Goal: Task Accomplishment & Management: Manage account settings

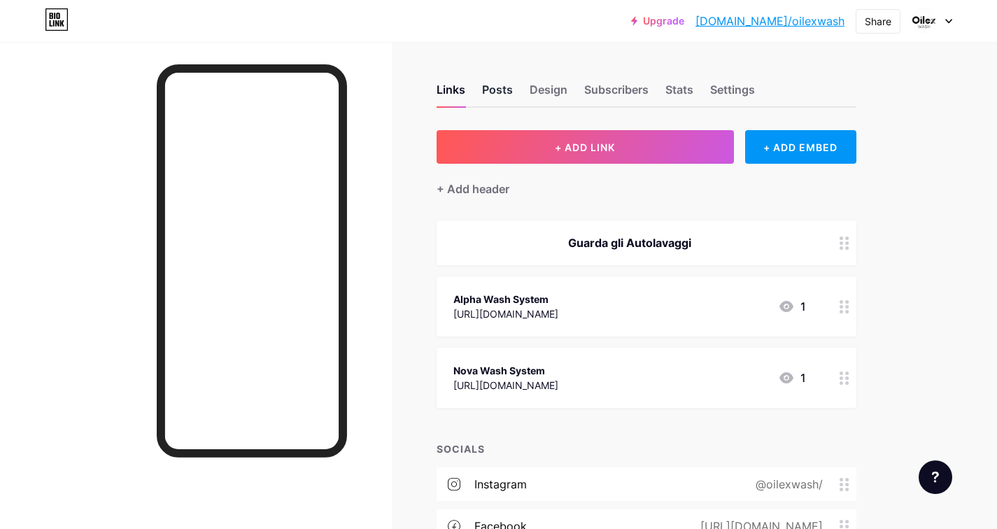
click at [490, 82] on div "Posts" at bounding box center [497, 93] width 31 height 25
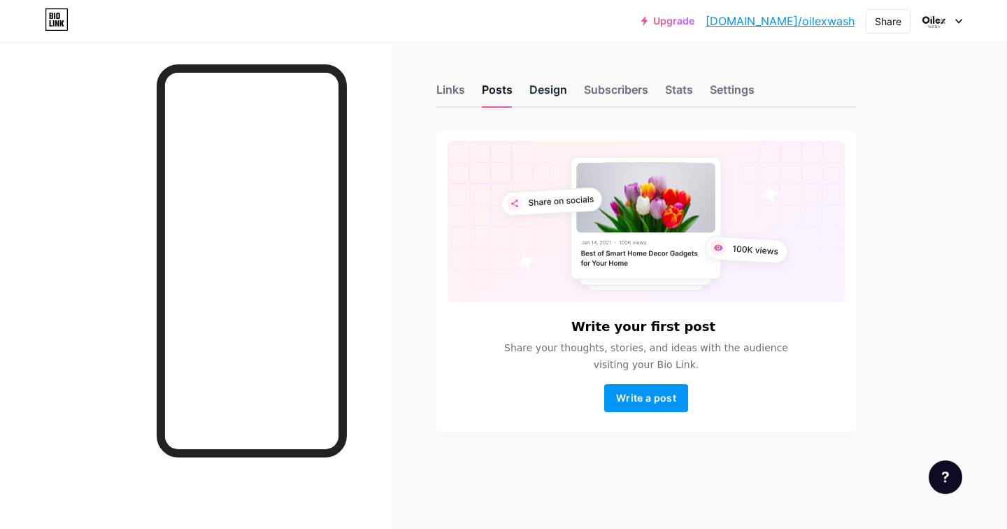
click at [546, 87] on div "Design" at bounding box center [549, 93] width 38 height 25
click at [605, 87] on div "Subscribers" at bounding box center [616, 93] width 64 height 25
click at [679, 91] on div "Stats" at bounding box center [679, 93] width 28 height 25
click at [728, 91] on div "Settings" at bounding box center [732, 93] width 45 height 25
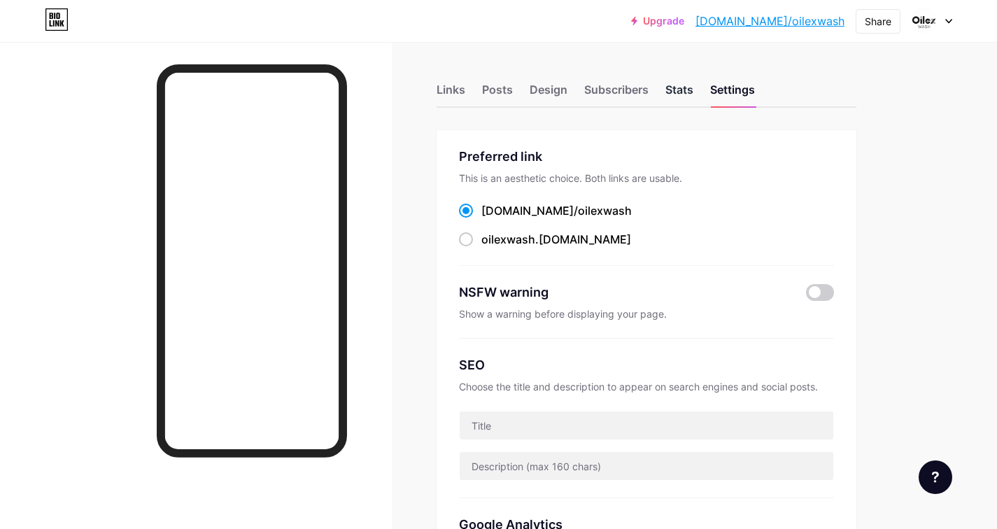
click at [675, 92] on div "Stats" at bounding box center [679, 93] width 28 height 25
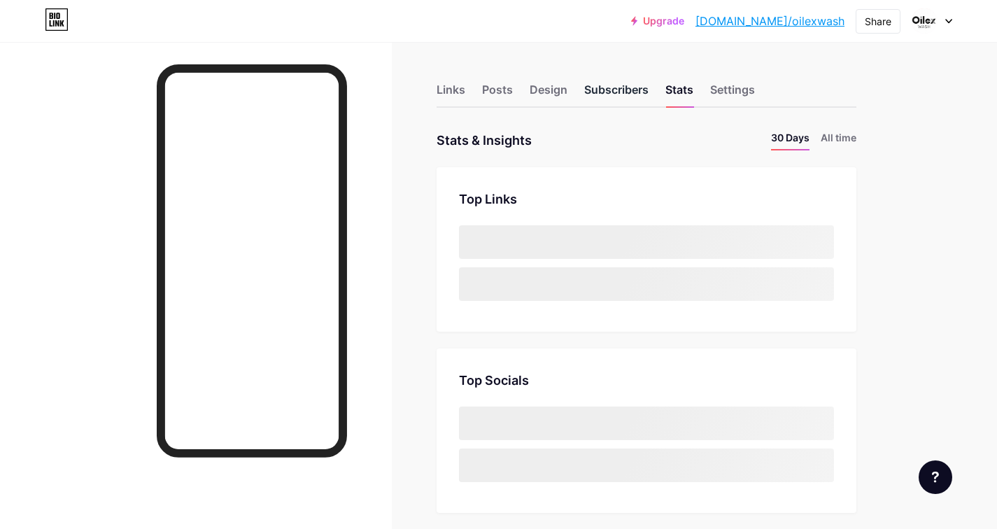
click at [621, 85] on div "Subscribers" at bounding box center [616, 93] width 64 height 25
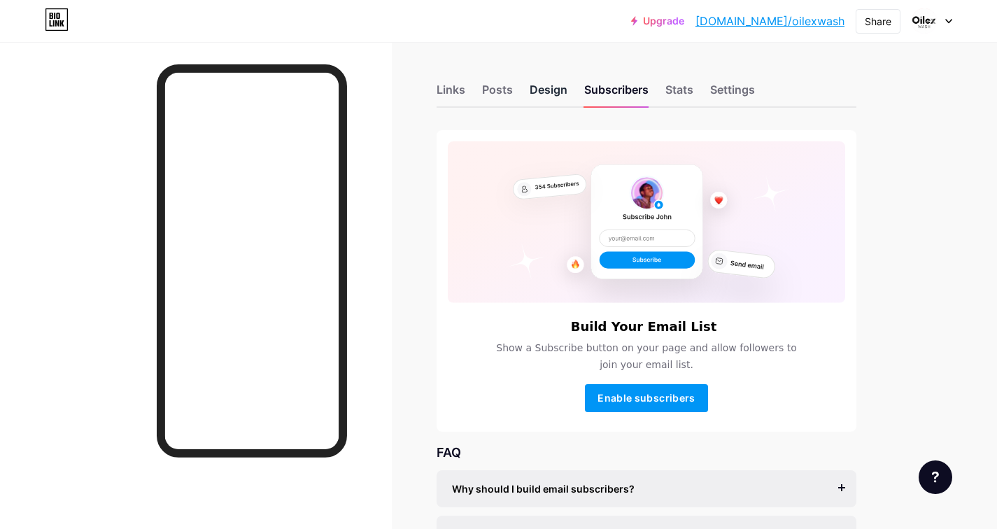
click at [545, 87] on div "Design" at bounding box center [549, 93] width 38 height 25
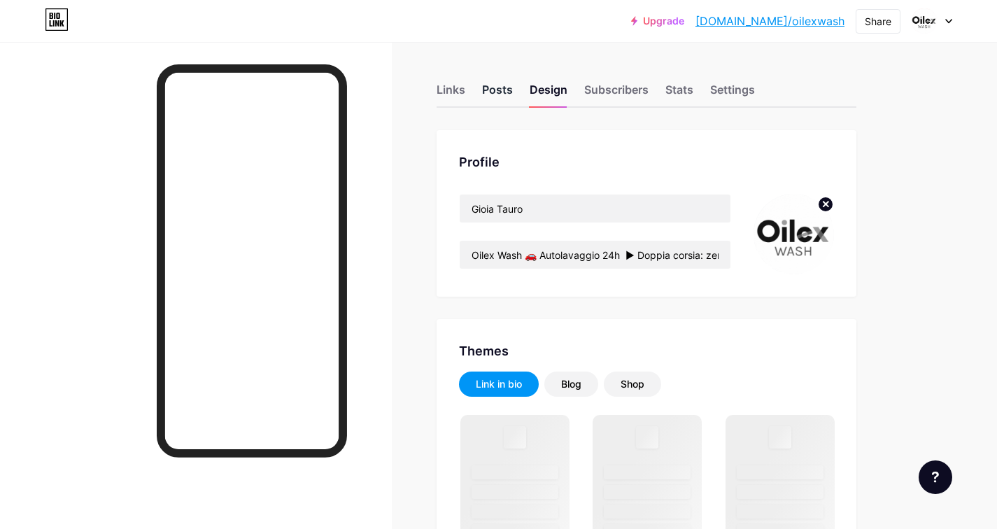
click at [502, 87] on div "Posts" at bounding box center [497, 93] width 31 height 25
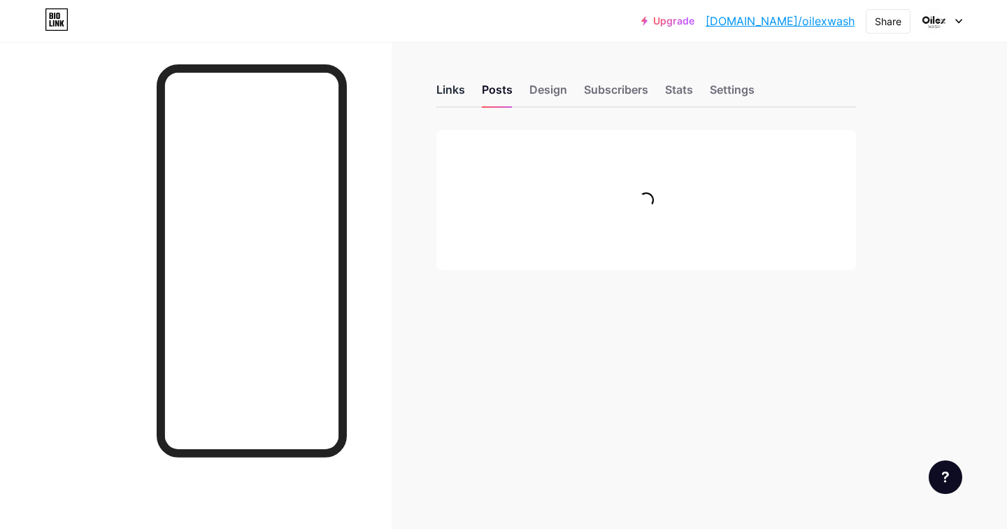
click at [444, 85] on div "Links" at bounding box center [451, 93] width 29 height 25
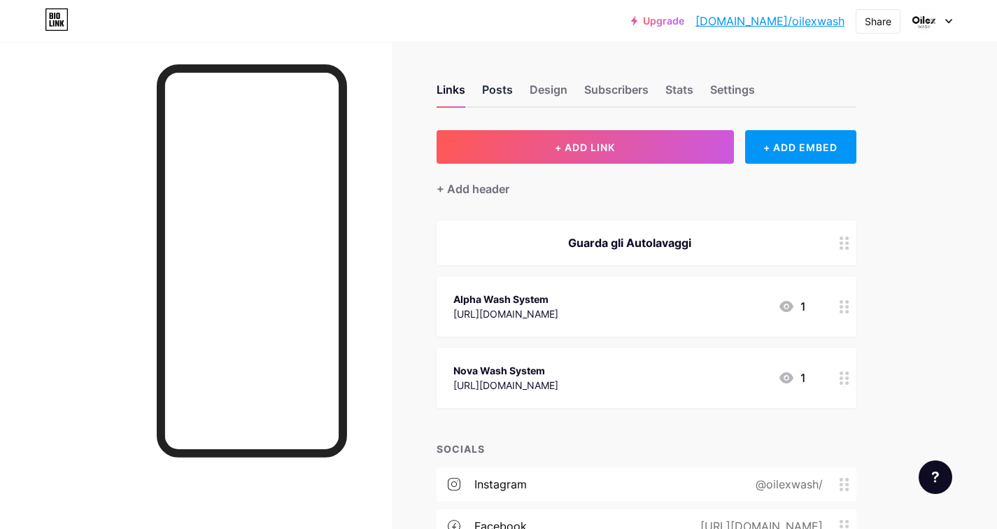
click at [497, 88] on div "Posts" at bounding box center [497, 93] width 31 height 25
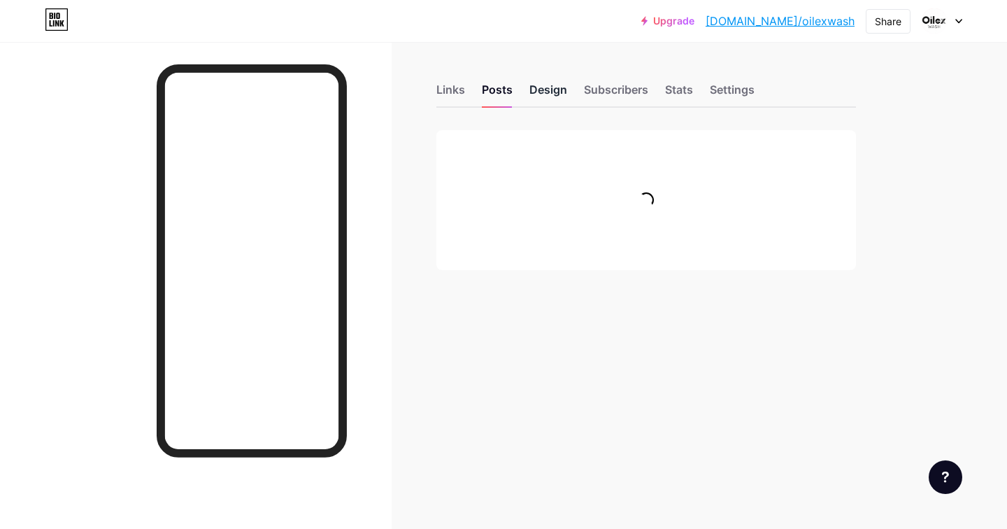
click at [539, 90] on div "Design" at bounding box center [549, 93] width 38 height 25
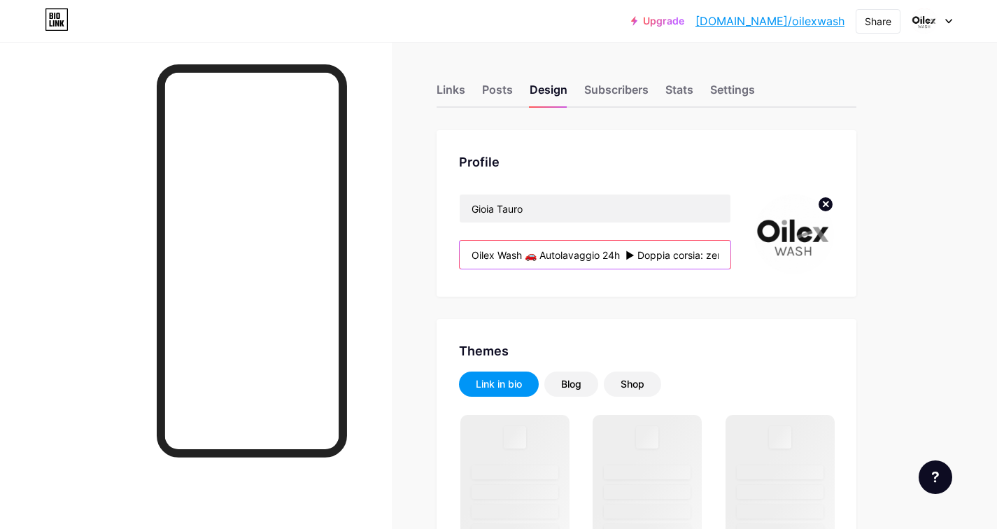
click at [636, 249] on input "Oilex Wash 🚗 Autolavaggio 24h ► Doppia corsia: zero attese! ► Aperto 24h, 7 gio…" at bounding box center [595, 255] width 271 height 28
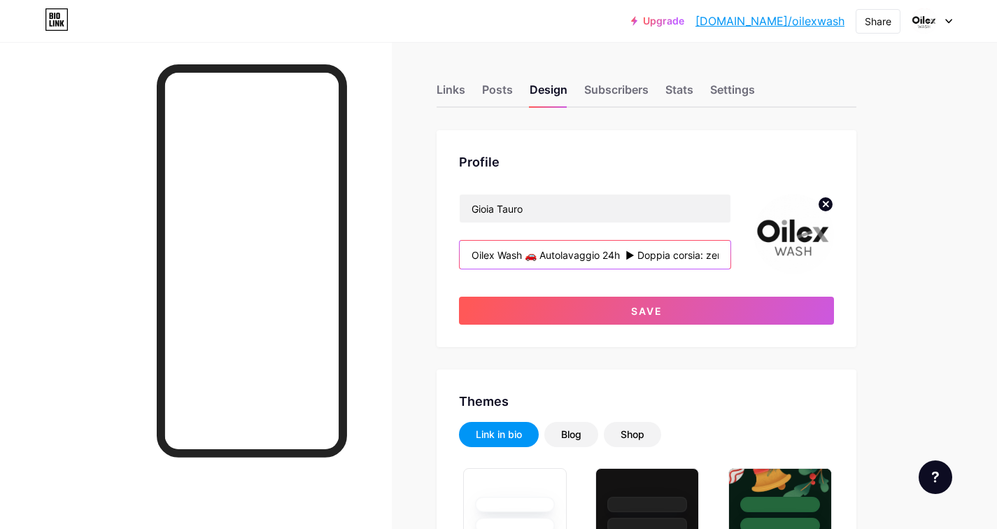
click at [666, 260] on input "Oilex Wash 🚗 Autolavaggio 24h ► Doppia corsia: zero attese! ► Aperto 24h, 7 gio…" at bounding box center [595, 255] width 271 height 28
click at [486, 257] on input "Oilex Wash 🚗 Autolavaggio 24h ► Doppia corsia: zero attese! ► Aperto 24h, 7 gio…" at bounding box center [595, 255] width 271 height 28
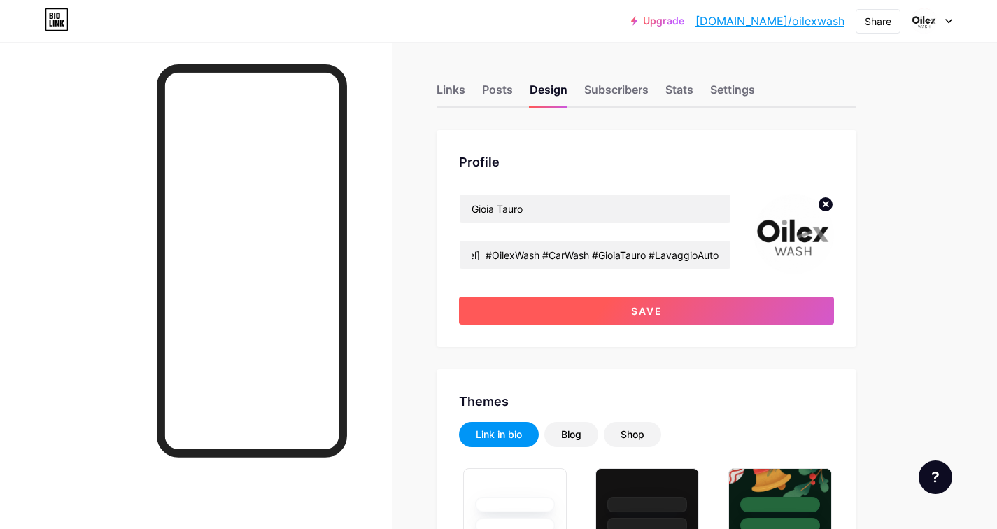
click at [634, 313] on span "Save" at bounding box center [646, 311] width 31 height 12
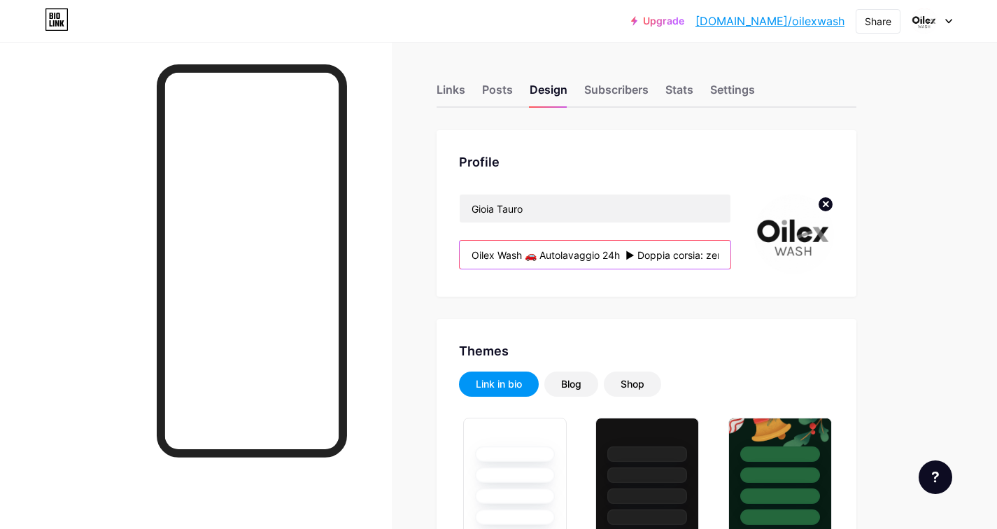
click at [684, 255] on input "Oilex Wash 🚗 Autolavaggio 24h ► Doppia corsia: zero attese! ► Aperto 24h, 7 gio…" at bounding box center [595, 255] width 271 height 28
click at [508, 257] on input "Oilex Wash 🚗 Autolavaggio 24h ► Doppia corsia: zero attese! ► Aperto 24h, 7 gio…" at bounding box center [595, 255] width 271 height 28
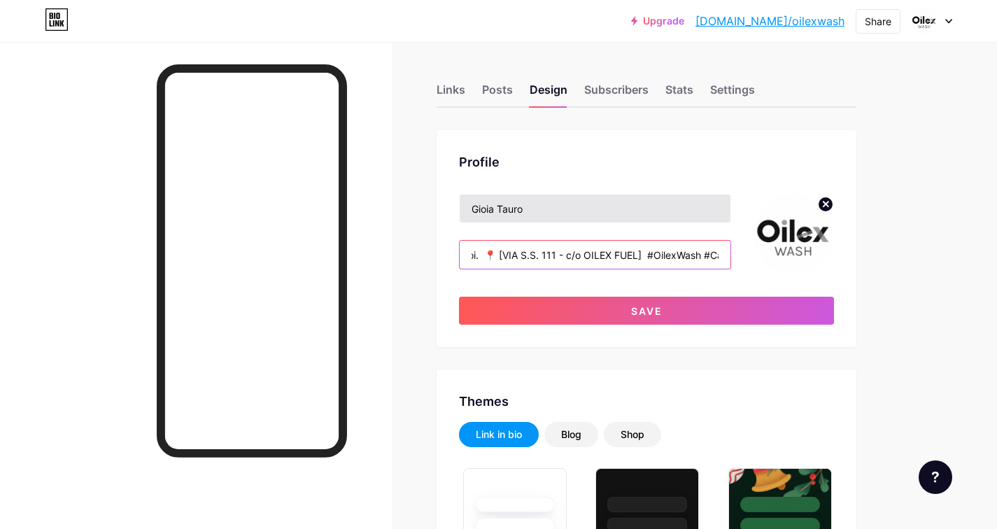
scroll to position [0, 886]
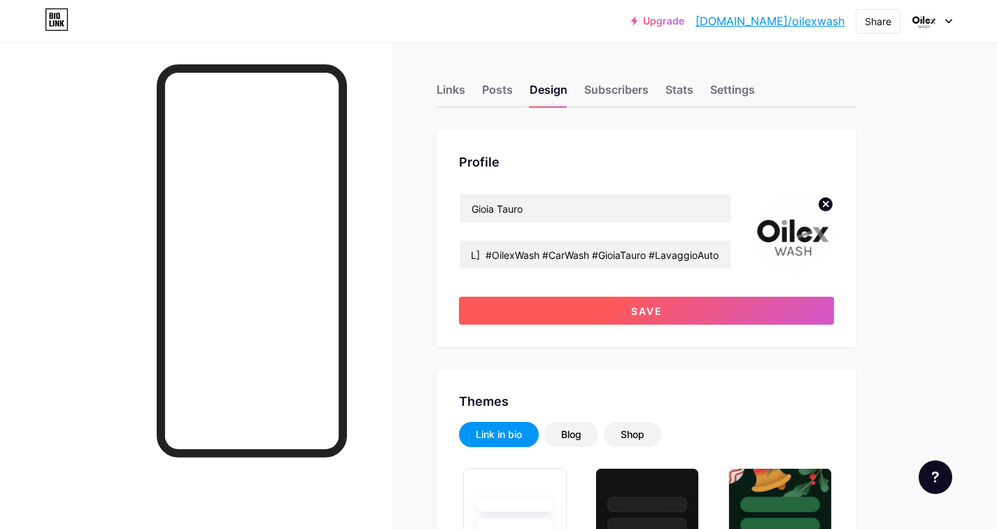
click at [648, 316] on span "Save" at bounding box center [646, 311] width 31 height 12
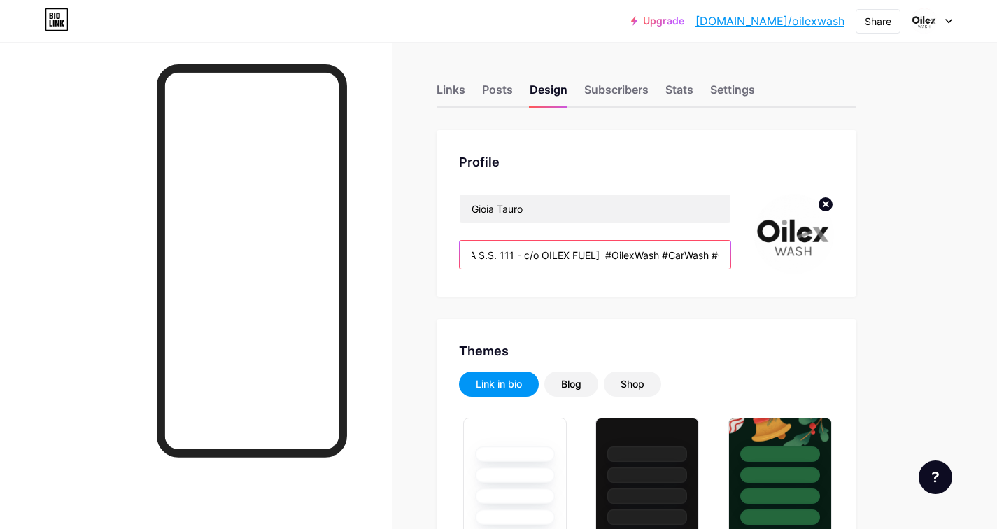
drag, startPoint x: 653, startPoint y: 256, endPoint x: 744, endPoint y: 262, distance: 91.1
click at [744, 262] on div "Gioia Tauro Oilex Wash 🚗 Autolavaggio 24h ► Doppia corsia: zero attese! ► Apert…" at bounding box center [646, 234] width 375 height 80
click at [488, 259] on input "Oilex Wash 🚗 Autolavaggio 24h ► Doppia corsia: zero attese! ► Aperto 24h, 7 gio…" at bounding box center [595, 255] width 271 height 28
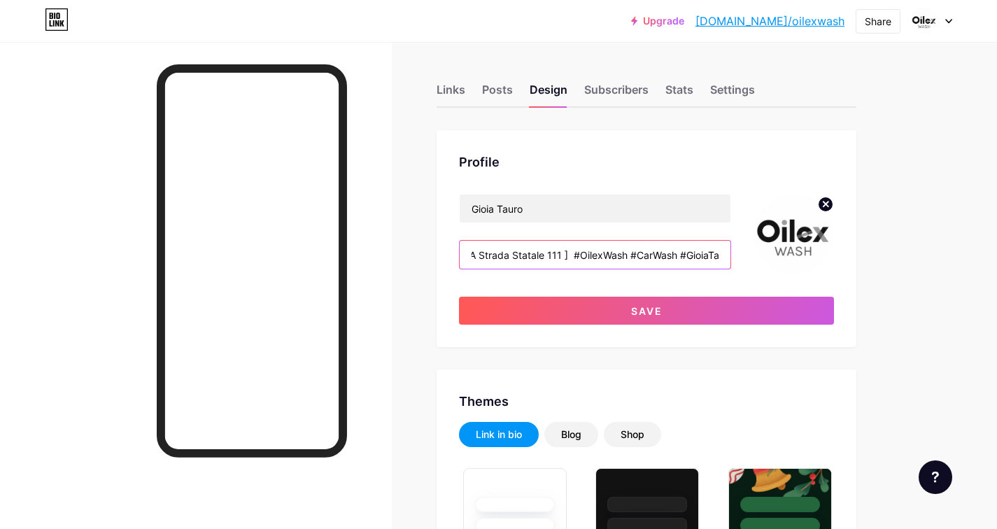
scroll to position [0, 854]
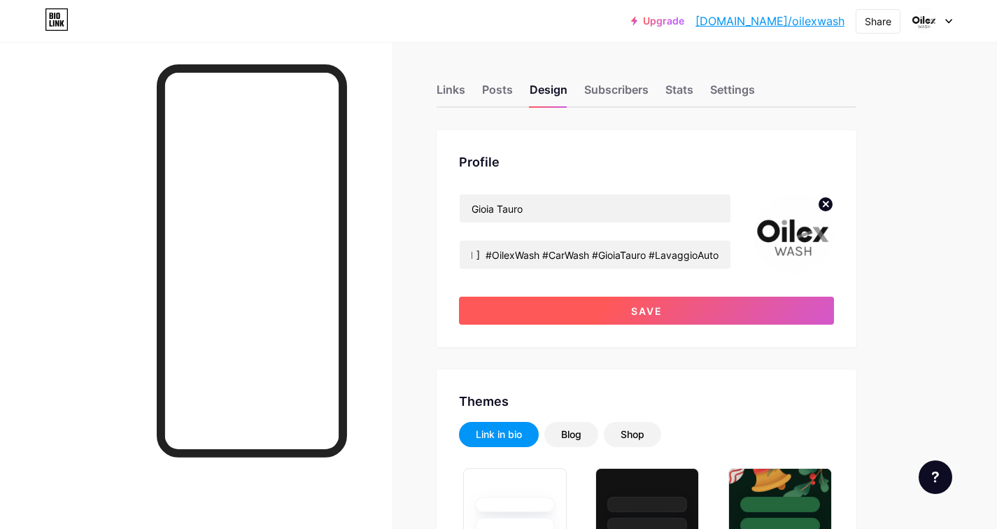
click at [562, 316] on button "Save" at bounding box center [646, 311] width 375 height 28
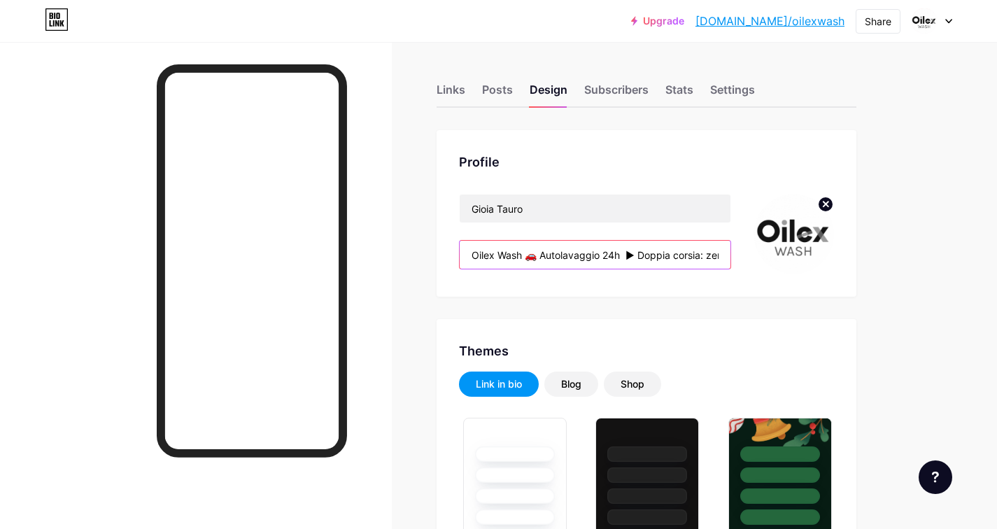
click at [612, 259] on input "Oilex Wash 🚗 Autolavaggio 24h ► Doppia corsia: zero attese! ► Aperto 24h, 7 gio…" at bounding box center [595, 255] width 271 height 28
click at [475, 249] on input "Oilex Wash 🚗 Autolavaggio 24h ► Doppia corsia: zero attese! ► Aperto 24h, 7 gio…" at bounding box center [595, 255] width 271 height 28
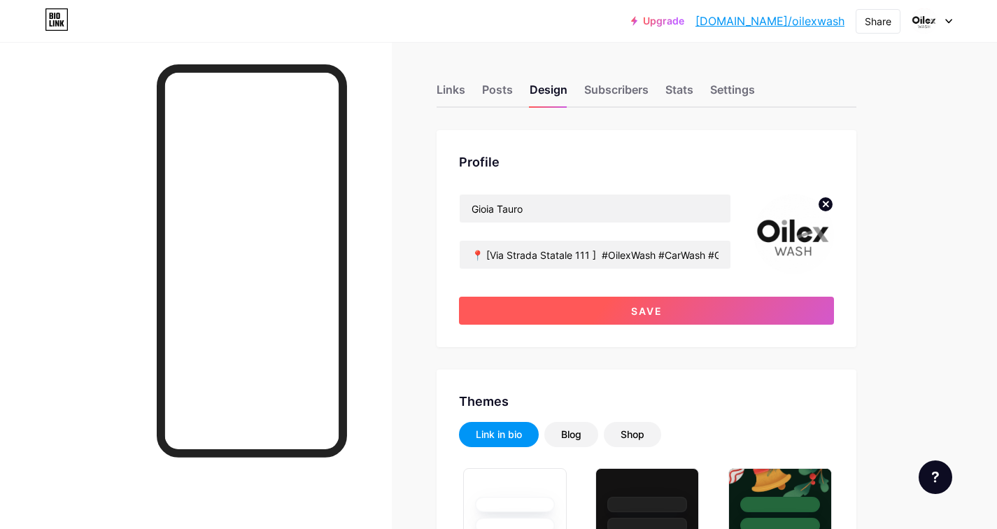
scroll to position [0, 0]
click at [574, 306] on button "Save" at bounding box center [646, 311] width 375 height 28
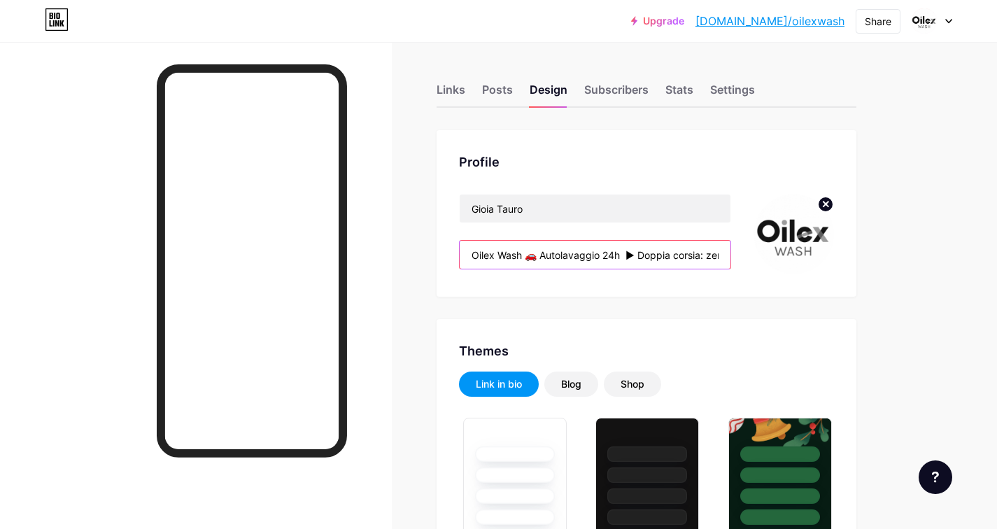
click at [701, 257] on input "Oilex Wash 🚗 Autolavaggio 24h ► Doppia corsia: zero attese! ► Aperto 24h, 7 gio…" at bounding box center [595, 255] width 271 height 28
click at [649, 254] on input "Oilex Wash 🚗 Autolavaggio 24h ► Doppia corsia: zero attese! ► Aperto 24h, 7 gio…" at bounding box center [595, 255] width 271 height 28
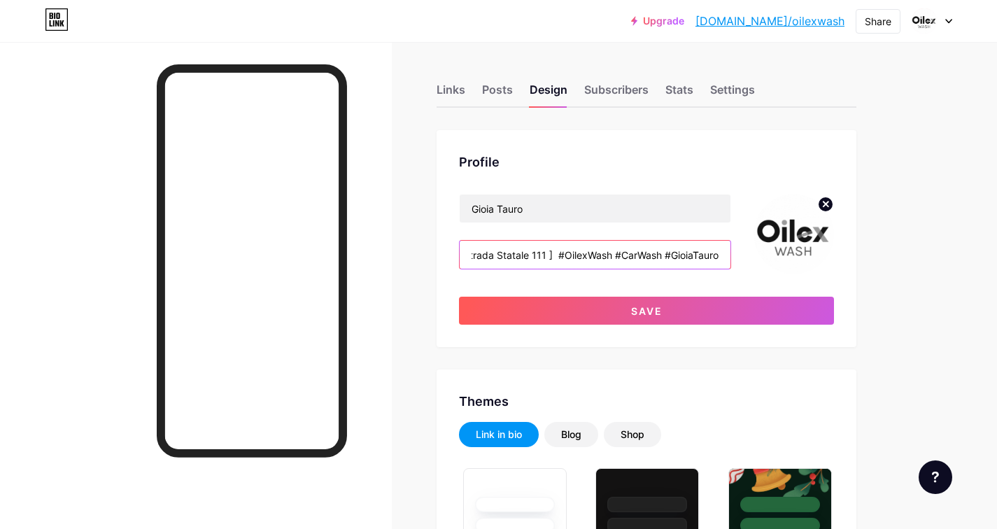
scroll to position [0, 781]
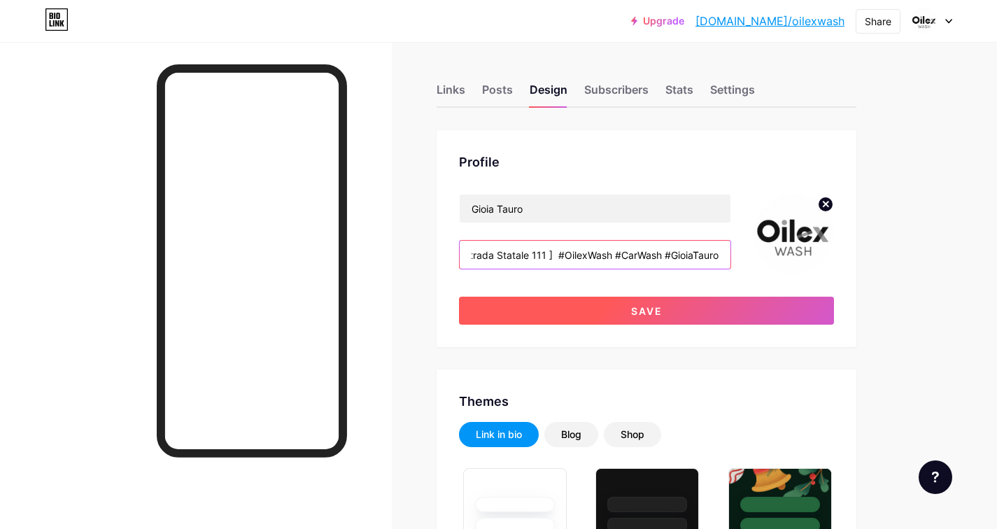
type input "Oilex Wash 🚗 Autolavaggio 24h ► Doppia corsia: zero attese! ► Aperto 24h, 7 gio…"
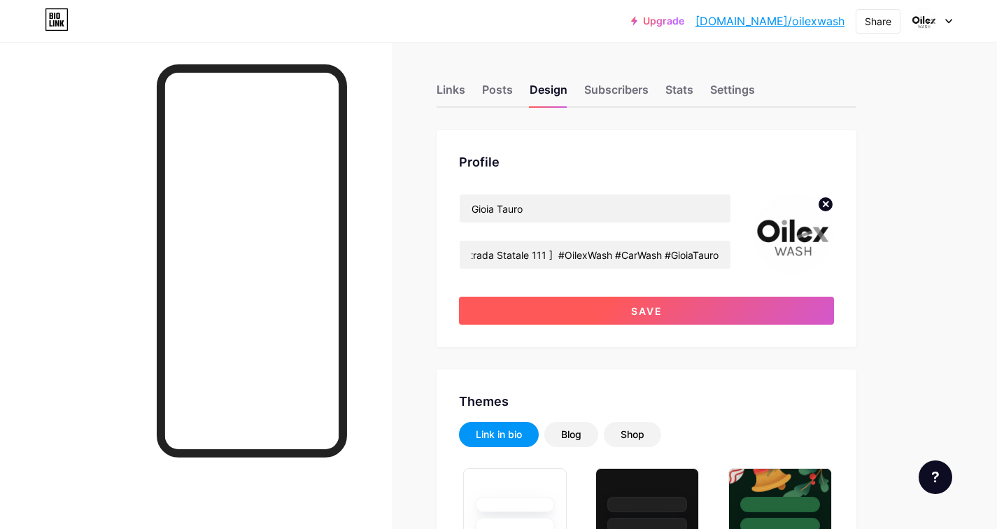
click at [643, 320] on button "Save" at bounding box center [646, 311] width 375 height 28
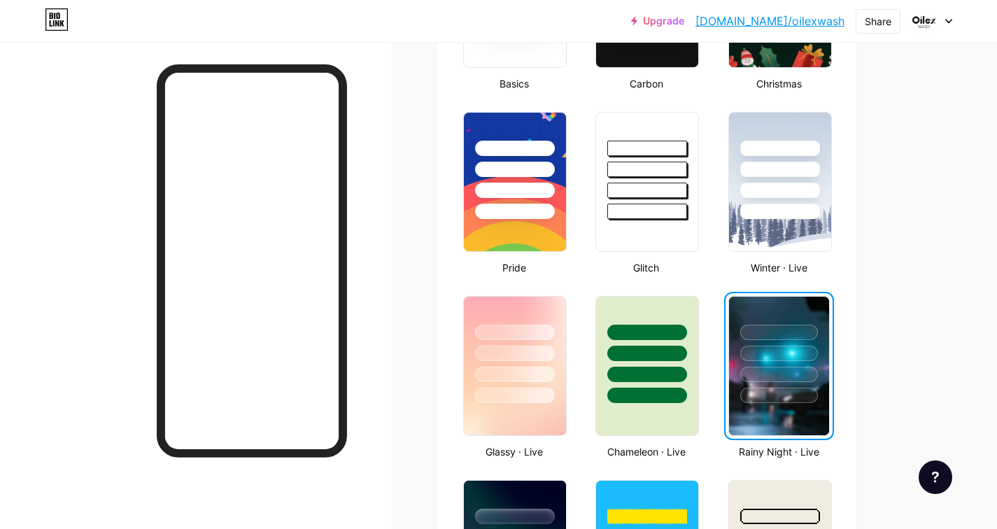
scroll to position [0, 0]
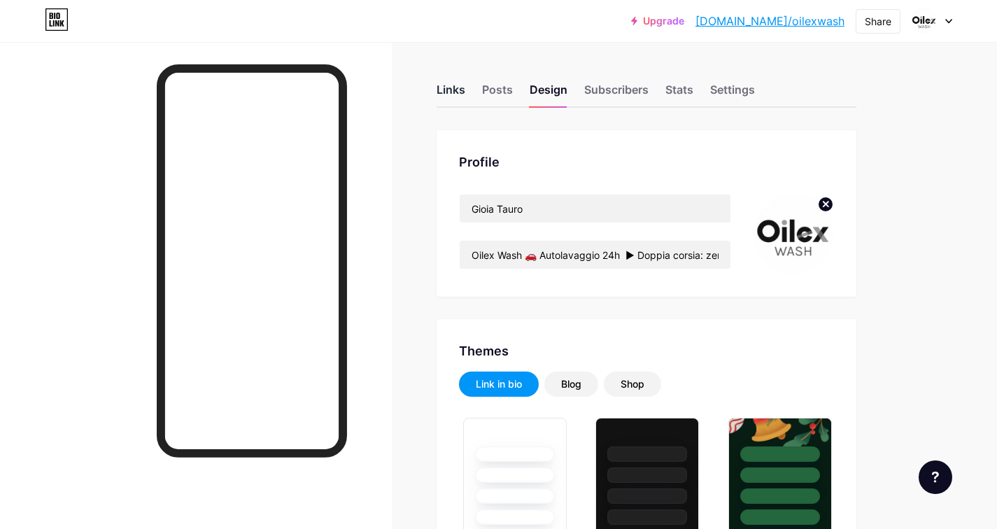
click at [461, 85] on div "Links" at bounding box center [451, 93] width 29 height 25
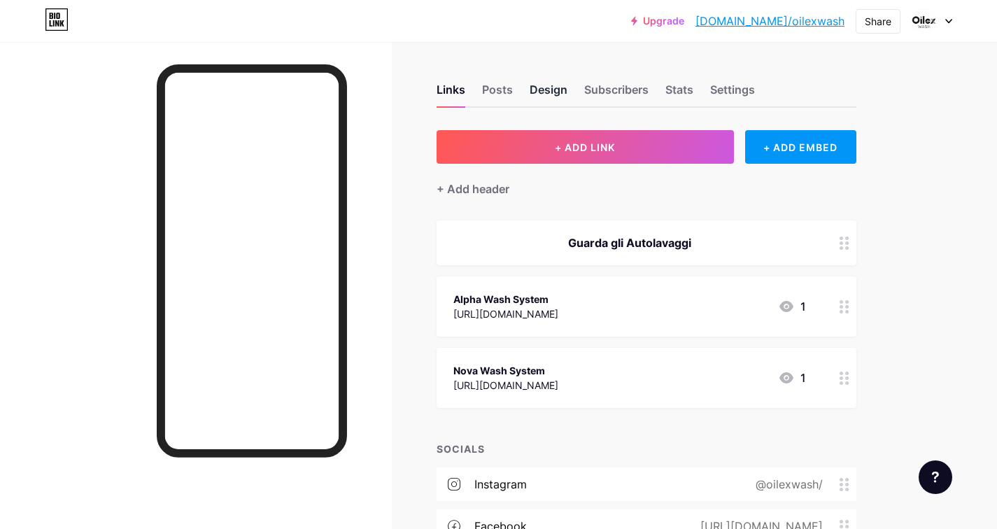
click at [544, 87] on div "Design" at bounding box center [549, 93] width 38 height 25
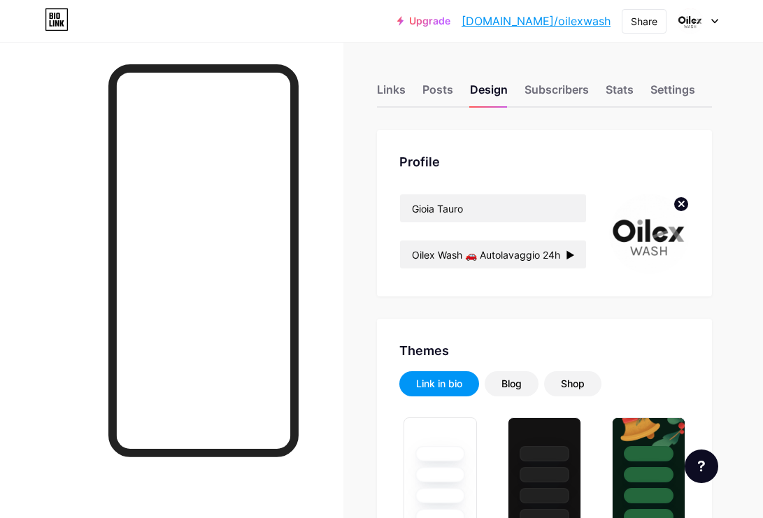
click at [651, 239] on img at bounding box center [649, 234] width 80 height 80
click at [687, 206] on circle at bounding box center [681, 204] width 15 height 15
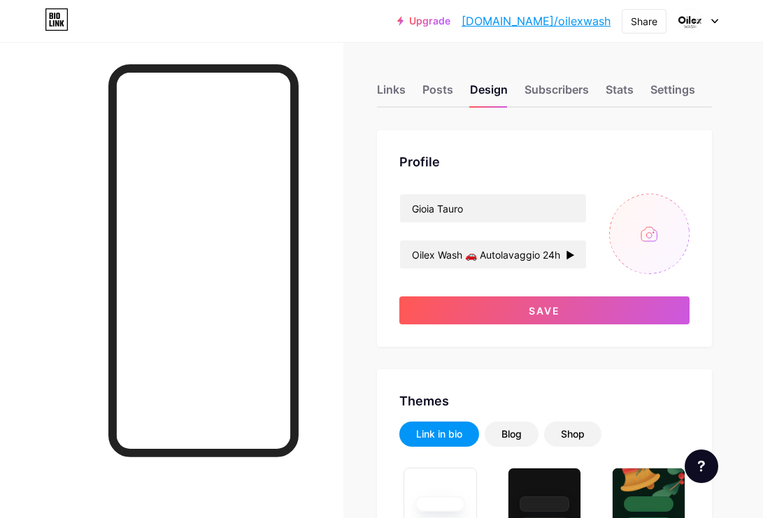
click at [658, 231] on input "file" at bounding box center [649, 234] width 80 height 80
type input "C:\fakepath\Oilex Wash Screen_1.png"
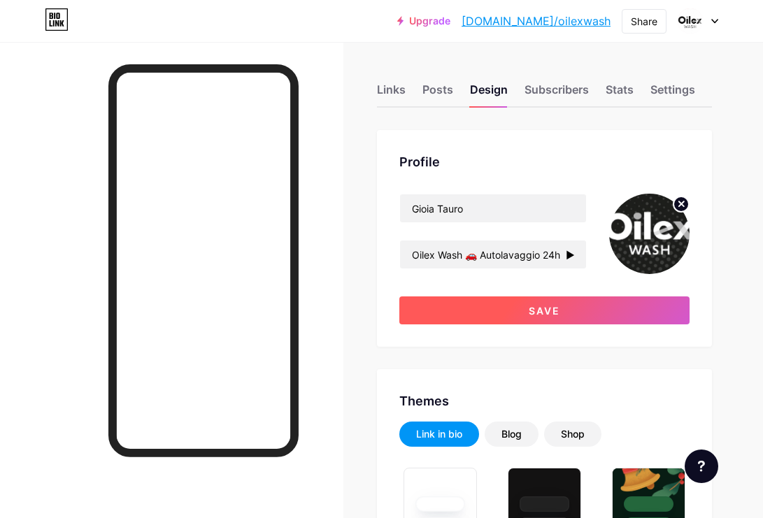
click at [543, 315] on span "Save" at bounding box center [544, 311] width 31 height 12
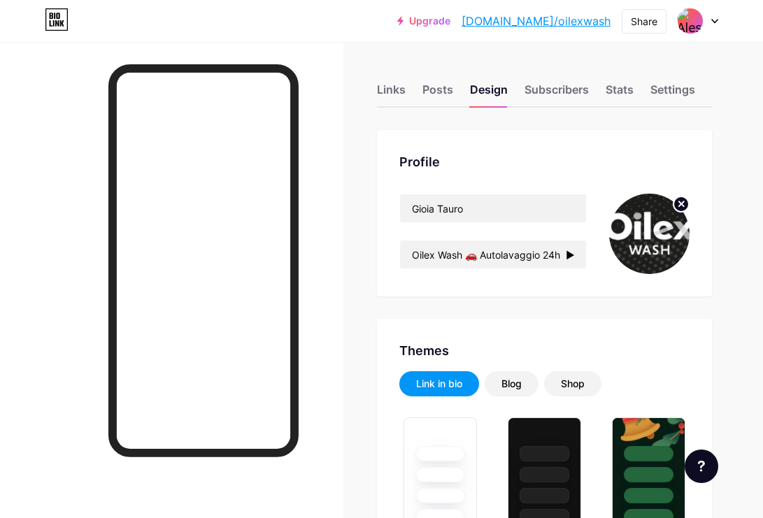
click at [688, 206] on circle at bounding box center [681, 204] width 15 height 15
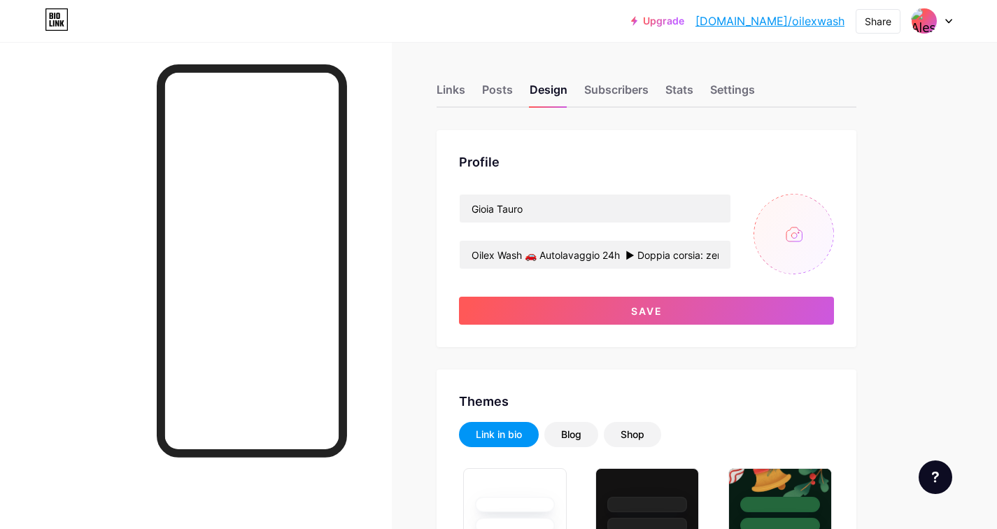
click at [803, 233] on input "file" at bounding box center [793, 234] width 80 height 80
type input "C:\fakepath\252-2527578_car-wash-png.png"
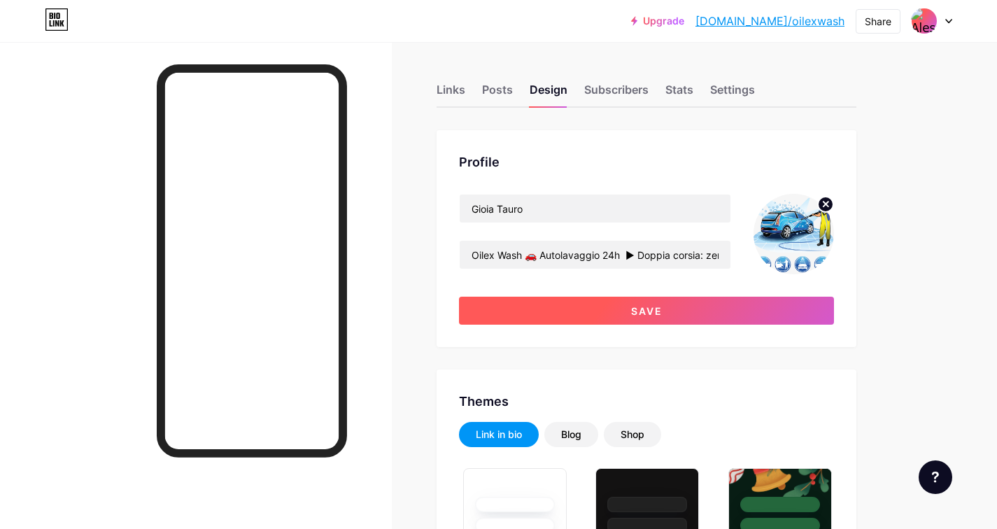
click at [639, 309] on span "Save" at bounding box center [646, 311] width 31 height 12
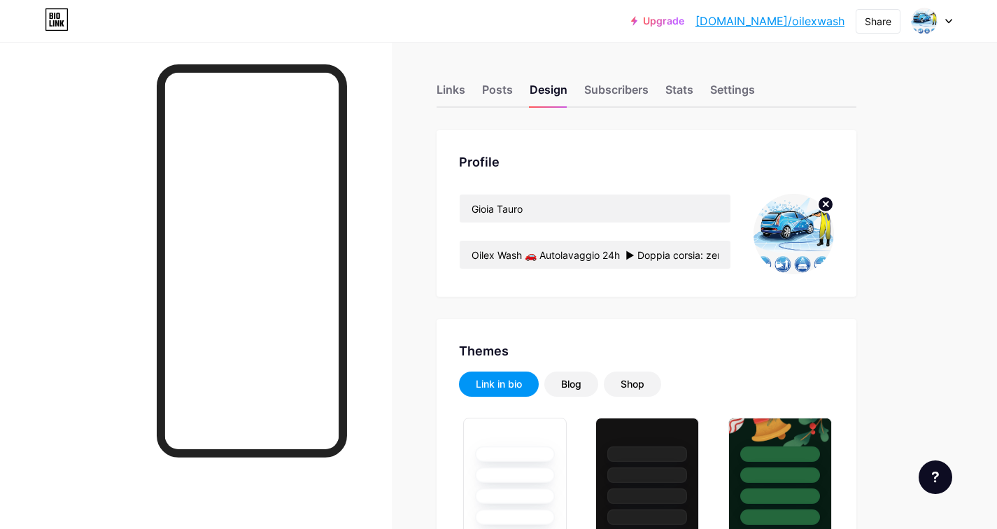
click at [826, 201] on circle at bounding box center [825, 204] width 15 height 15
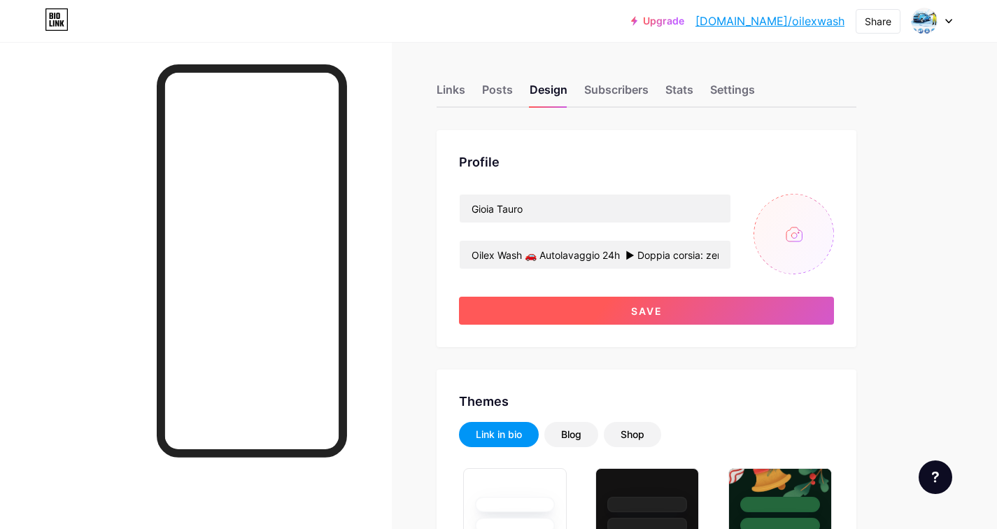
click at [612, 307] on button "Save" at bounding box center [646, 311] width 375 height 28
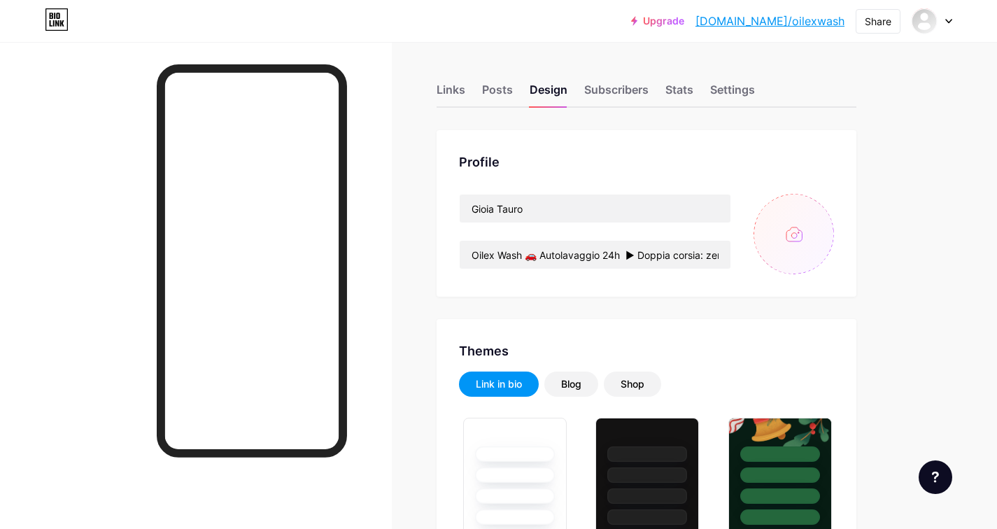
click at [777, 252] on input "file" at bounding box center [793, 234] width 80 height 80
type input "C:\fakepath\360_F_1446189018_p8Vm1wHn5ClzFfD3rraT03cIAOA8AHYu.jpg"
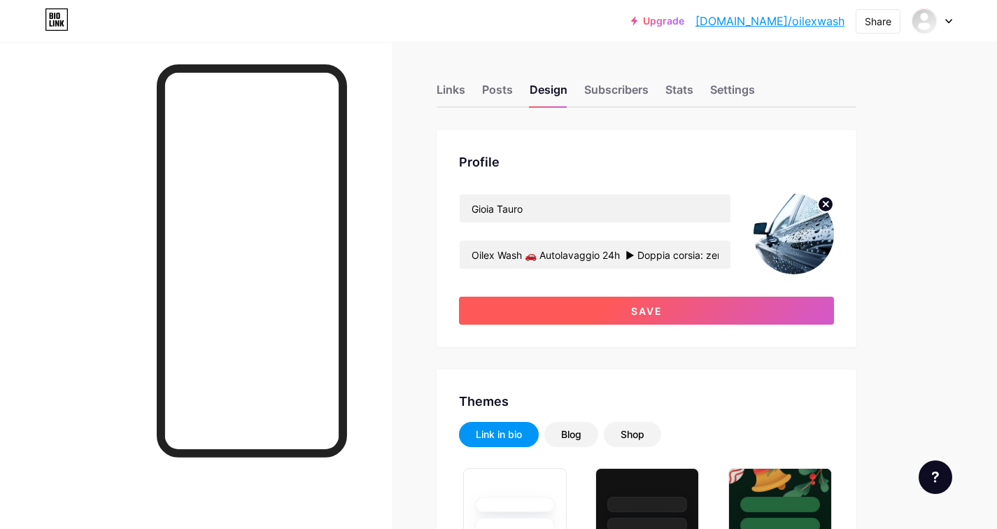
click at [645, 309] on span "Save" at bounding box center [646, 311] width 31 height 12
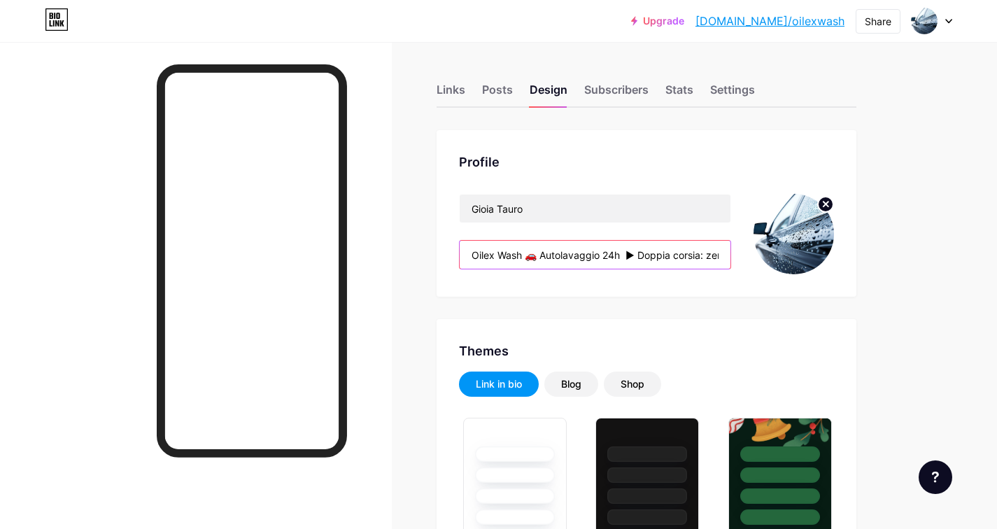
drag, startPoint x: 537, startPoint y: 253, endPoint x: 469, endPoint y: 243, distance: 69.4
click at [469, 243] on input "Oilex Wash 🚗 Autolavaggio 24h ► Doppia corsia: zero attese! ► Aperto 24h, 7 gio…" at bounding box center [595, 255] width 271 height 28
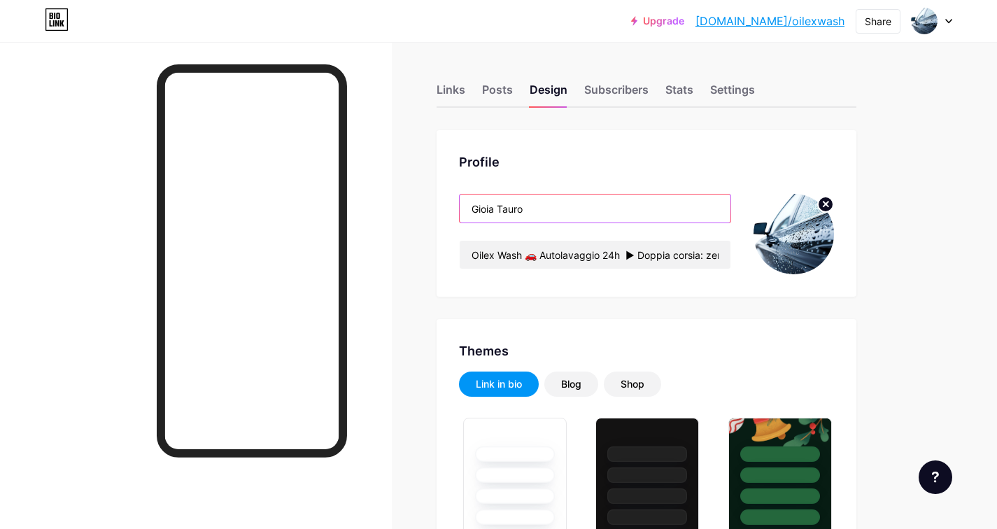
drag, startPoint x: 529, startPoint y: 206, endPoint x: 444, endPoint y: 201, distance: 85.5
click at [444, 204] on div "Profile Gioia Tauro Oilex Wash 🚗 Autolavaggio 24h ► Doppia corsia: zero attese!…" at bounding box center [647, 213] width 420 height 167
paste input "Oilex Wash 🚗"
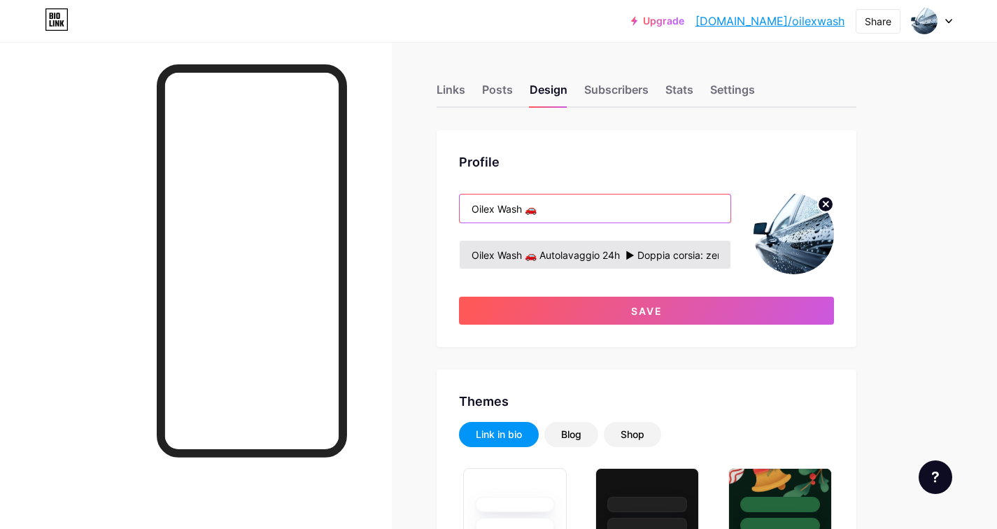
type input "Oilex Wash 🚗"
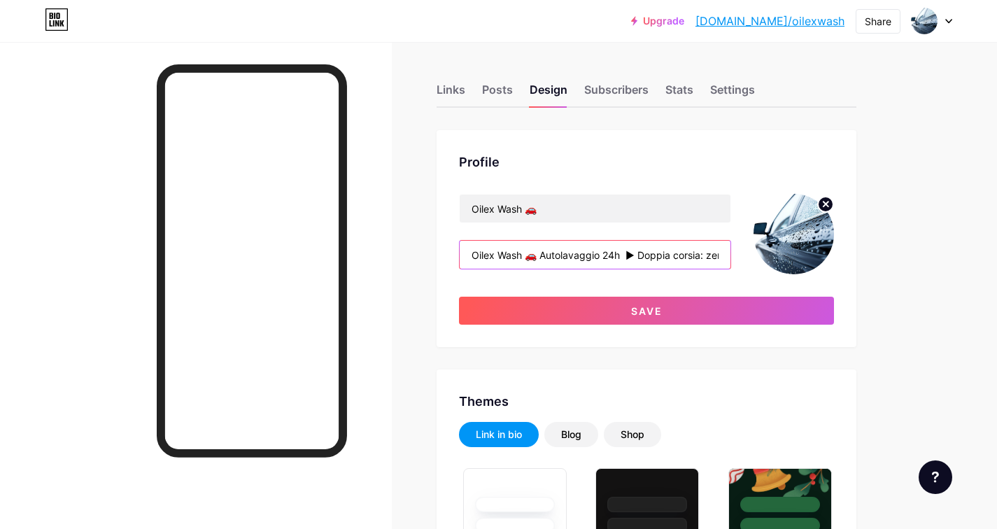
drag, startPoint x: 523, startPoint y: 257, endPoint x: 451, endPoint y: 246, distance: 72.9
click at [451, 246] on div "Profile Oilex Wash 🚗 Oilex Wash 🚗 Autolavaggio 24h ► Doppia corsia: zero attese…" at bounding box center [647, 238] width 420 height 217
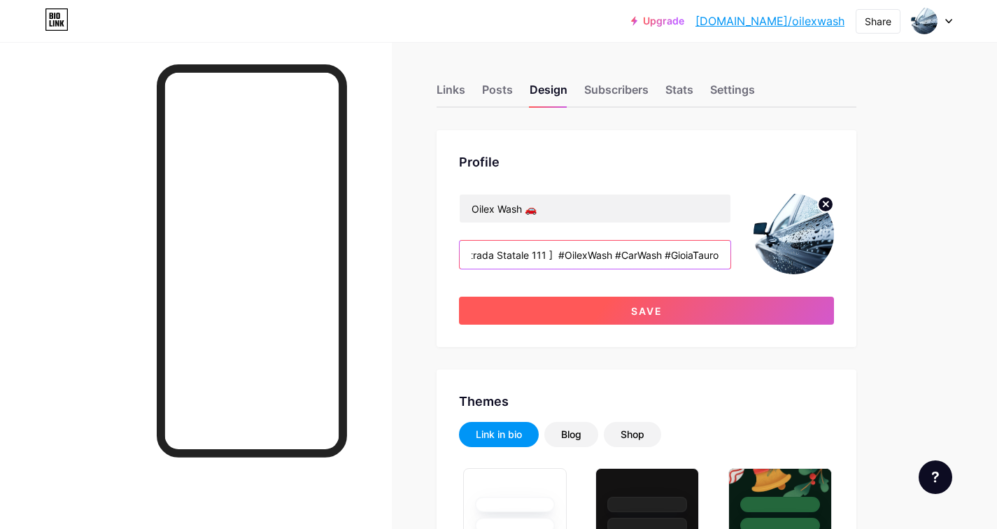
type input "🚗 Autolavaggio 24h ► Doppia corsia: zero attese! ► Aperto 24h, 7 giorni su 7 ► …"
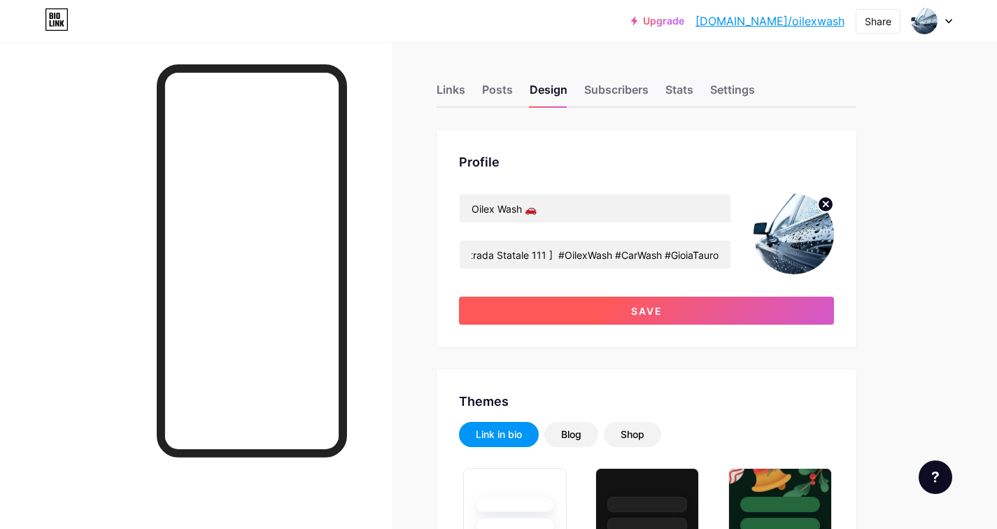
click at [646, 312] on span "Save" at bounding box center [646, 311] width 31 height 12
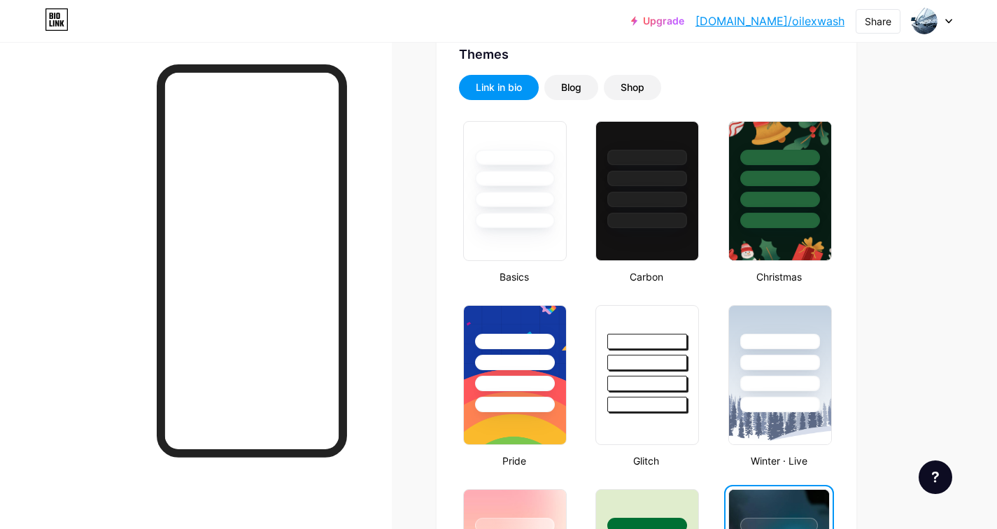
scroll to position [0, 0]
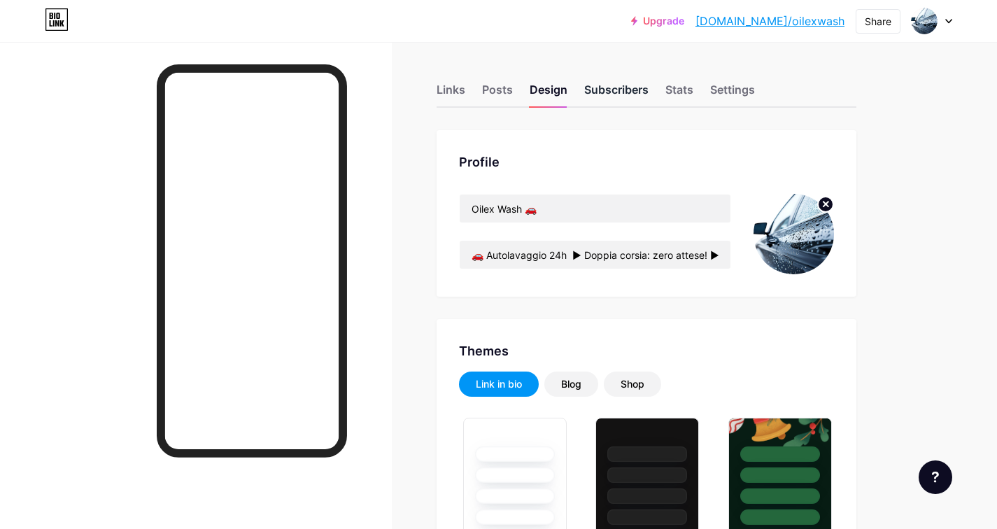
click at [597, 93] on div "Subscribers" at bounding box center [616, 93] width 64 height 25
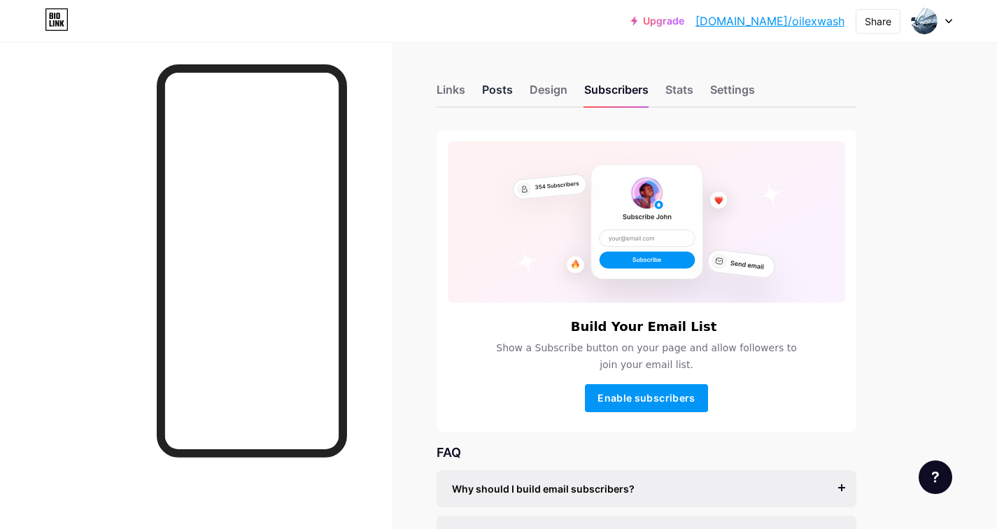
click at [501, 90] on div "Posts" at bounding box center [497, 93] width 31 height 25
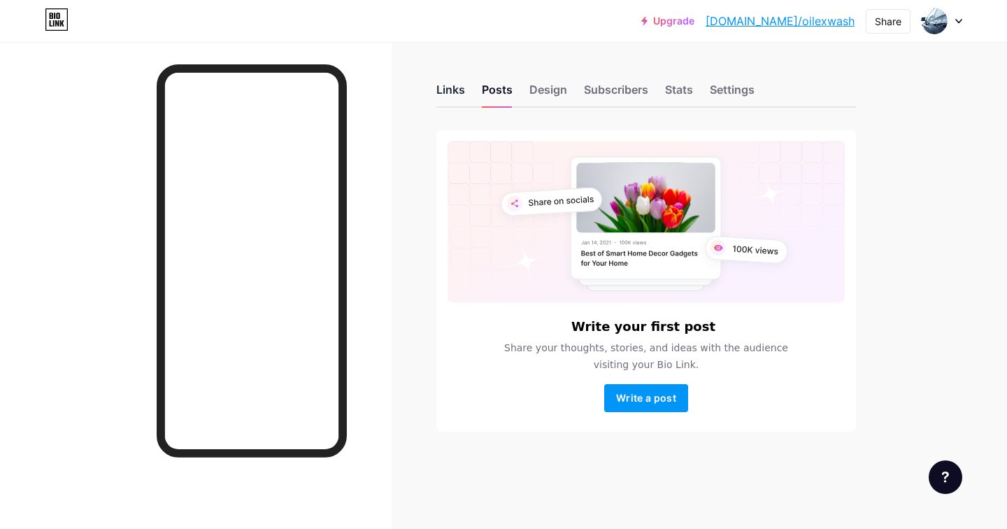
click at [457, 90] on div "Links" at bounding box center [451, 93] width 29 height 25
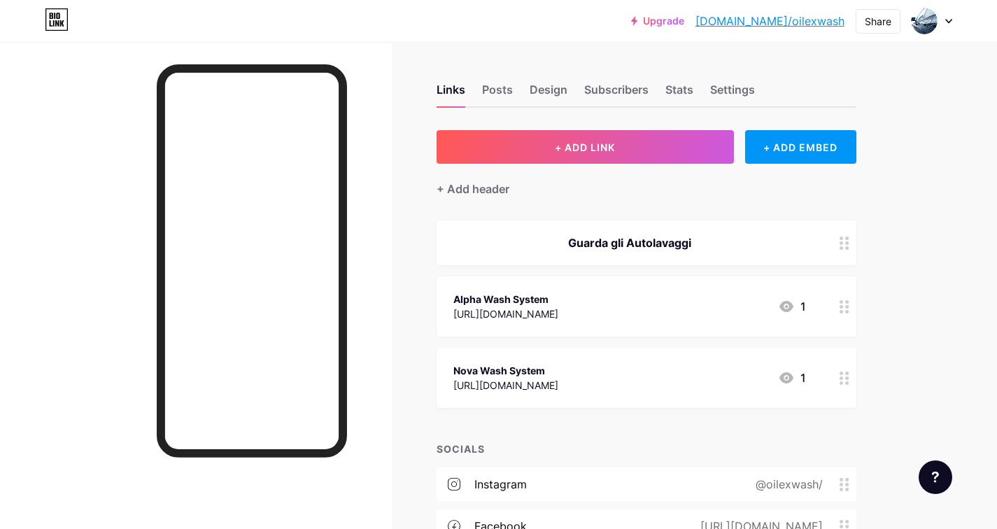
click at [669, 242] on div "Guarda gli Autolavaggi" at bounding box center [629, 242] width 353 height 17
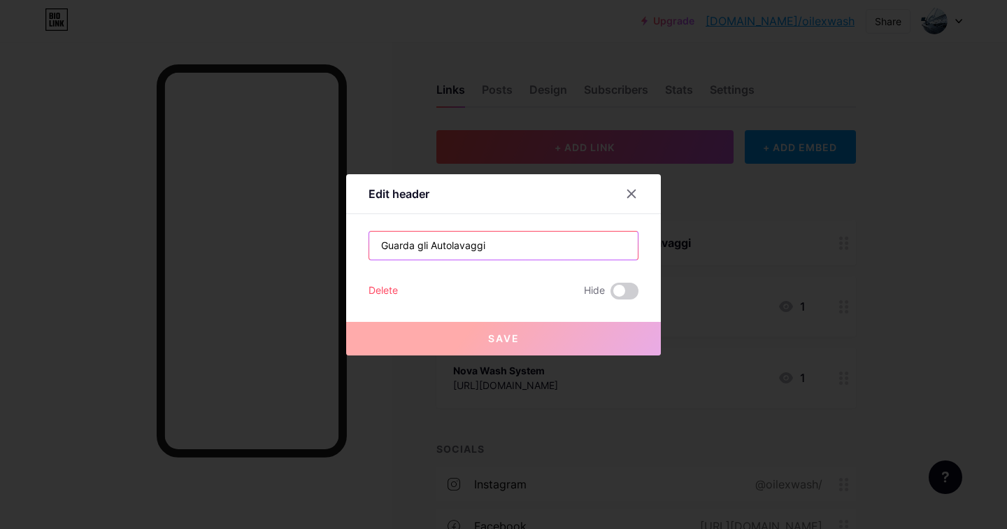
drag, startPoint x: 491, startPoint y: 247, endPoint x: 374, endPoint y: 246, distance: 116.8
click at [374, 246] on input "Guarda gli Autolavaggi" at bounding box center [503, 246] width 269 height 28
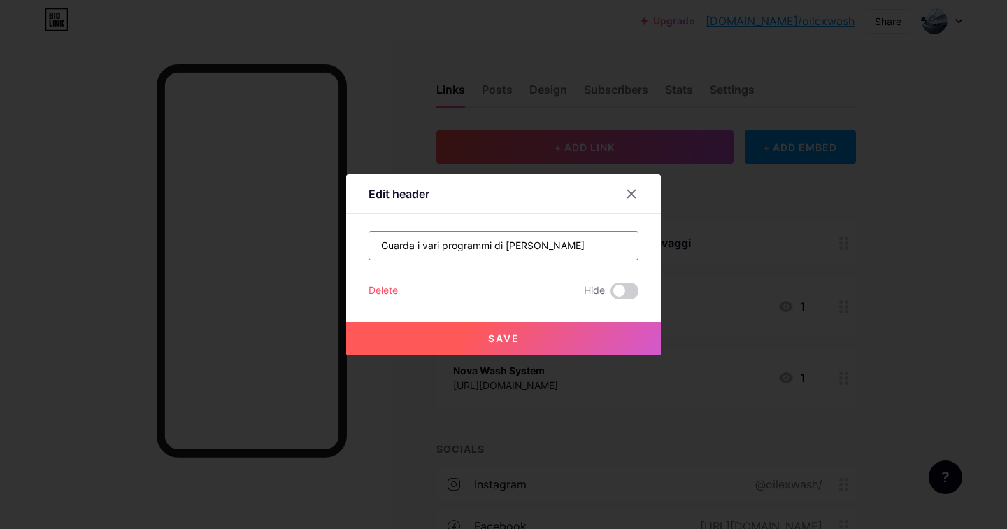
click at [417, 245] on input "Guarda i vari programmi di [PERSON_NAME]" at bounding box center [503, 246] width 269 height 28
click at [418, 243] on input "Guarda programmi" at bounding box center [503, 246] width 269 height 28
type input "Video"
click at [506, 344] on span "Save" at bounding box center [503, 338] width 31 height 12
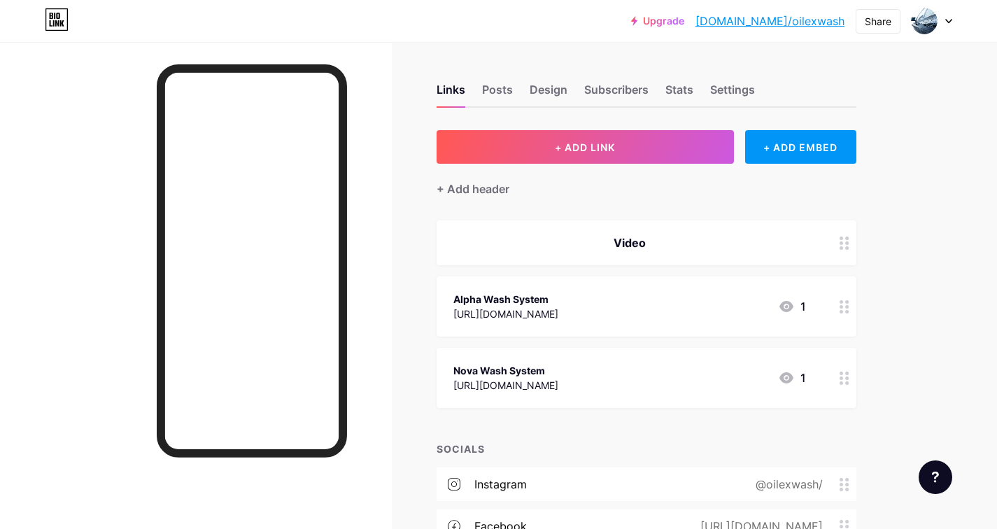
click at [558, 297] on div "Alpha Wash System" at bounding box center [505, 299] width 105 height 15
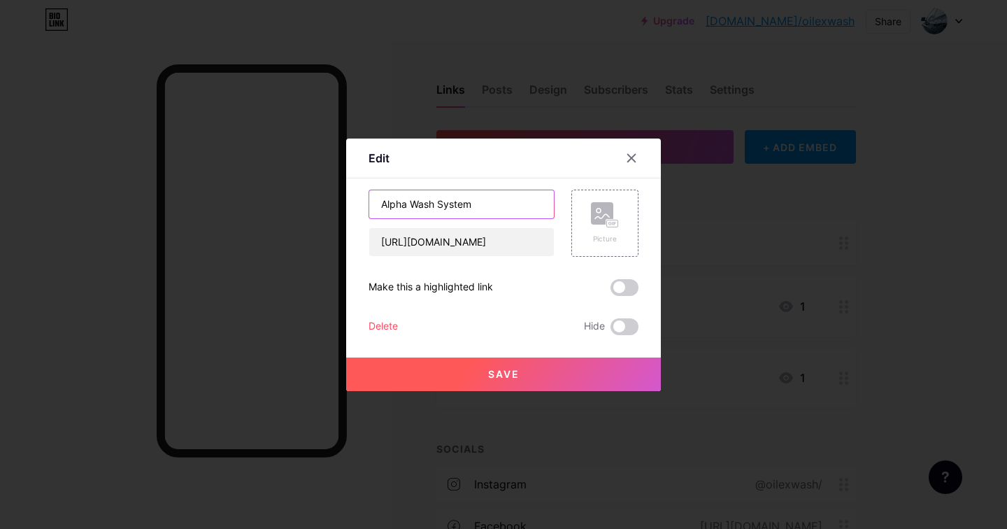
drag, startPoint x: 480, startPoint y: 205, endPoint x: 370, endPoint y: 201, distance: 109.9
click at [370, 201] on input "Alpha Wash System" at bounding box center [461, 204] width 185 height 28
click at [495, 197] on input "Alpha Wash System" at bounding box center [461, 204] width 185 height 28
click at [635, 156] on icon at bounding box center [631, 158] width 11 height 11
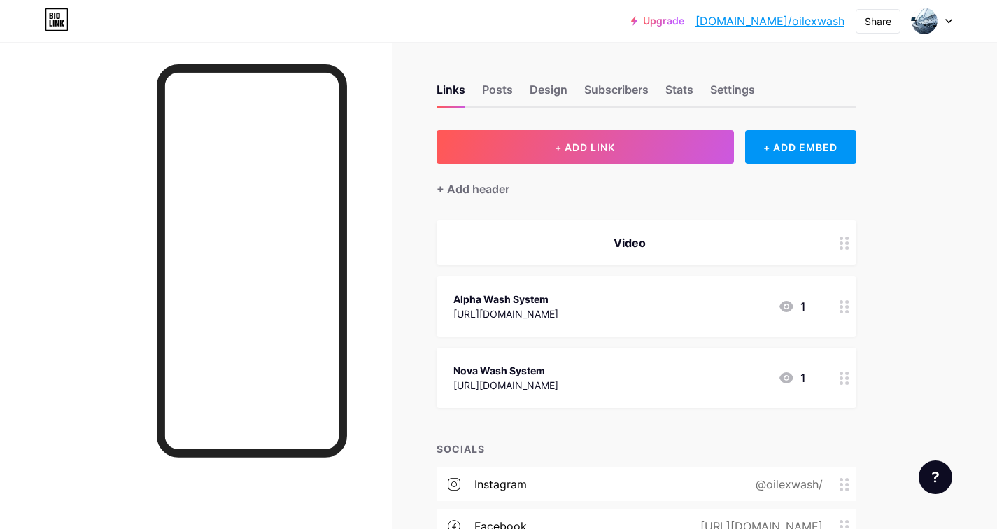
click at [558, 306] on div "[URL][DOMAIN_NAME]" at bounding box center [505, 313] width 105 height 15
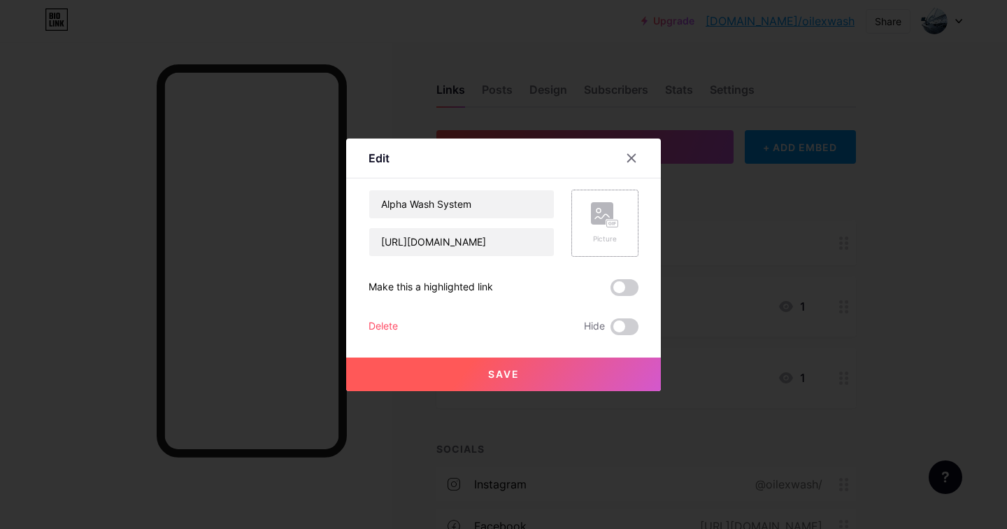
click at [597, 221] on rect at bounding box center [602, 213] width 22 height 22
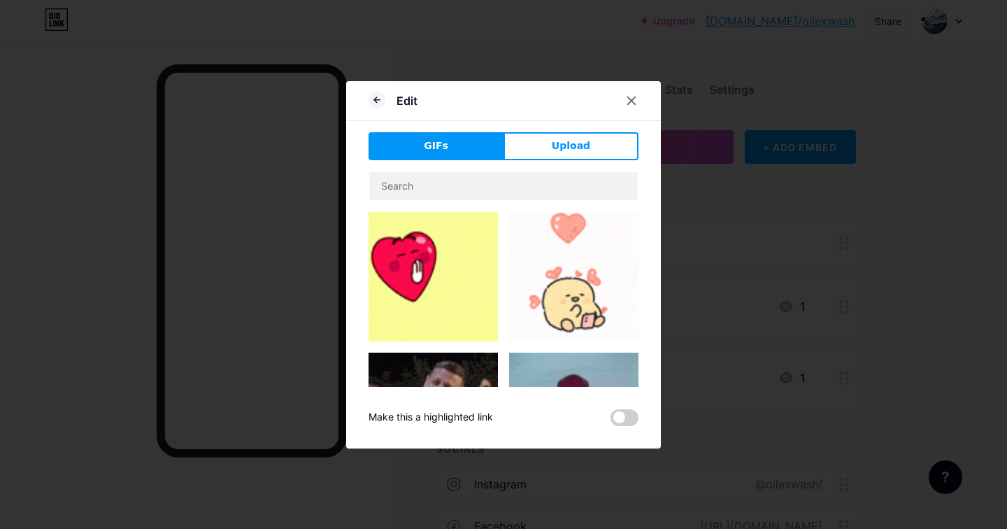
click at [540, 149] on button "Upload" at bounding box center [571, 146] width 135 height 28
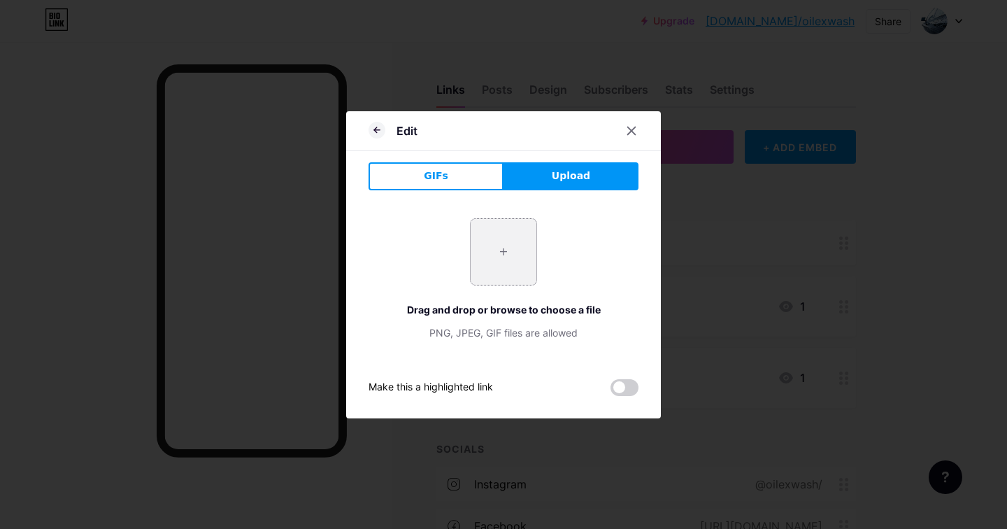
click at [497, 253] on input "file" at bounding box center [504, 252] width 66 height 66
type input "C:\fakepath\Alpha Screen_1.png"
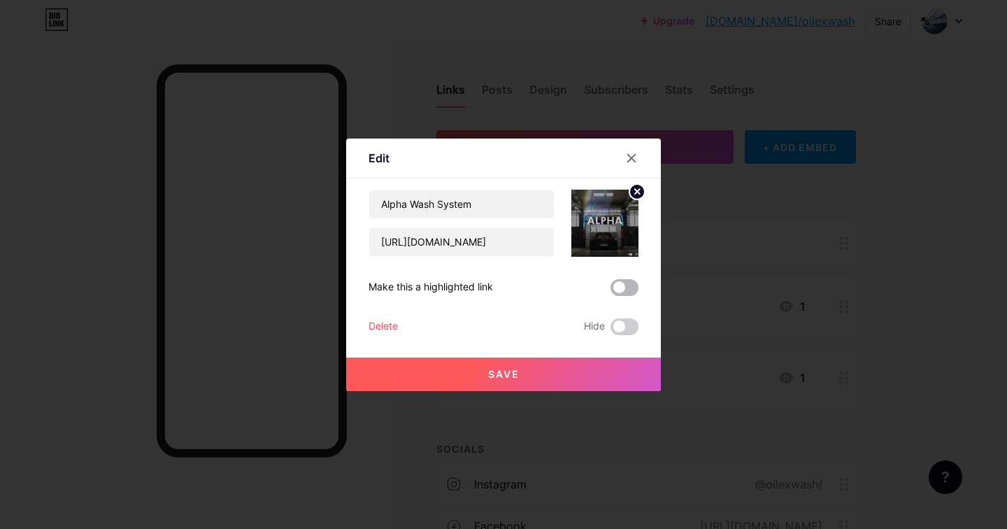
click at [621, 285] on span at bounding box center [625, 287] width 28 height 17
click at [611, 291] on input "checkbox" at bounding box center [611, 291] width 0 height 0
click at [495, 373] on span "Save" at bounding box center [503, 374] width 31 height 12
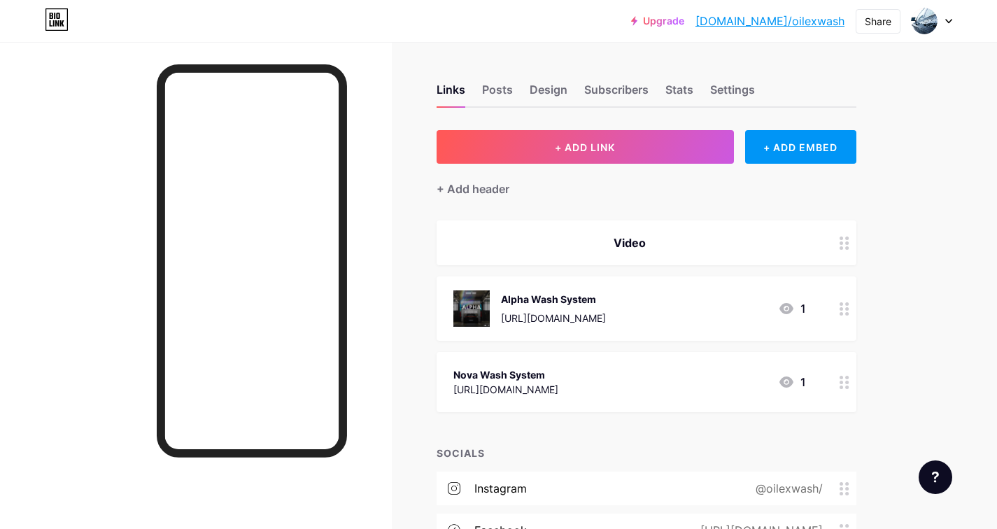
click at [558, 369] on div "Nova Wash System" at bounding box center [505, 374] width 105 height 15
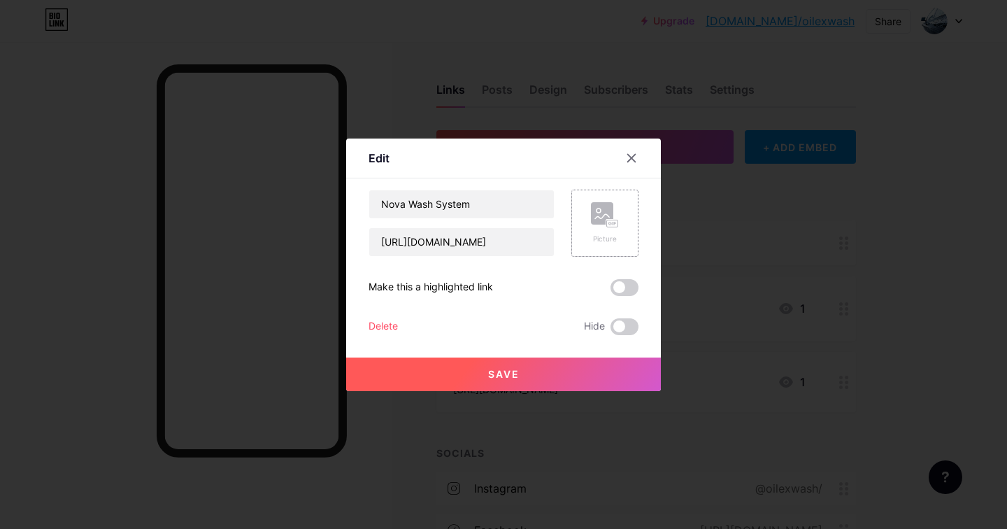
click at [607, 223] on rect at bounding box center [612, 223] width 11 height 7
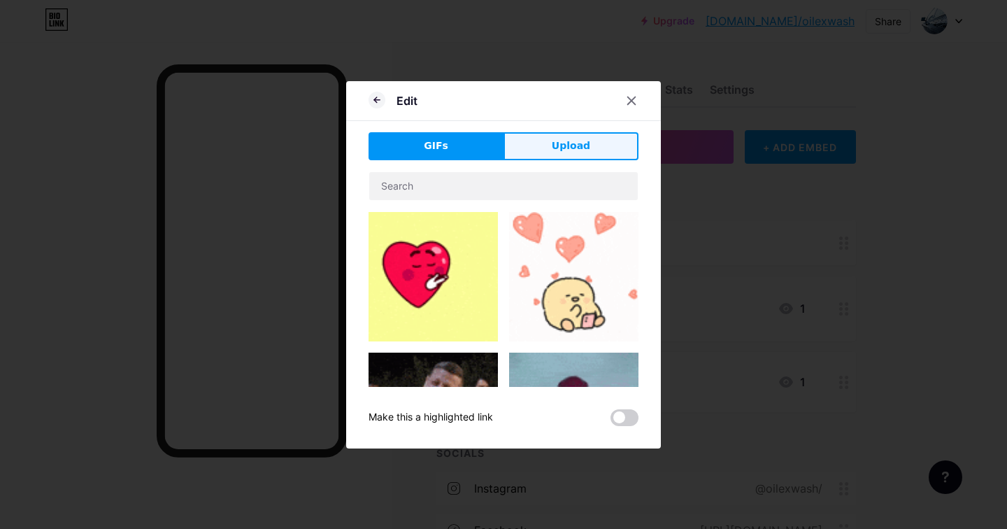
click at [564, 151] on span "Upload" at bounding box center [571, 146] width 38 height 15
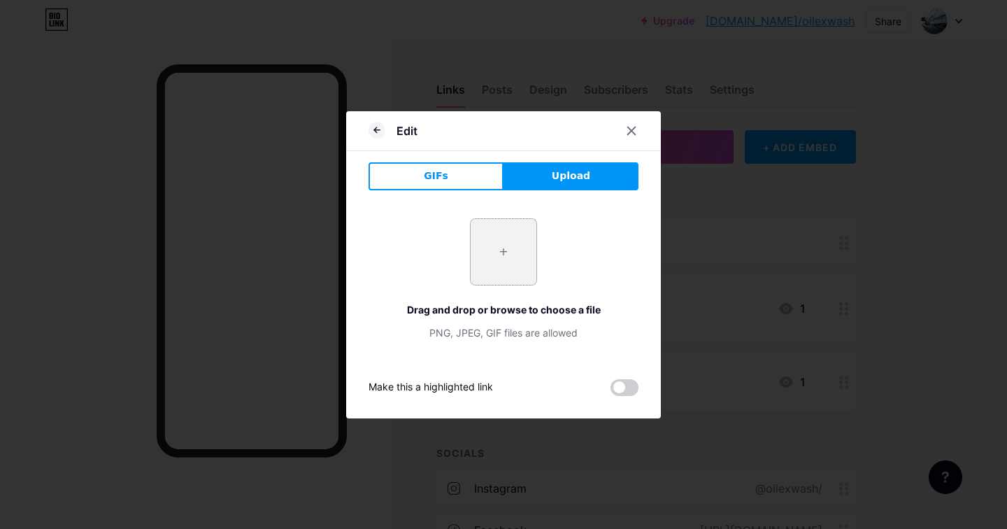
click at [512, 246] on input "file" at bounding box center [504, 252] width 66 height 66
type input "C:\fakepath\Nova.png"
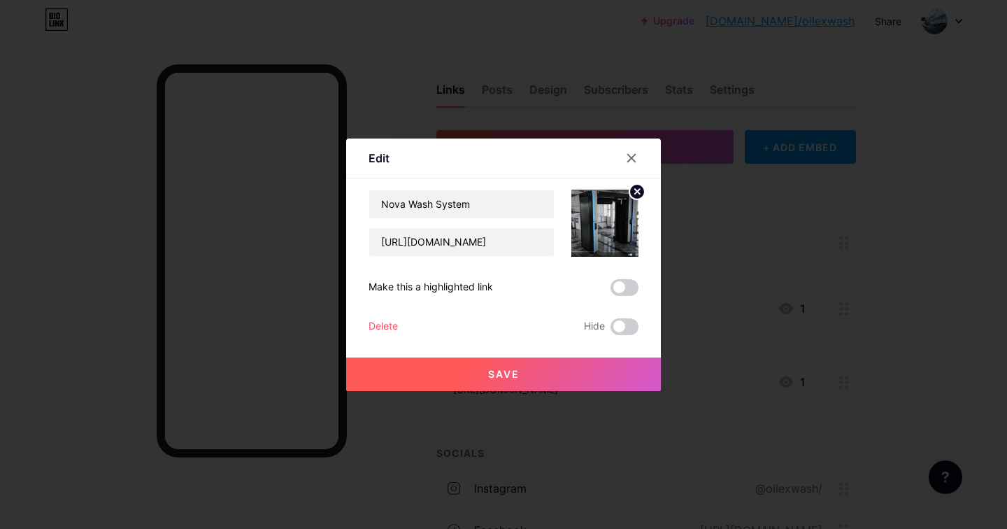
click at [619, 290] on span at bounding box center [625, 287] width 28 height 17
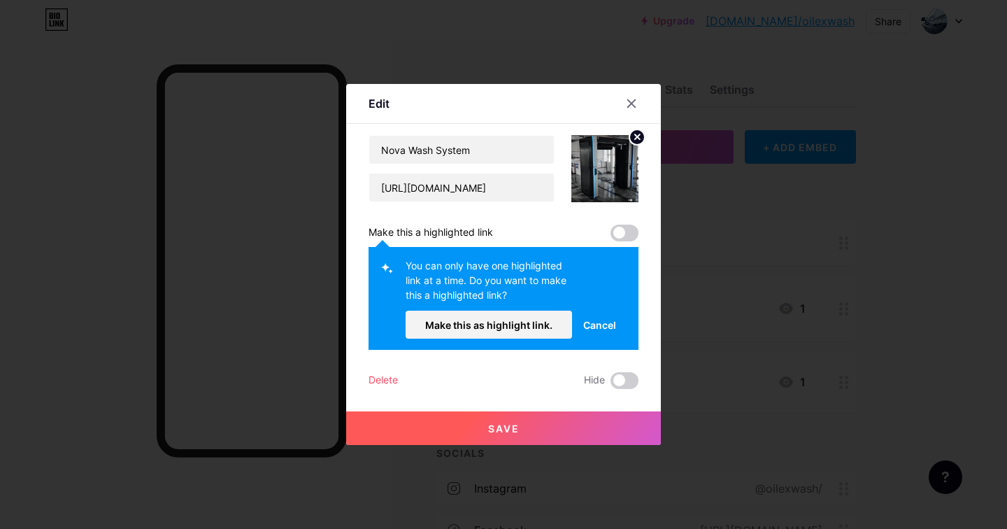
click at [514, 427] on span "Save" at bounding box center [503, 429] width 31 height 12
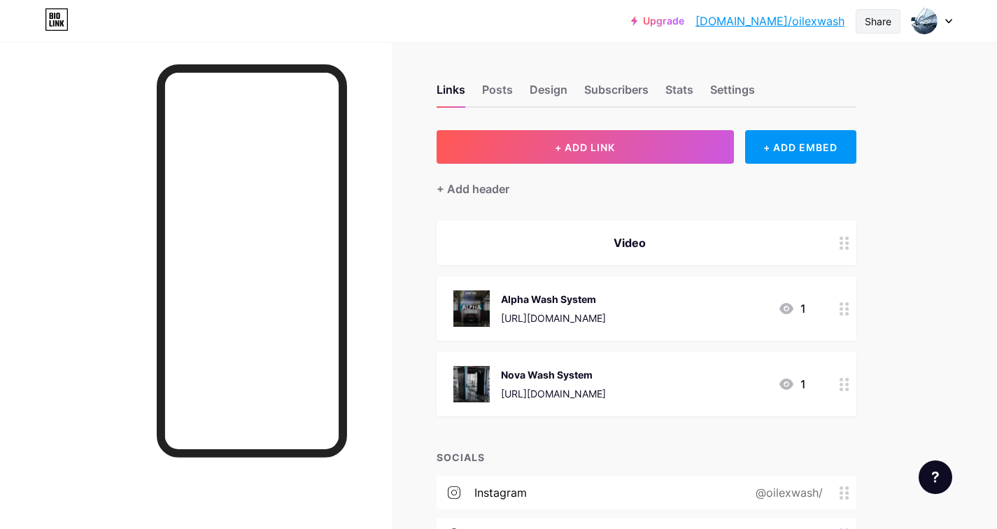
click at [871, 22] on div "Share" at bounding box center [878, 21] width 27 height 15
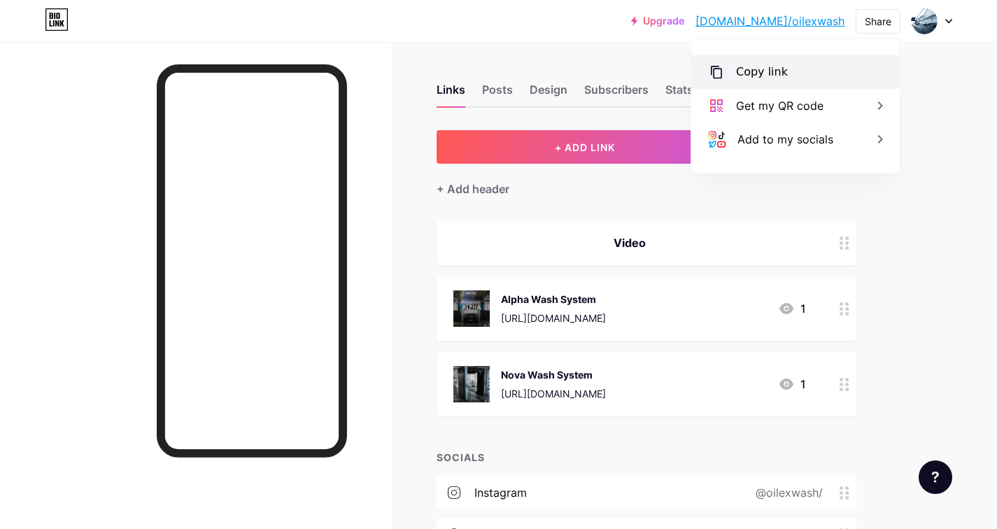
click at [784, 65] on div "Copy link" at bounding box center [795, 72] width 208 height 34
click at [402, 244] on div "Links Posts Design Subscribers Stats Settings + ADD LINK + ADD EMBED + Add head…" at bounding box center [457, 394] width 915 height 705
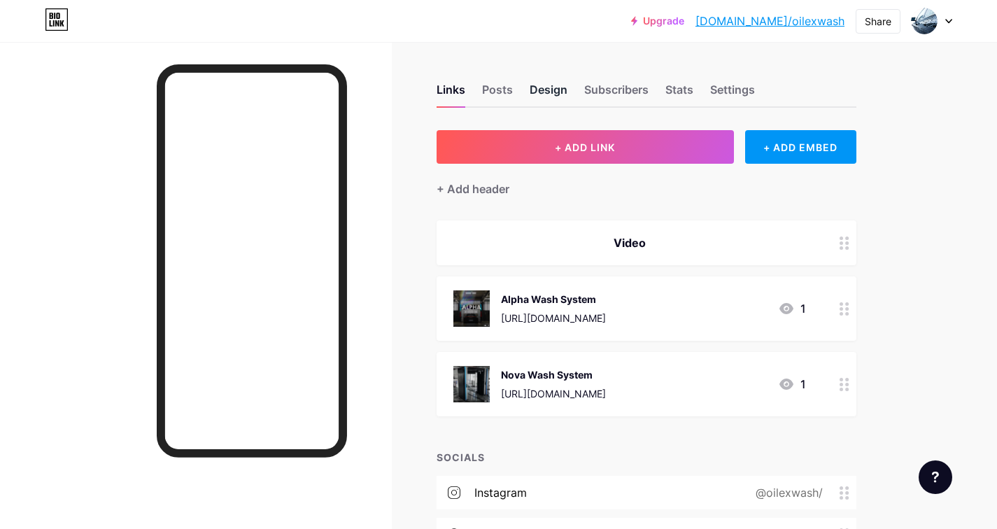
click at [537, 85] on div "Design" at bounding box center [549, 93] width 38 height 25
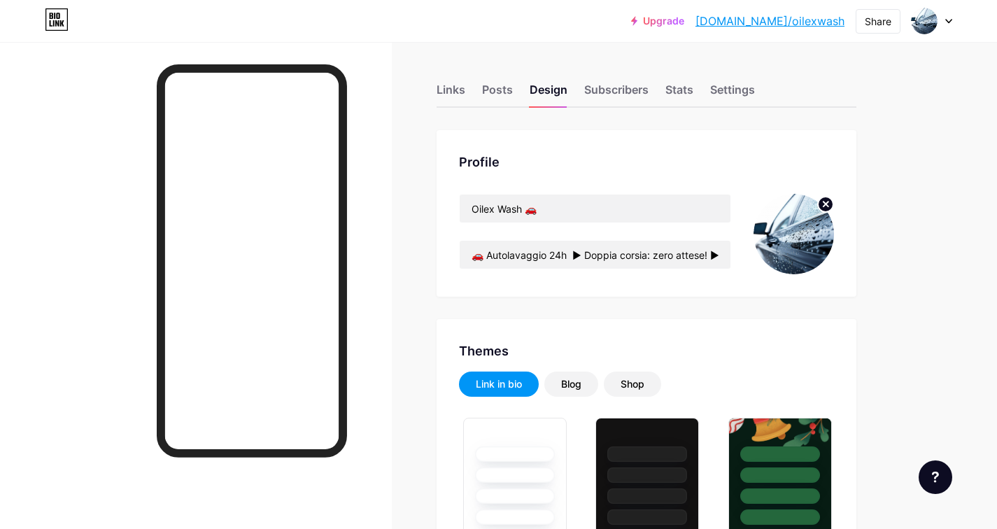
click at [826, 199] on circle at bounding box center [825, 204] width 15 height 15
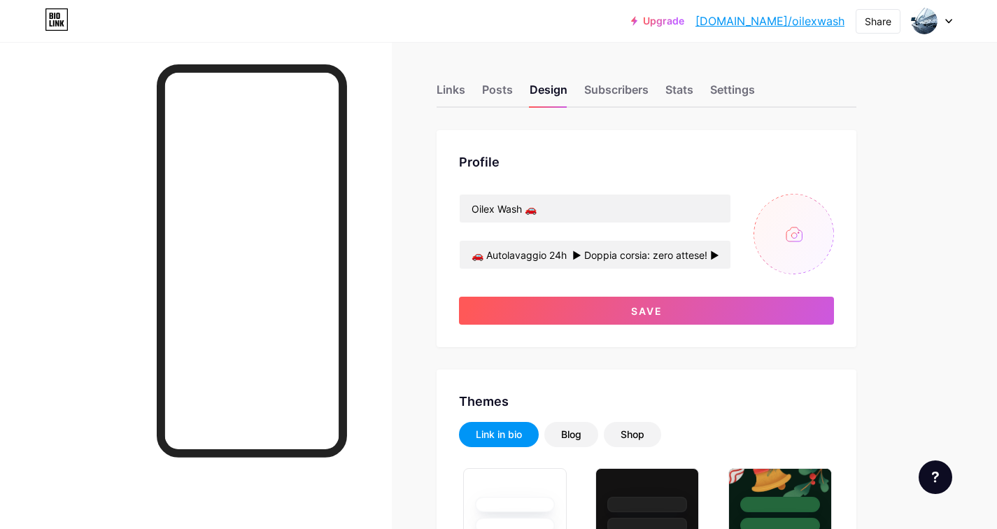
click at [809, 213] on input "file" at bounding box center [793, 234] width 80 height 80
type input "C:\fakepath\24h.png"
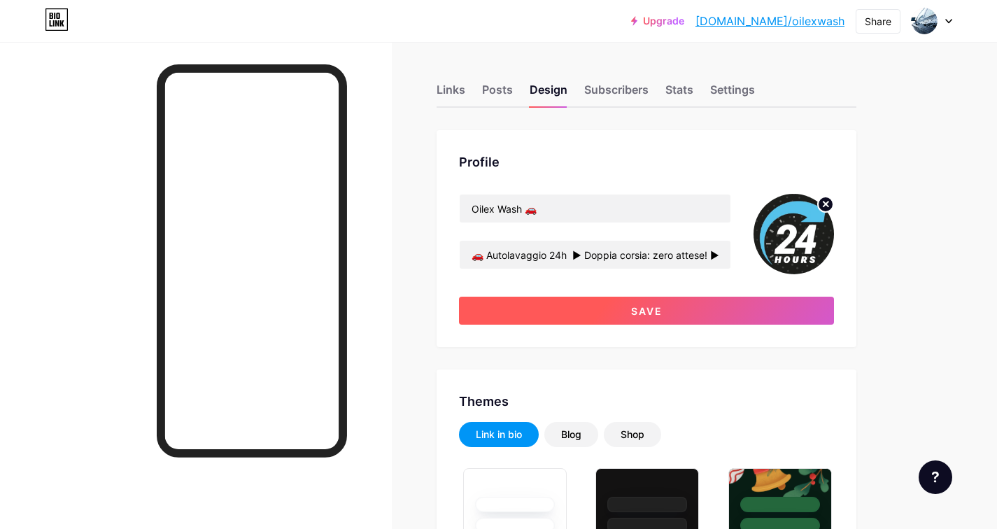
click at [653, 313] on span "Save" at bounding box center [646, 311] width 31 height 12
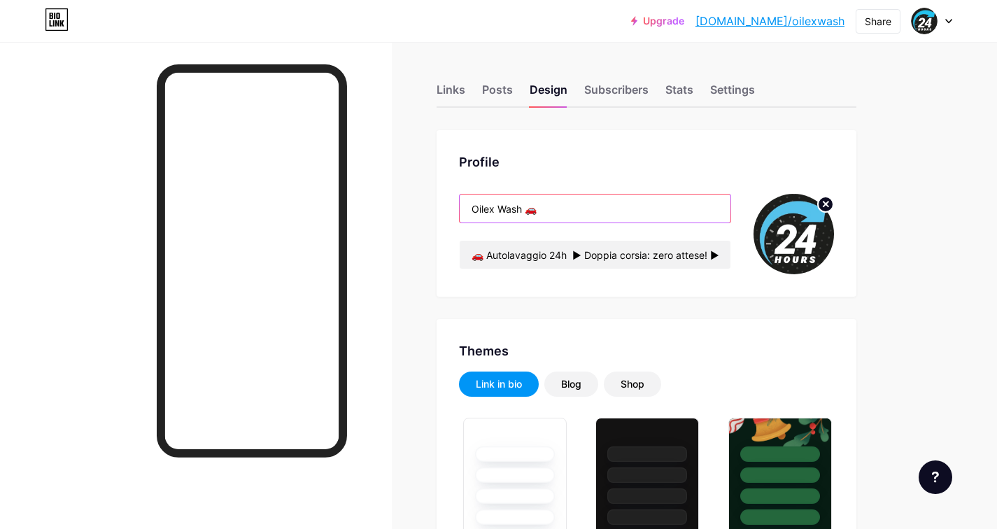
click at [543, 206] on input "Oilex Wash 🚗" at bounding box center [595, 208] width 271 height 28
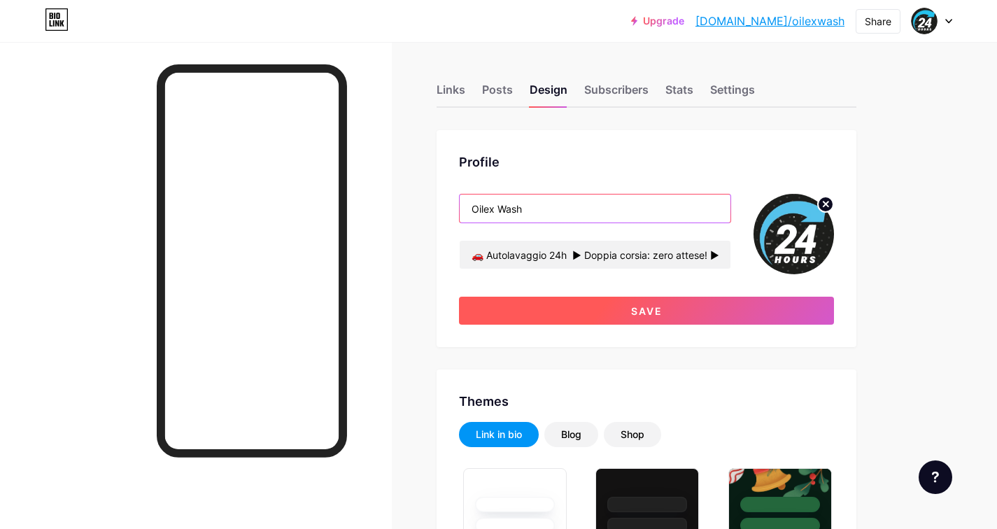
type input "Oilex Wash"
click at [660, 311] on span "Save" at bounding box center [646, 311] width 31 height 12
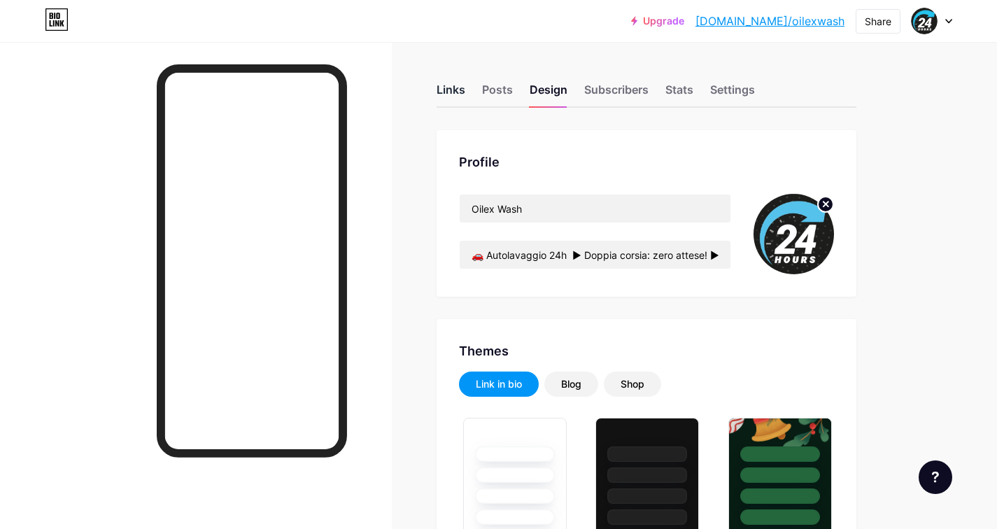
click at [460, 90] on div "Links" at bounding box center [451, 93] width 29 height 25
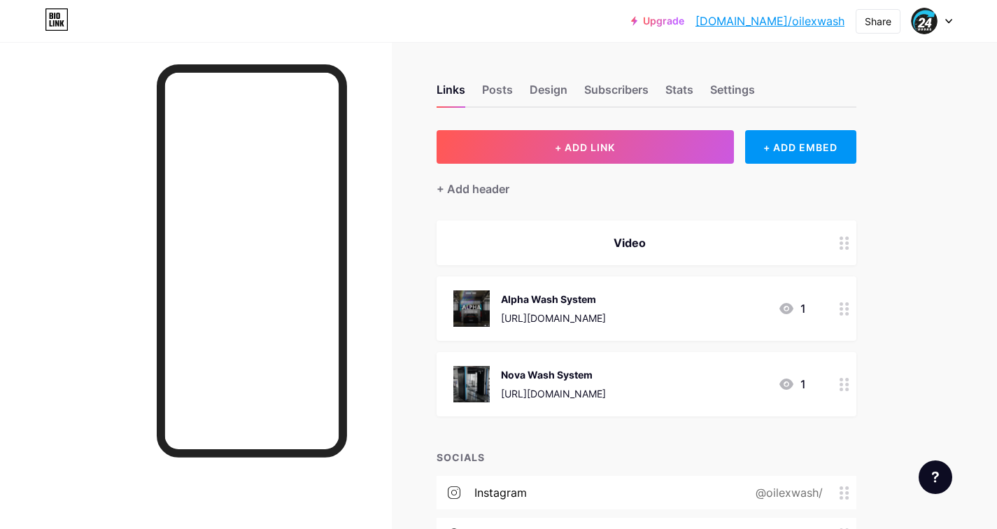
click at [614, 255] on div "Video" at bounding box center [647, 242] width 420 height 45
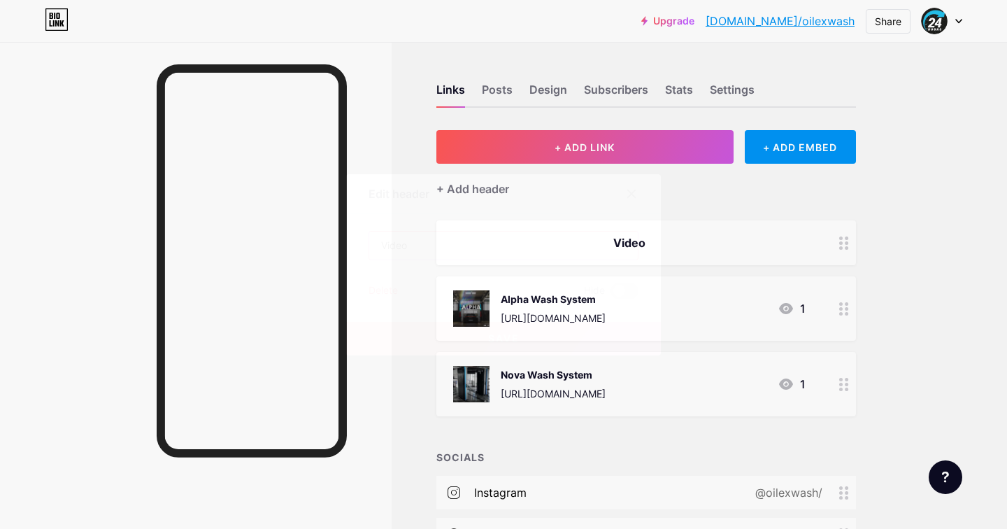
drag, startPoint x: 408, startPoint y: 246, endPoint x: 360, endPoint y: 234, distance: 49.0
click at [360, 234] on div "Edit header Video Delete Hide Save" at bounding box center [503, 264] width 315 height 181
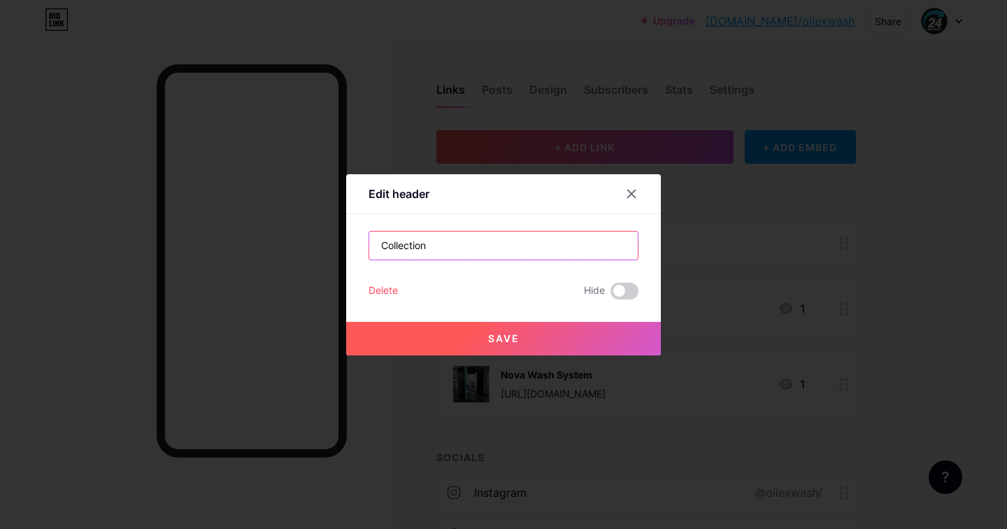
type input "Collection"
click at [490, 339] on span "Save" at bounding box center [503, 338] width 31 height 12
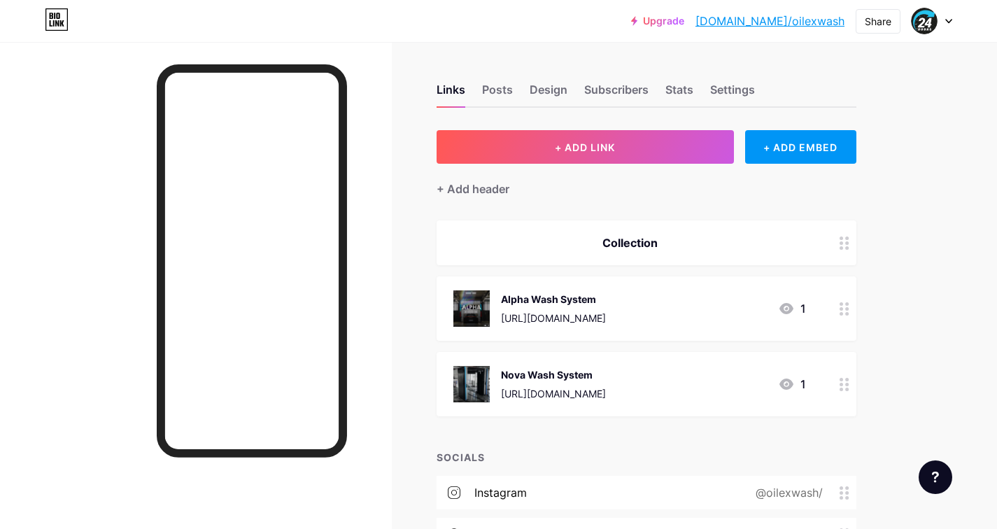
click at [697, 234] on div "Collection" at bounding box center [629, 242] width 353 height 17
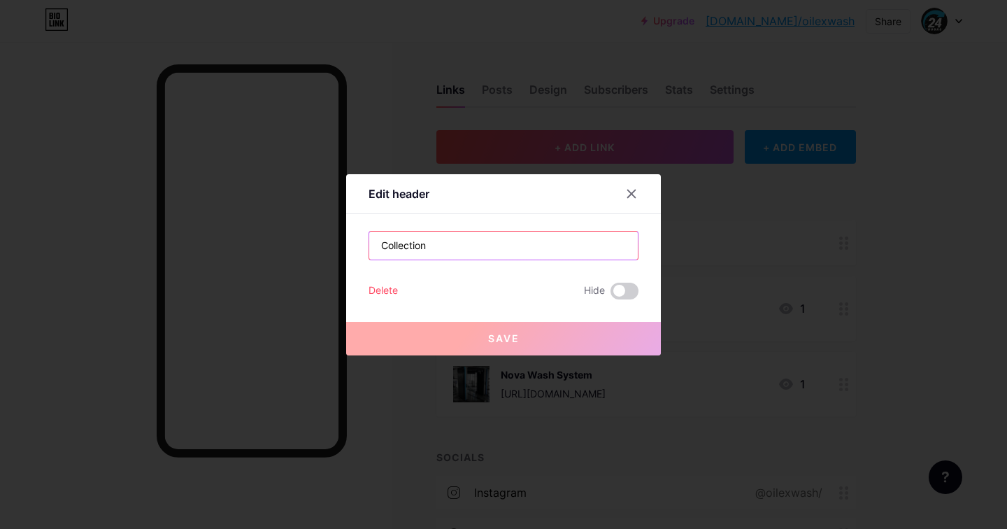
drag, startPoint x: 444, startPoint y: 243, endPoint x: 354, endPoint y: 244, distance: 90.3
click at [354, 244] on div "Edit header Collection Delete Hide Save" at bounding box center [503, 264] width 315 height 181
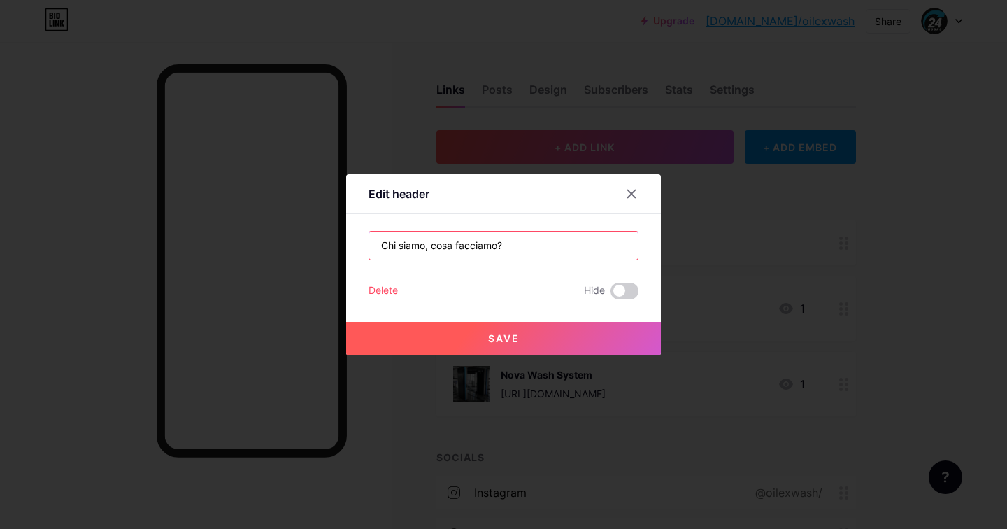
click at [423, 247] on input "Chi siamo, cosa facciamo?" at bounding box center [503, 246] width 269 height 28
type input "Chi siamo? cosa facciamo?"
click at [504, 339] on span "Save" at bounding box center [503, 338] width 31 height 12
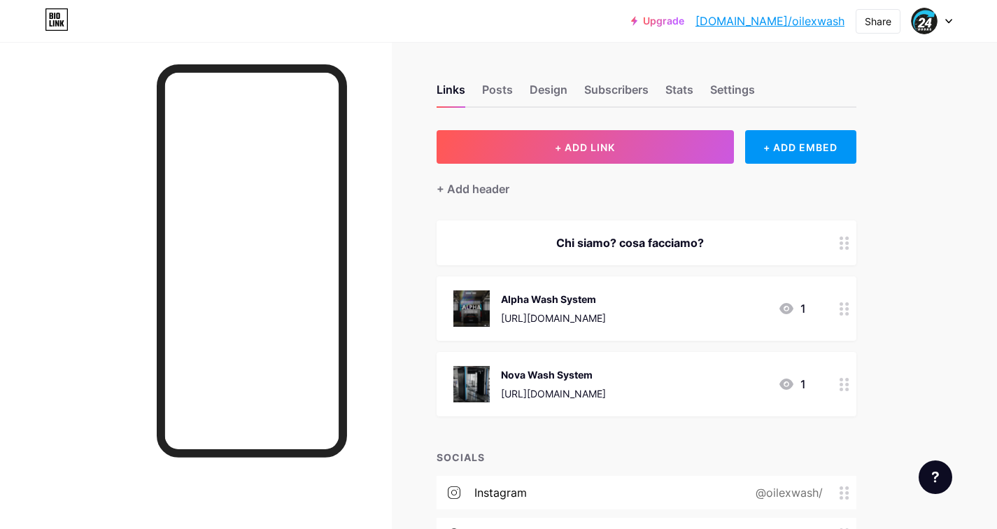
click at [631, 244] on div "Chi siamo? cosa facciamo?" at bounding box center [629, 242] width 353 height 17
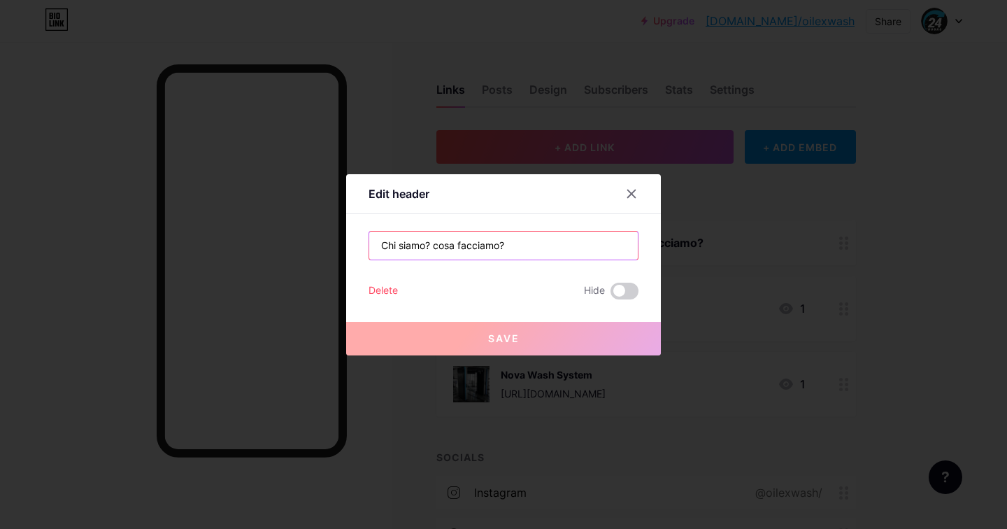
drag, startPoint x: 511, startPoint y: 248, endPoint x: 374, endPoint y: 236, distance: 137.6
click at [371, 237] on input "Chi siamo? cosa facciamo?" at bounding box center [503, 246] width 269 height 28
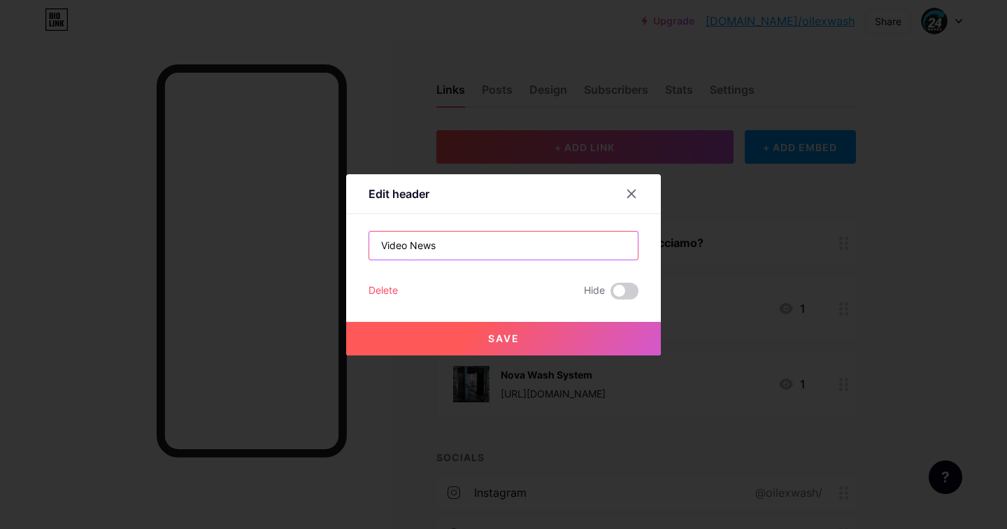
type input "Video News"
click at [509, 330] on button "Save" at bounding box center [503, 339] width 315 height 34
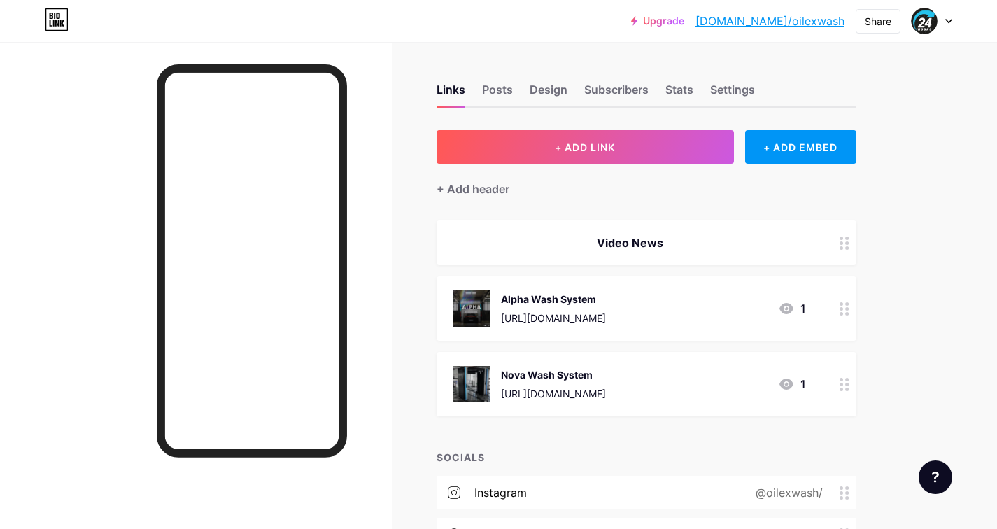
click at [579, 251] on div "Video News" at bounding box center [647, 242] width 420 height 45
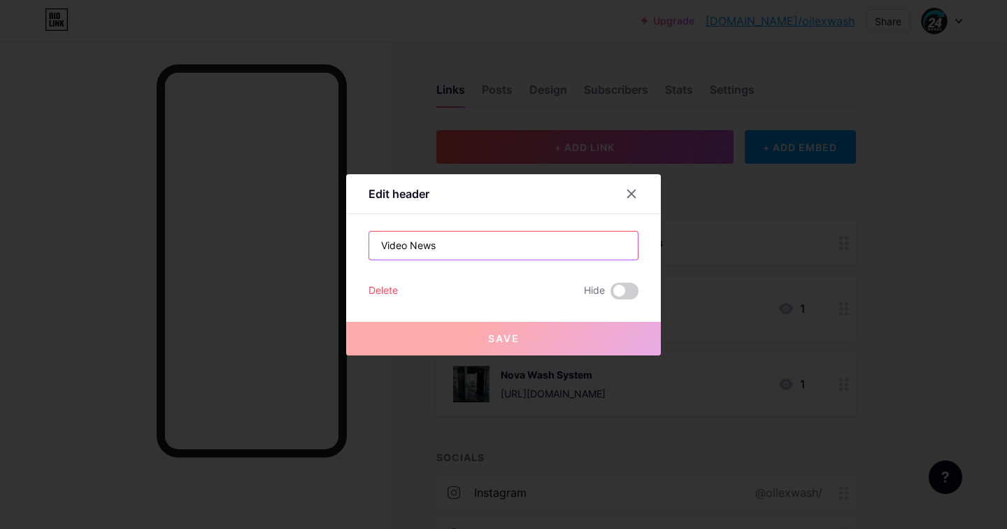
drag, startPoint x: 411, startPoint y: 244, endPoint x: 369, endPoint y: 234, distance: 43.3
click at [371, 234] on input "Video News" at bounding box center [503, 246] width 269 height 28
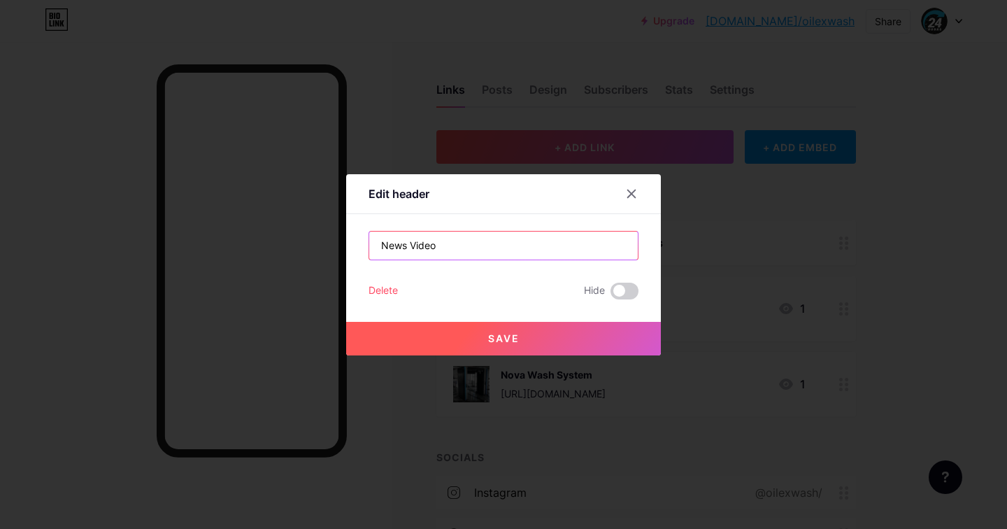
type input "News Video"
click at [502, 341] on span "Save" at bounding box center [503, 338] width 31 height 12
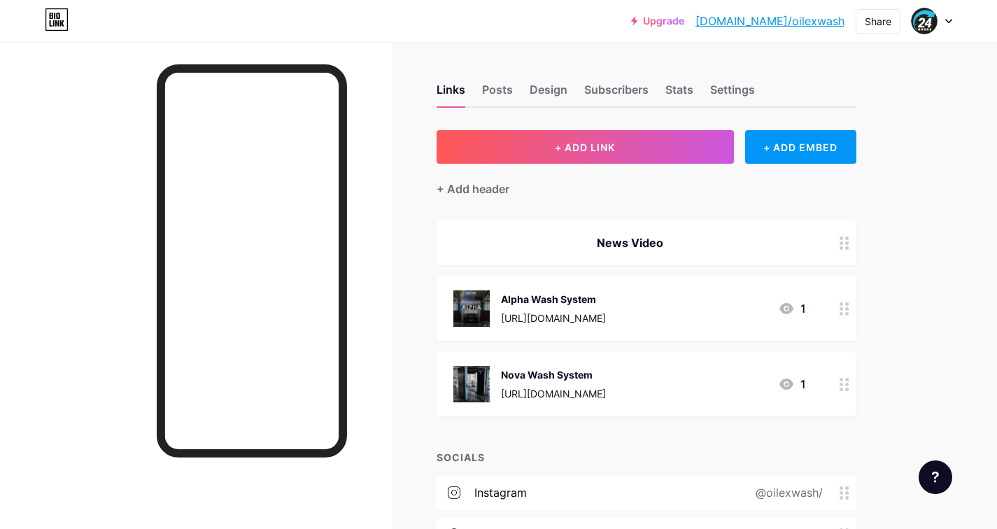
click at [672, 236] on div "News Video" at bounding box center [629, 242] width 353 height 17
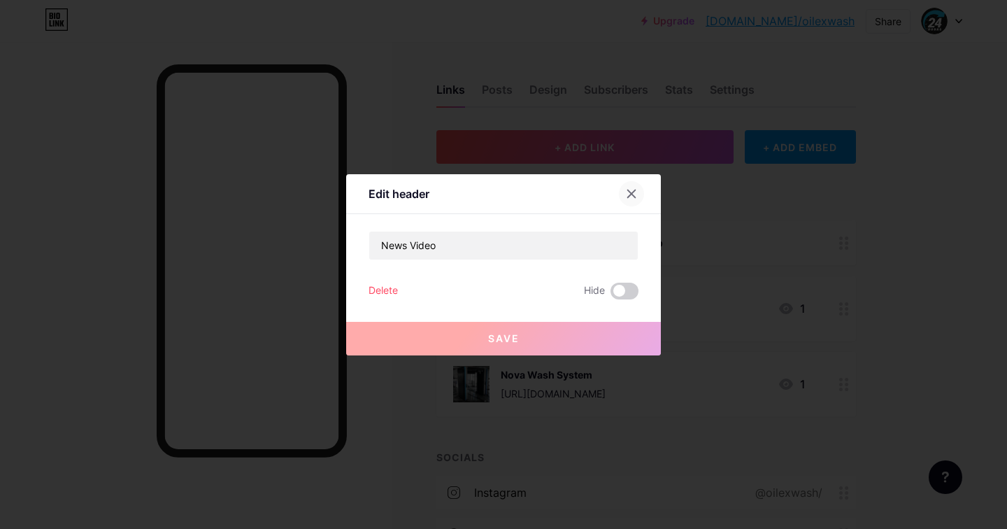
click at [635, 188] on icon at bounding box center [631, 193] width 11 height 11
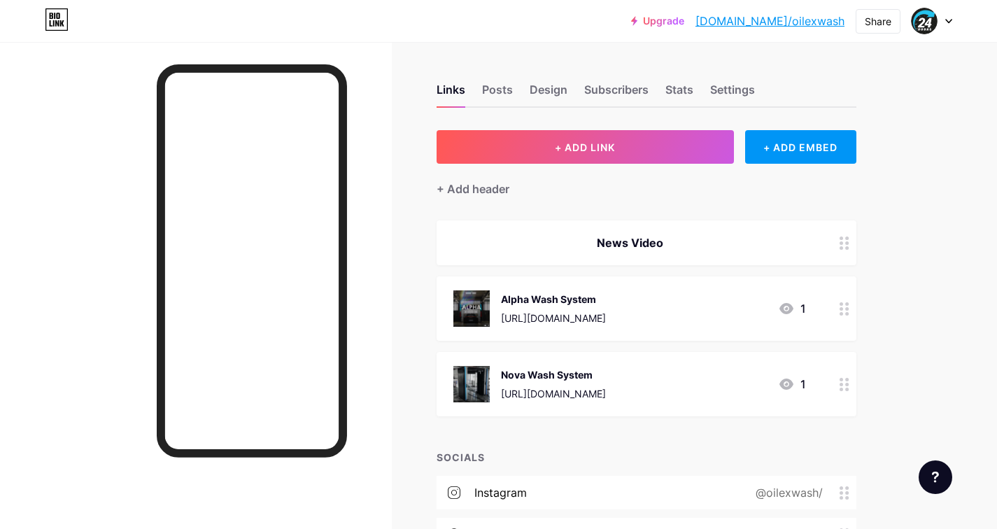
click at [647, 244] on div "News Video" at bounding box center [629, 242] width 353 height 17
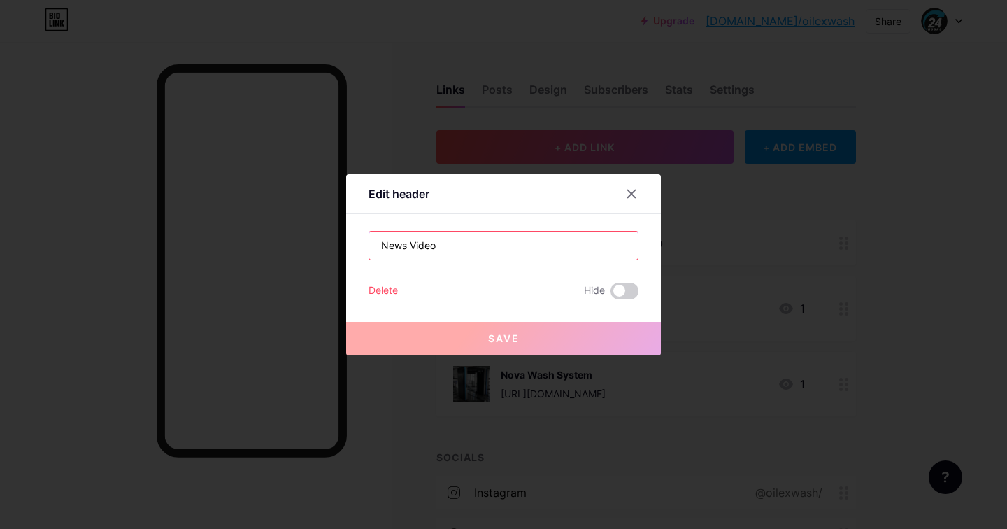
drag, startPoint x: 434, startPoint y: 249, endPoint x: 368, endPoint y: 236, distance: 67.6
click at [369, 236] on div "News Video" at bounding box center [504, 245] width 270 height 29
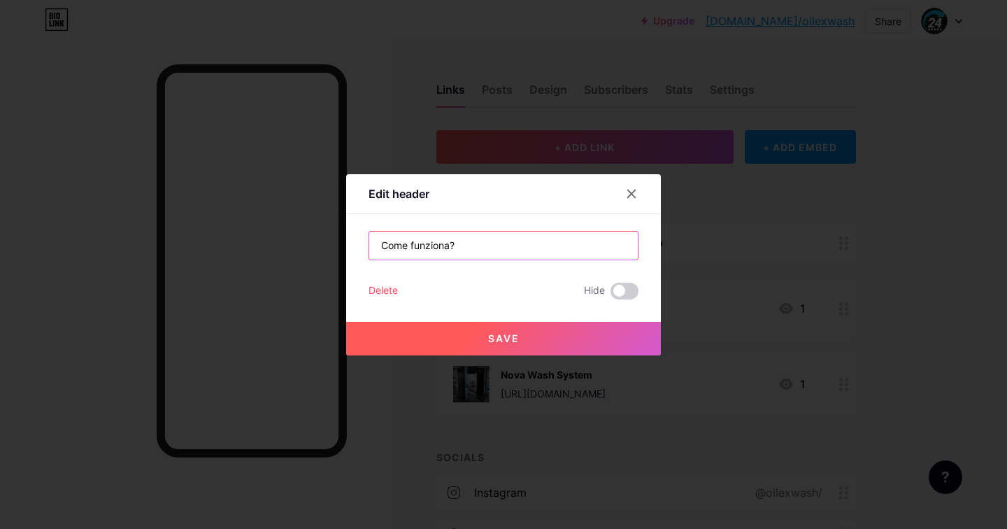
type input "Come funziona?"
click at [523, 344] on button "Save" at bounding box center [503, 339] width 315 height 34
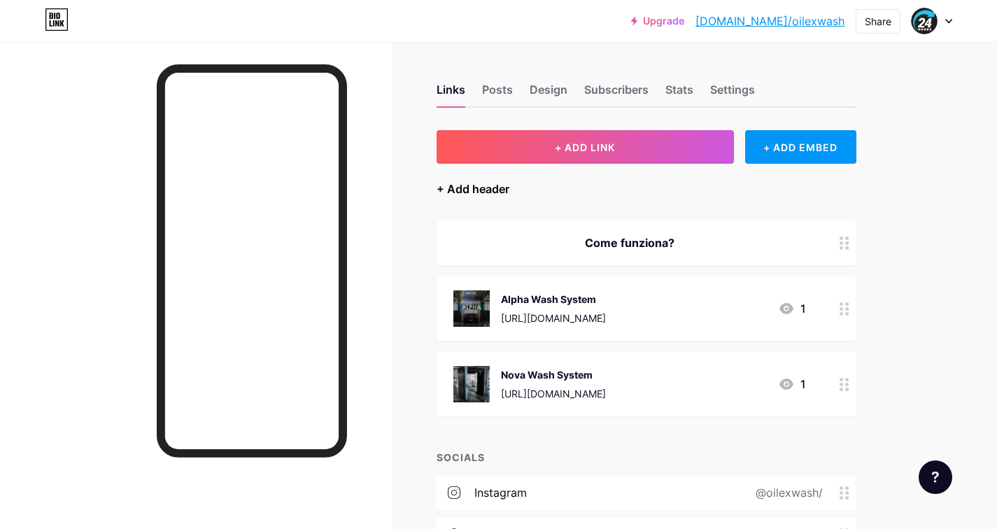
click at [477, 188] on div "+ Add header" at bounding box center [473, 188] width 73 height 17
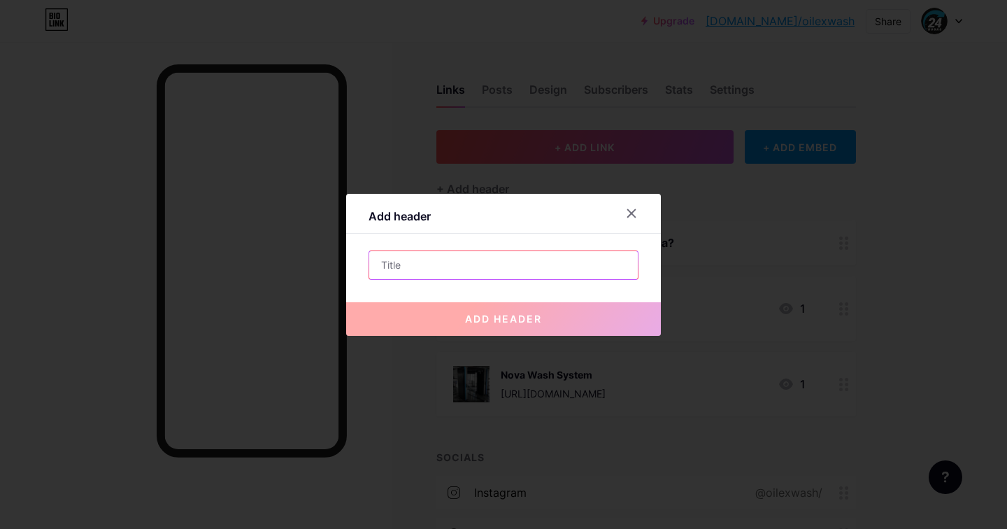
click at [432, 260] on input "text" at bounding box center [503, 265] width 269 height 28
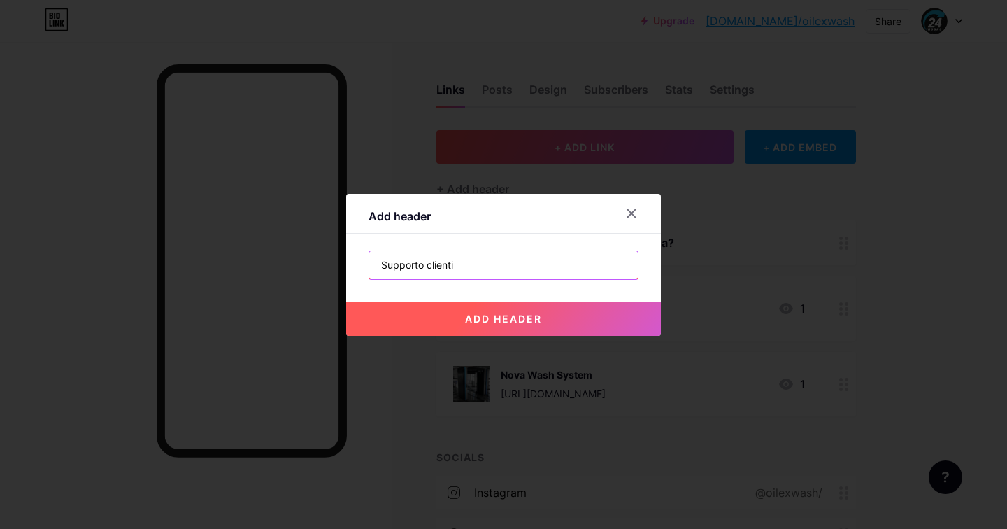
click at [430, 265] on input "Supporto clienti" at bounding box center [503, 265] width 269 height 28
type input "Supporto Clienti"
click at [514, 318] on span "add header" at bounding box center [503, 319] width 77 height 12
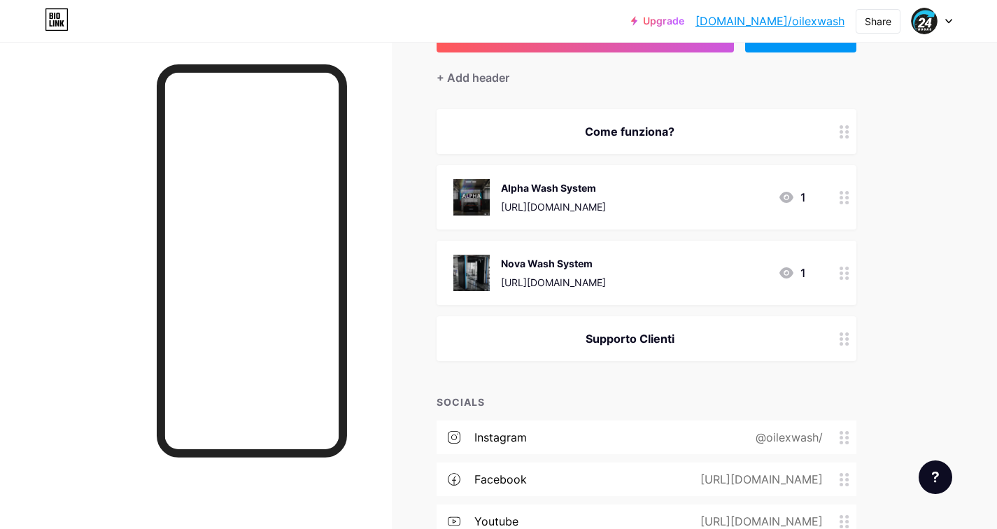
scroll to position [117, 0]
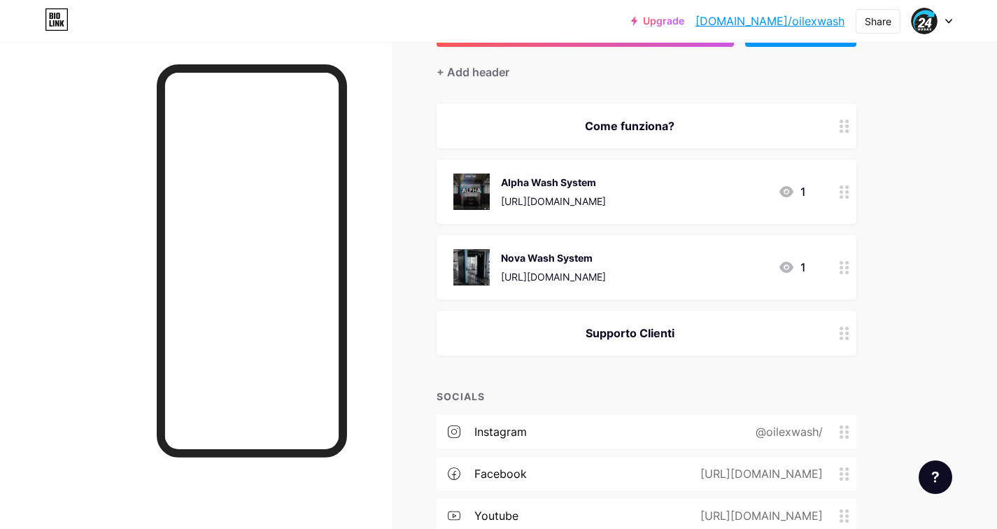
click at [649, 333] on div "Supporto Clienti" at bounding box center [629, 333] width 353 height 17
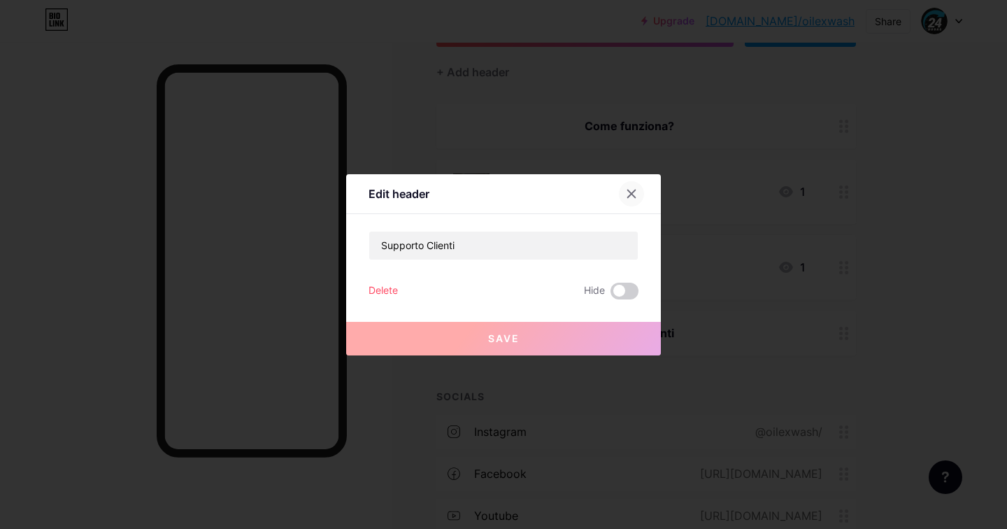
click at [634, 193] on icon at bounding box center [631, 193] width 11 height 11
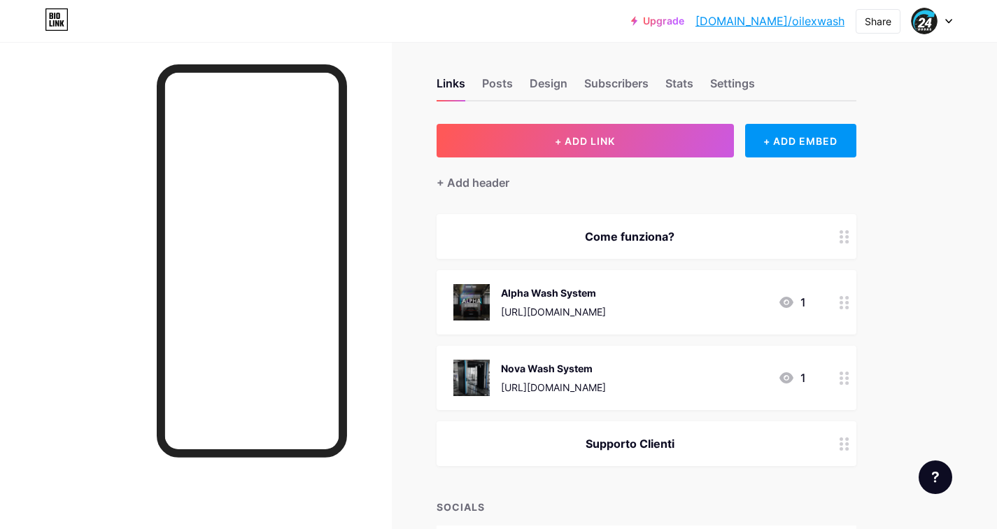
scroll to position [0, 0]
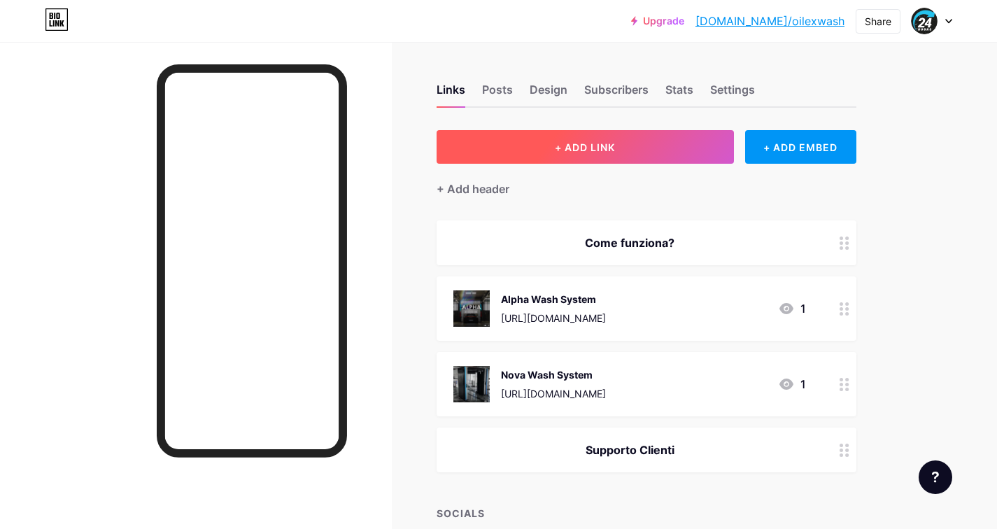
click at [596, 141] on span "+ ADD LINK" at bounding box center [585, 147] width 60 height 12
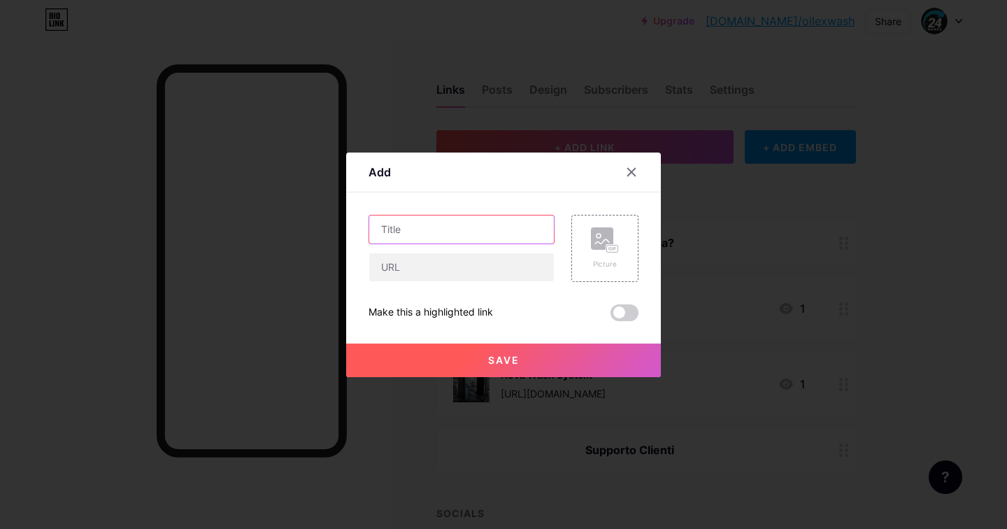
click at [458, 228] on input "text" at bounding box center [461, 229] width 185 height 28
type input "[EMAIL_ADDRESS][DOMAIN_NAME]"
click at [501, 364] on span "Save" at bounding box center [503, 360] width 31 height 12
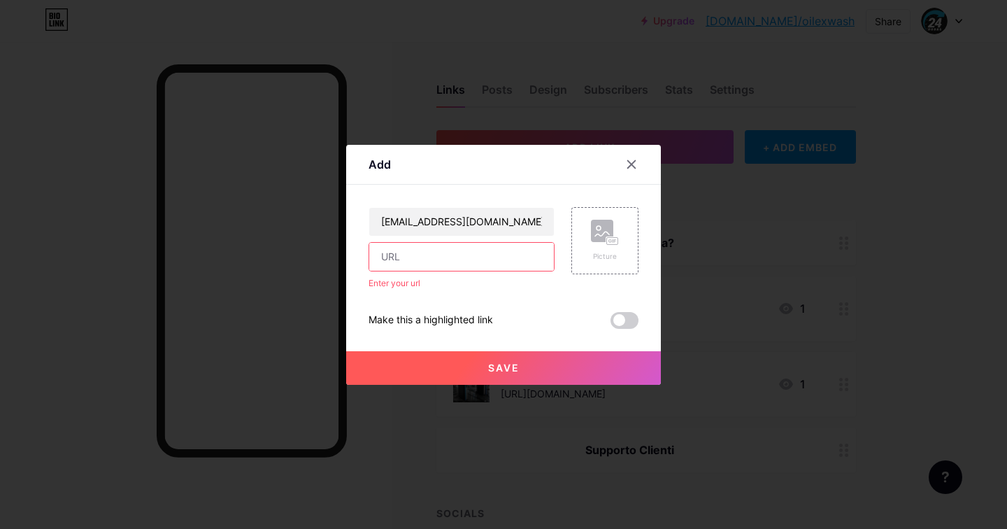
click at [461, 255] on input "text" at bounding box center [461, 257] width 185 height 28
click at [461, 256] on input "text" at bounding box center [461, 257] width 185 height 28
type input "2"
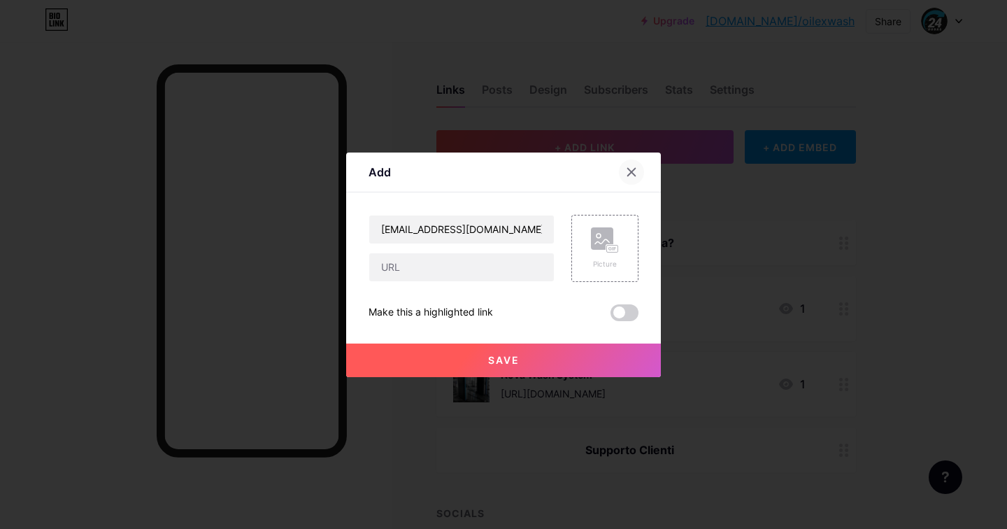
click at [635, 175] on icon at bounding box center [632, 172] width 8 height 8
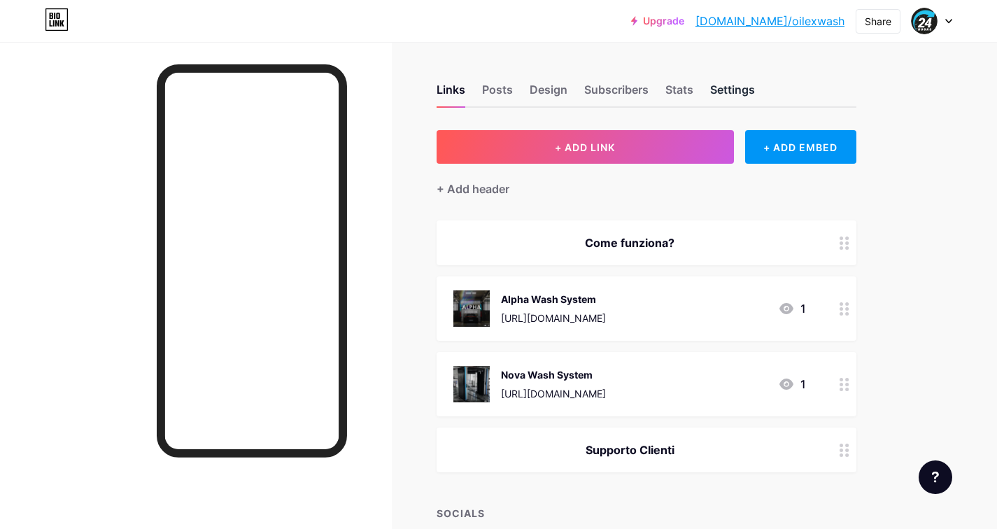
click at [739, 92] on div "Settings" at bounding box center [732, 93] width 45 height 25
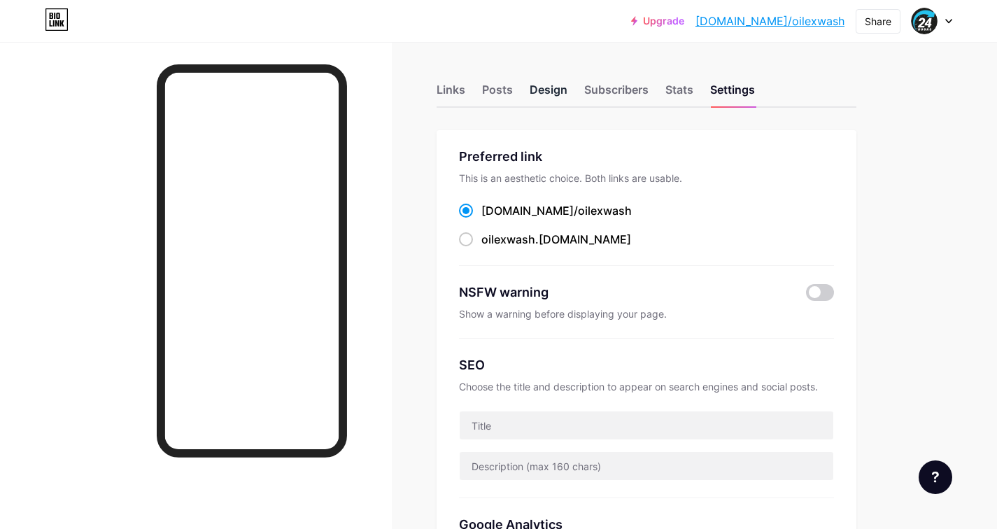
click at [553, 90] on div "Design" at bounding box center [549, 93] width 38 height 25
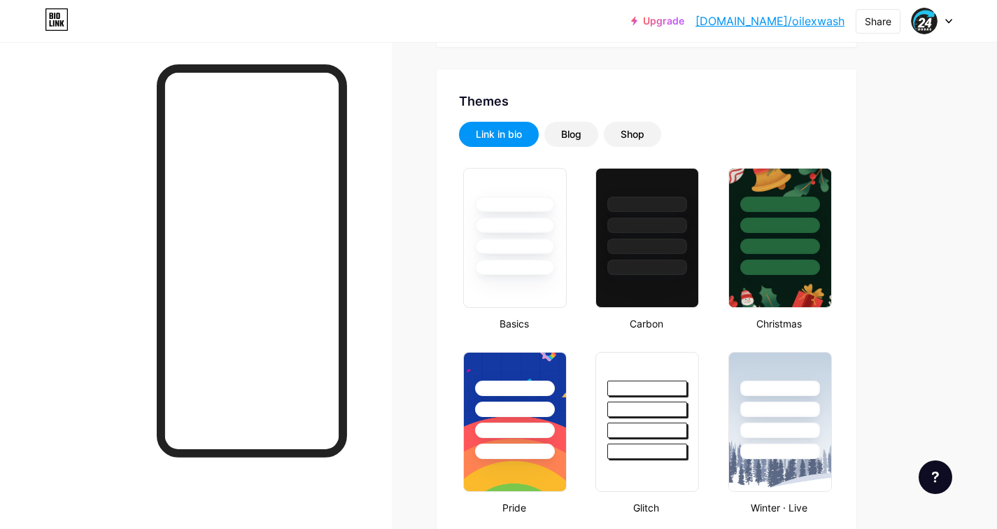
scroll to position [243, 0]
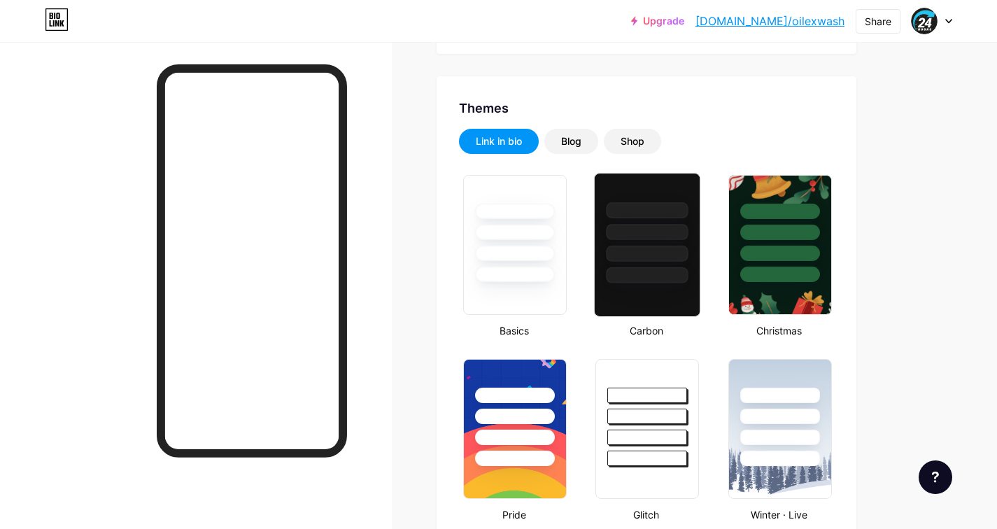
click at [667, 246] on div at bounding box center [648, 254] width 82 height 16
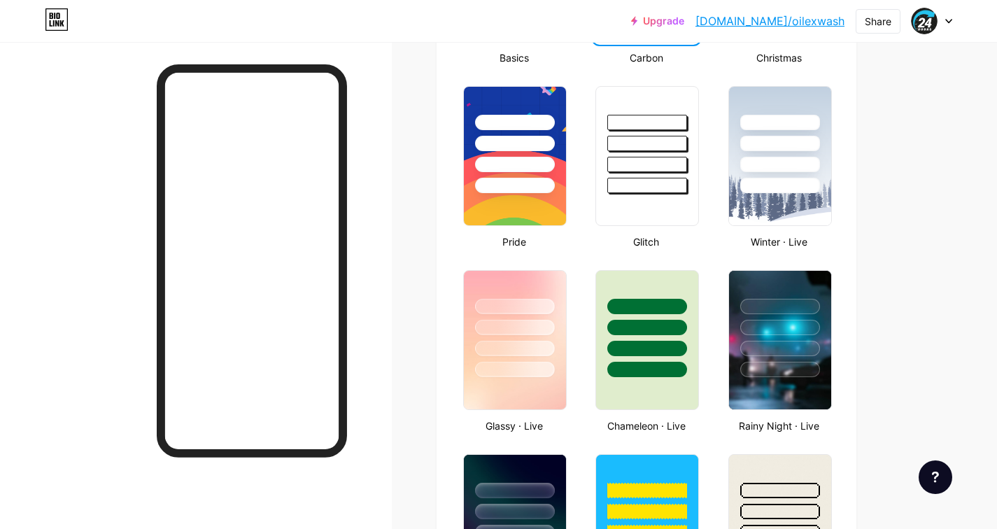
scroll to position [519, 0]
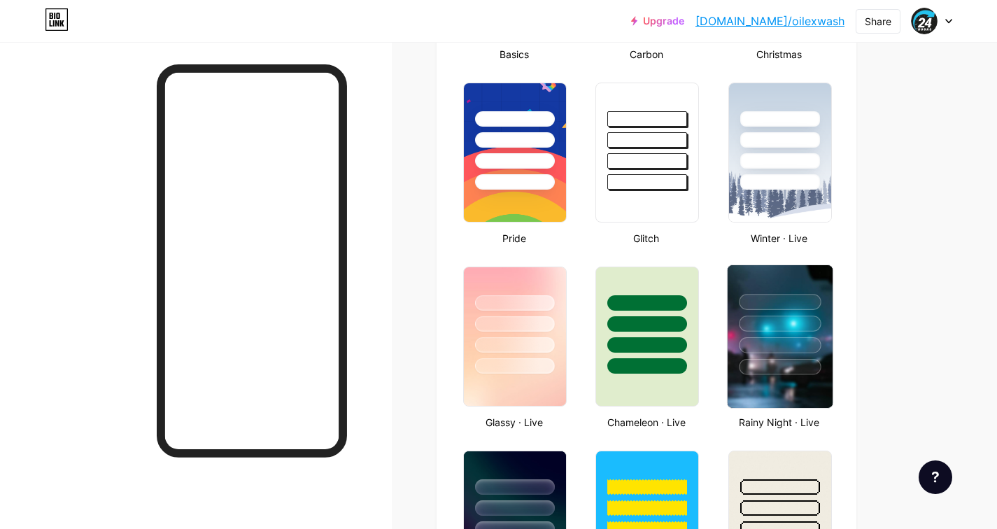
click at [777, 323] on div at bounding box center [780, 324] width 82 height 16
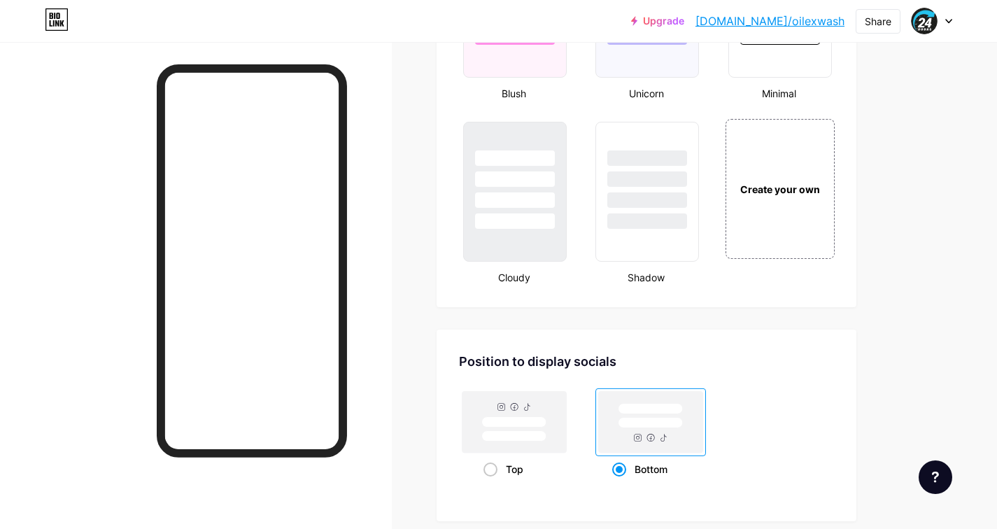
scroll to position [0, 0]
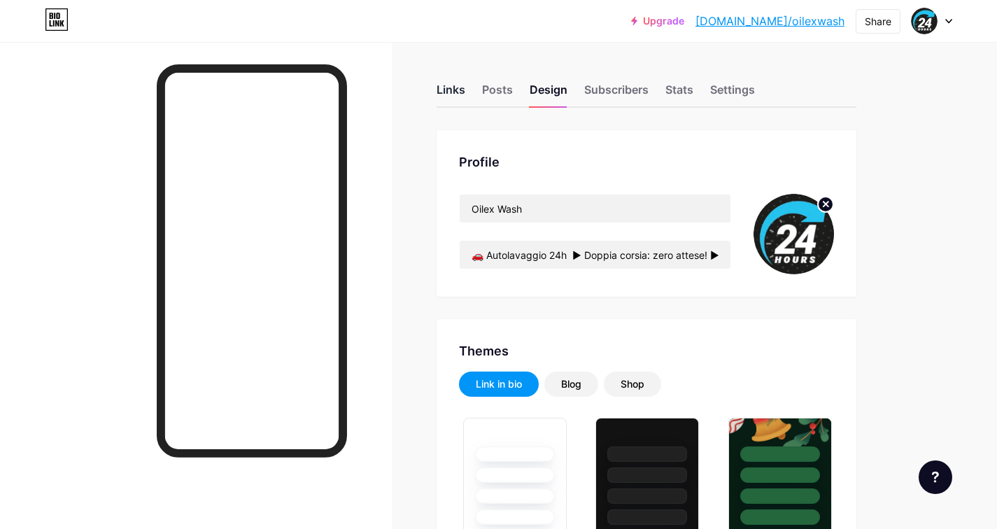
click at [447, 87] on div "Links" at bounding box center [451, 93] width 29 height 25
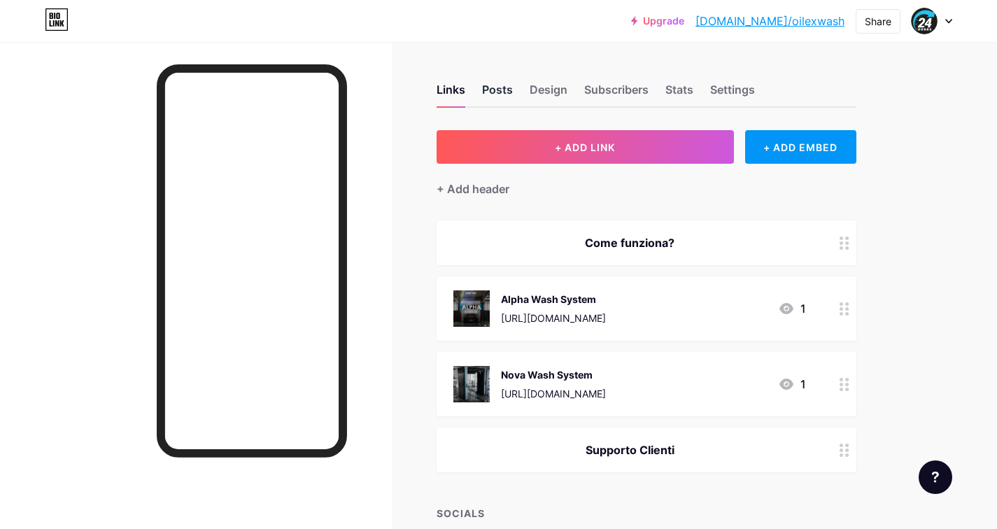
click at [506, 87] on div "Posts" at bounding box center [497, 93] width 31 height 25
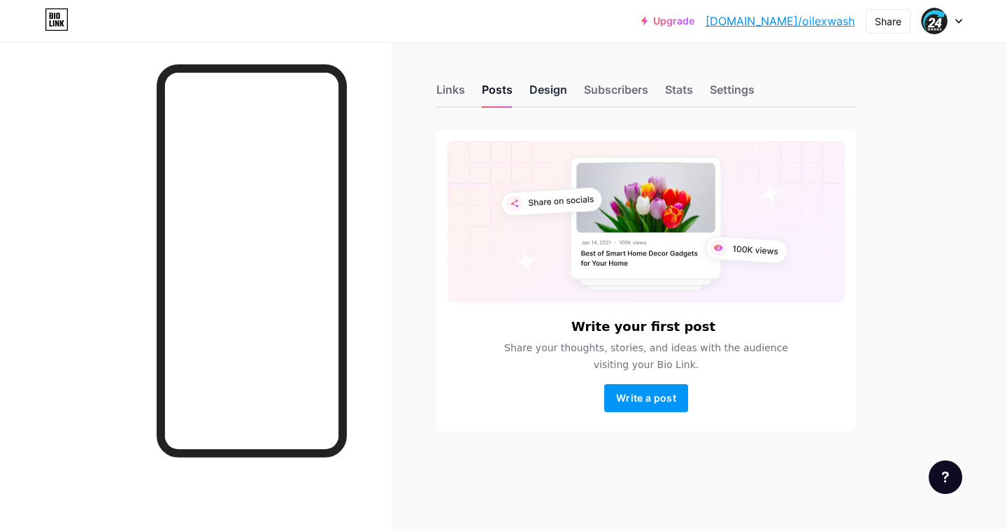
click at [557, 89] on div "Design" at bounding box center [549, 93] width 38 height 25
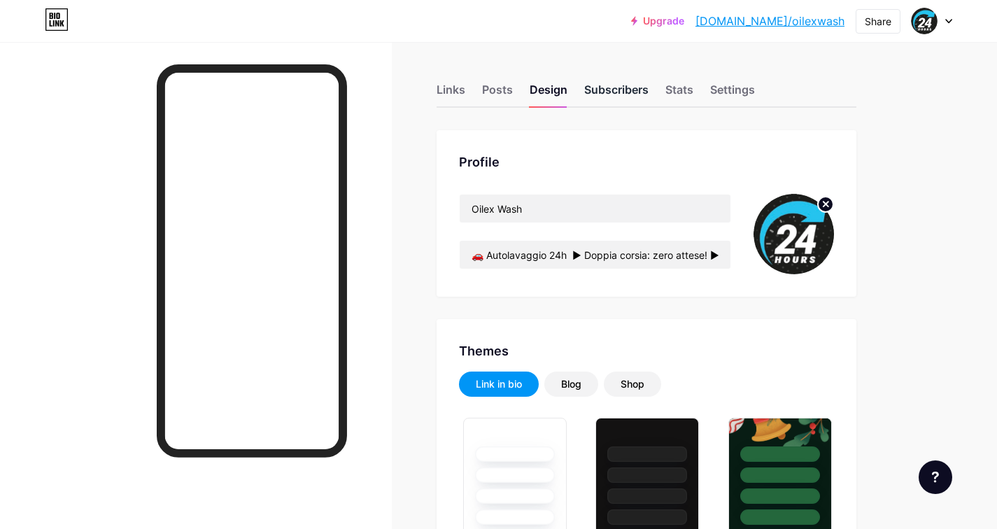
click at [613, 86] on div "Subscribers" at bounding box center [616, 93] width 64 height 25
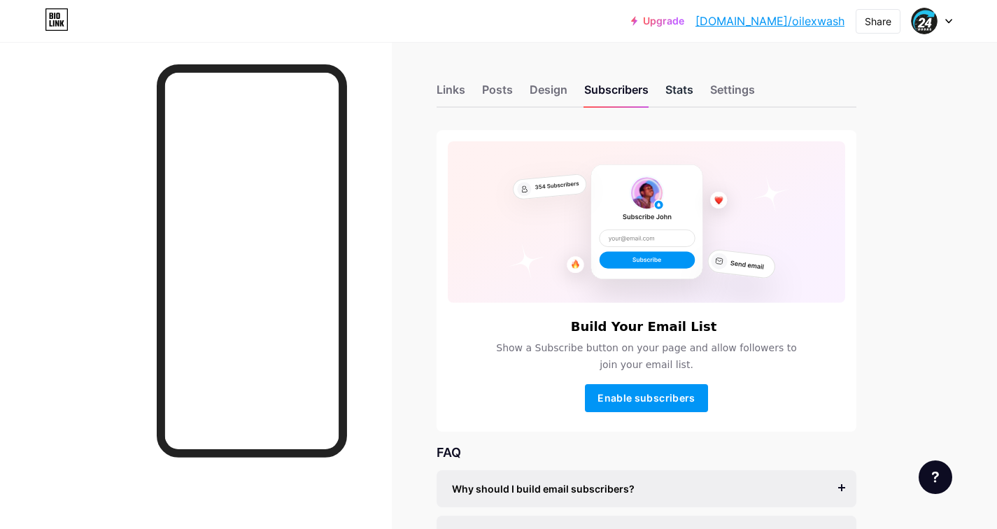
click at [683, 90] on div "Stats" at bounding box center [679, 93] width 28 height 25
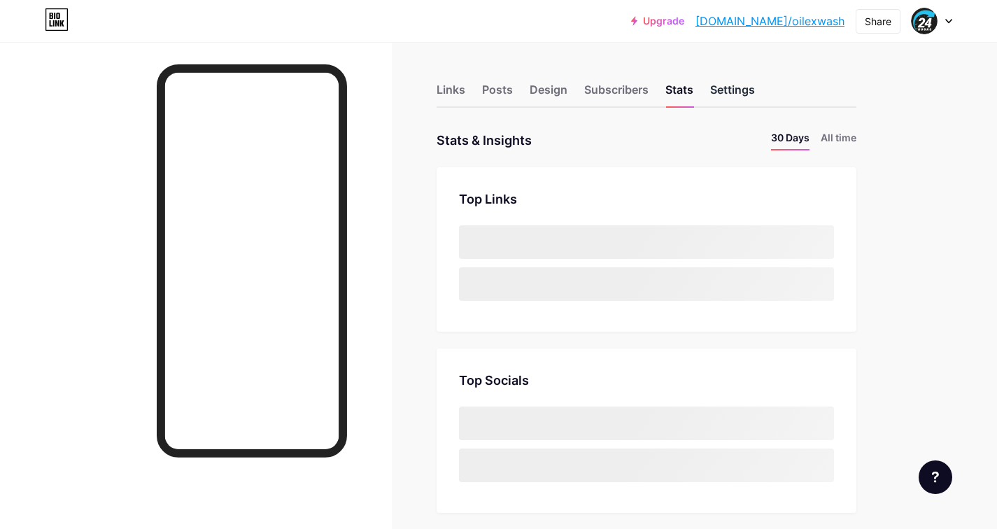
click at [752, 81] on div "Settings" at bounding box center [732, 93] width 45 height 25
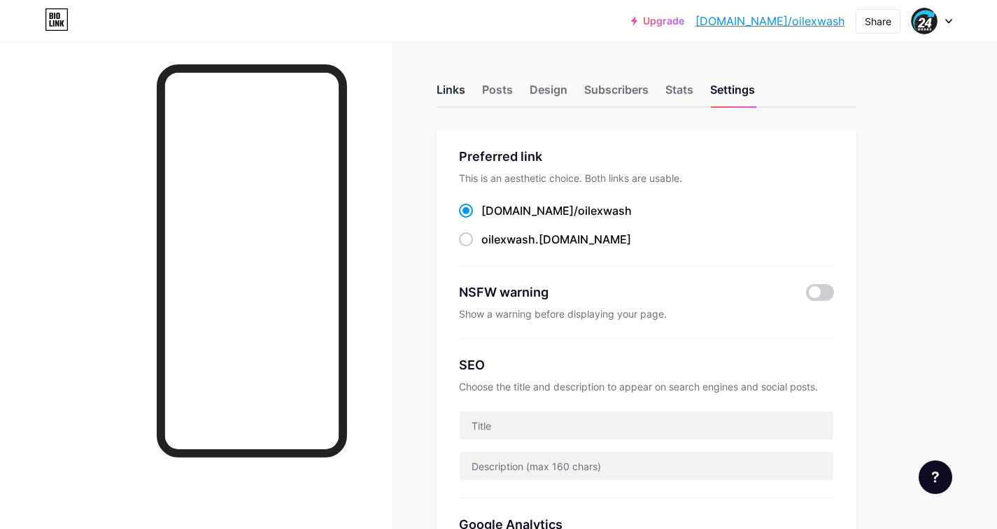
click at [456, 92] on div "Links" at bounding box center [451, 93] width 29 height 25
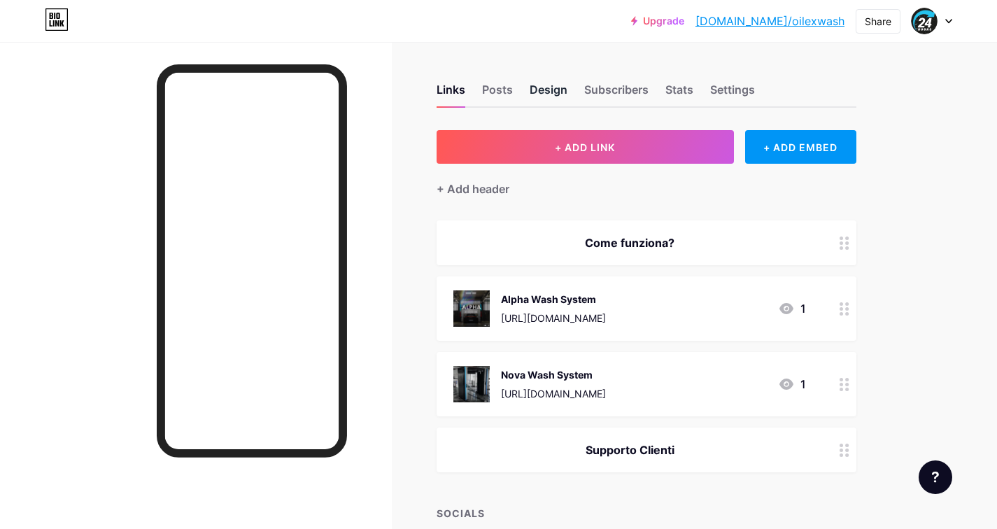
click at [545, 92] on div "Design" at bounding box center [549, 93] width 38 height 25
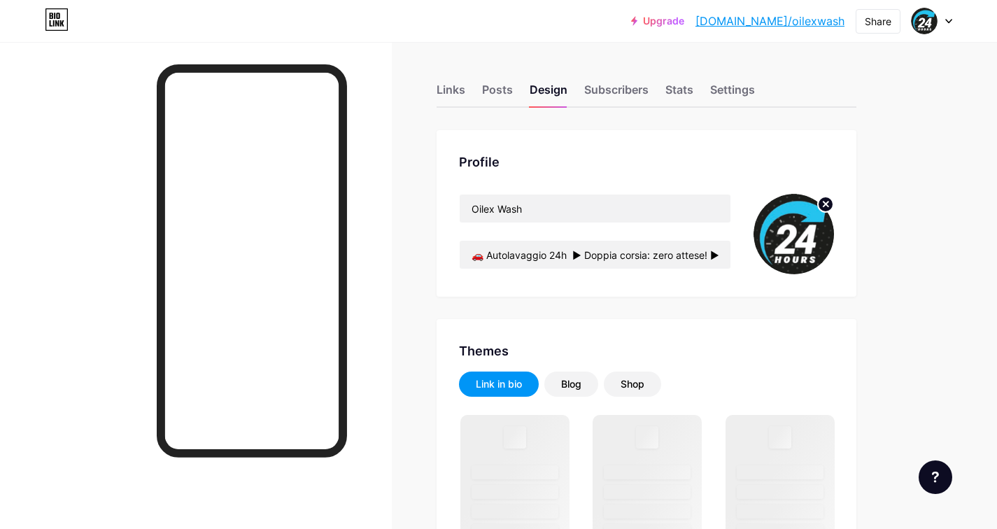
click at [798, 231] on img at bounding box center [793, 234] width 80 height 80
click at [822, 210] on circle at bounding box center [825, 204] width 15 height 15
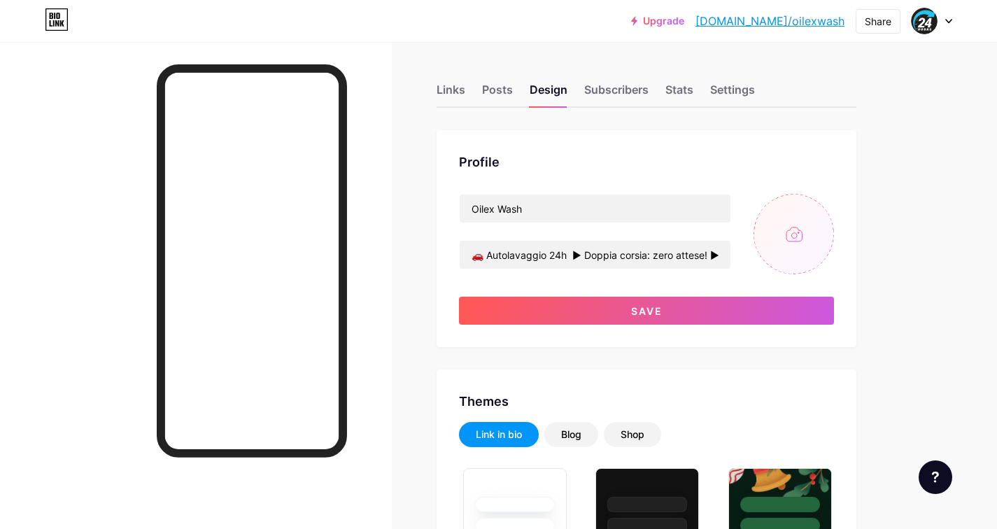
click at [802, 232] on input "file" at bounding box center [793, 234] width 80 height 80
type input "C:\fakepath\OW.jpg"
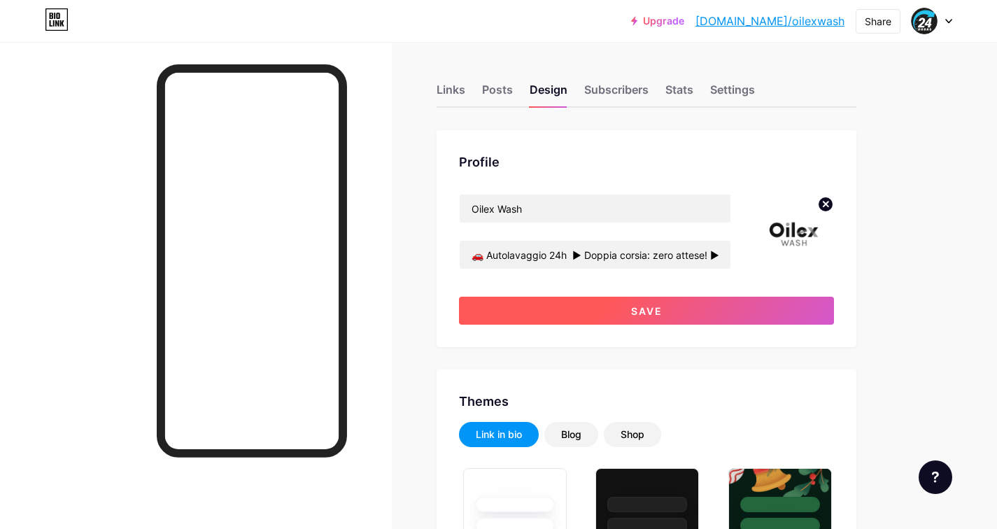
click at [641, 309] on span "Save" at bounding box center [646, 311] width 31 height 12
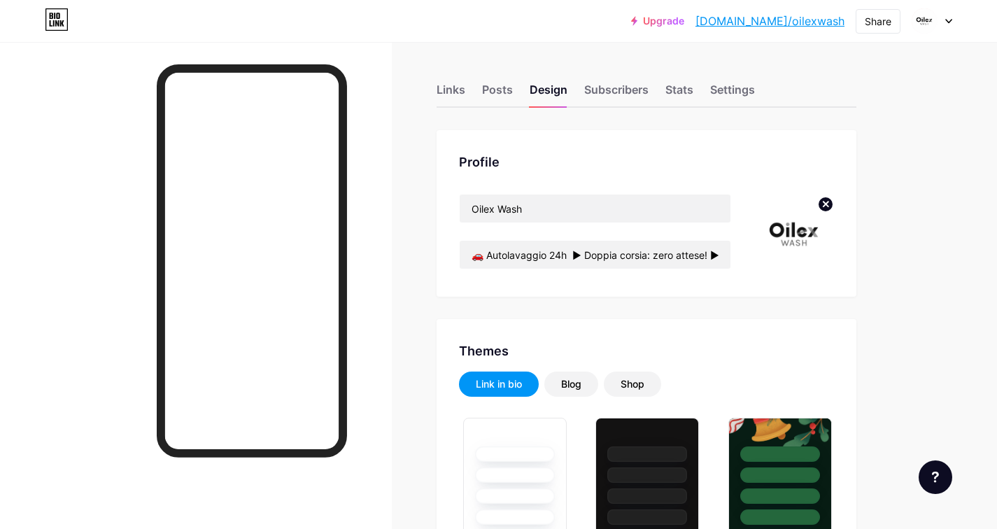
click at [830, 203] on circle at bounding box center [825, 204] width 15 height 15
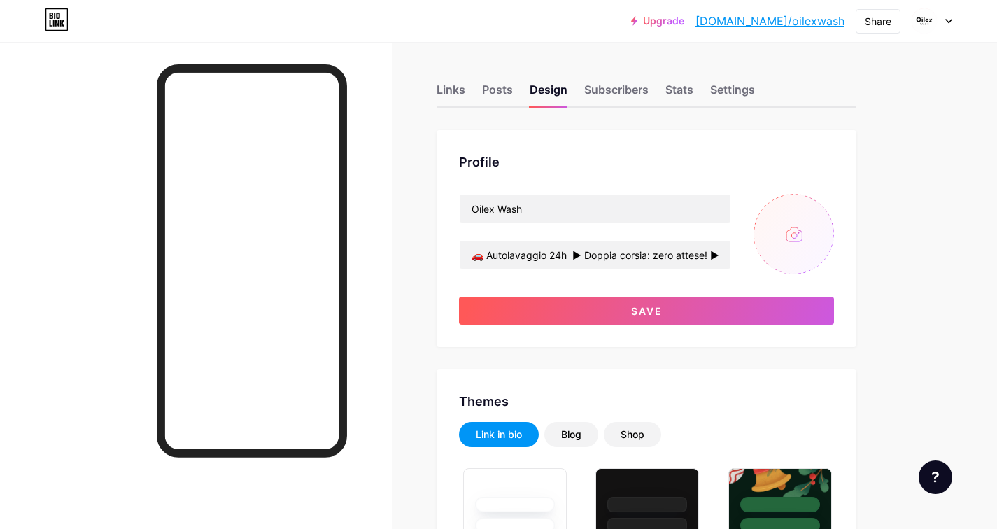
click at [809, 226] on input "file" at bounding box center [793, 234] width 80 height 80
type input "C:\fakepath\Oilex Wash Screen_1.png"
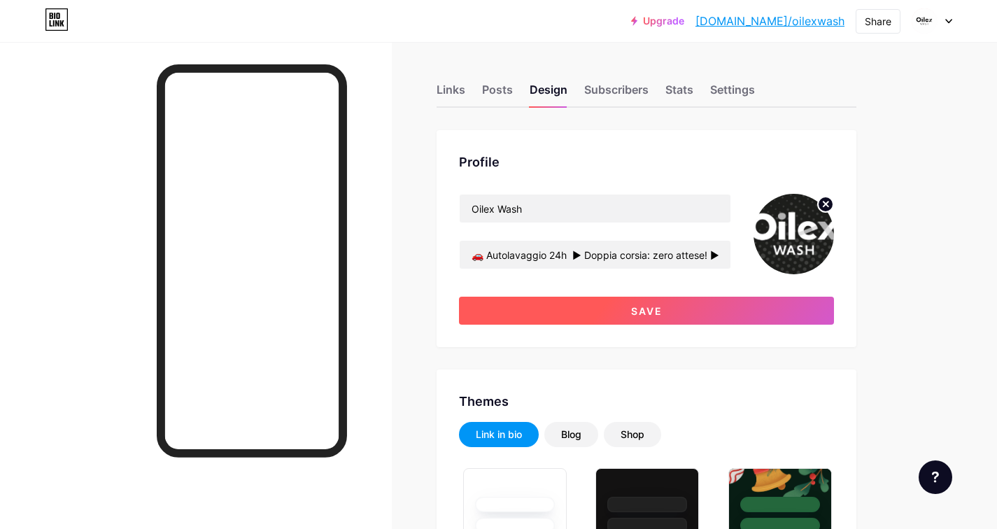
click at [597, 309] on button "Save" at bounding box center [646, 311] width 375 height 28
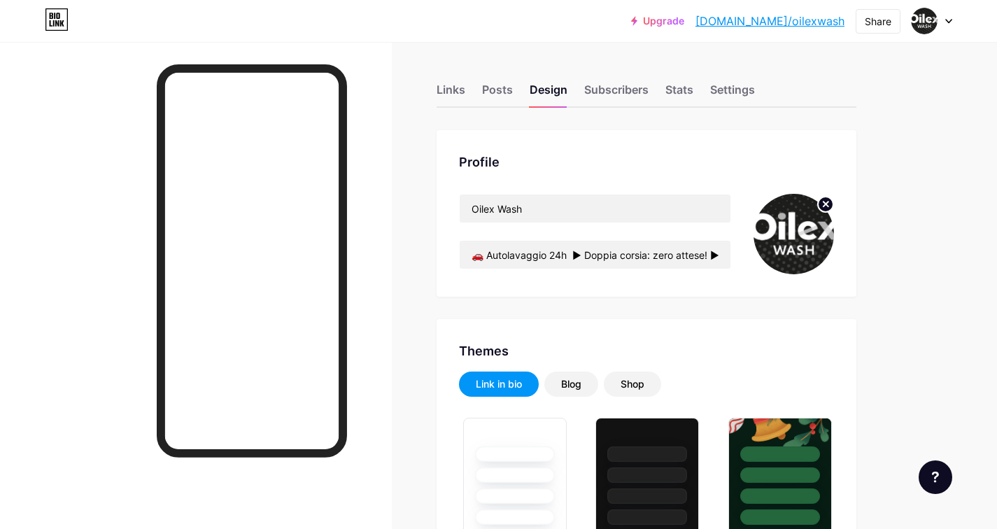
click at [826, 204] on icon at bounding box center [825, 203] width 5 height 5
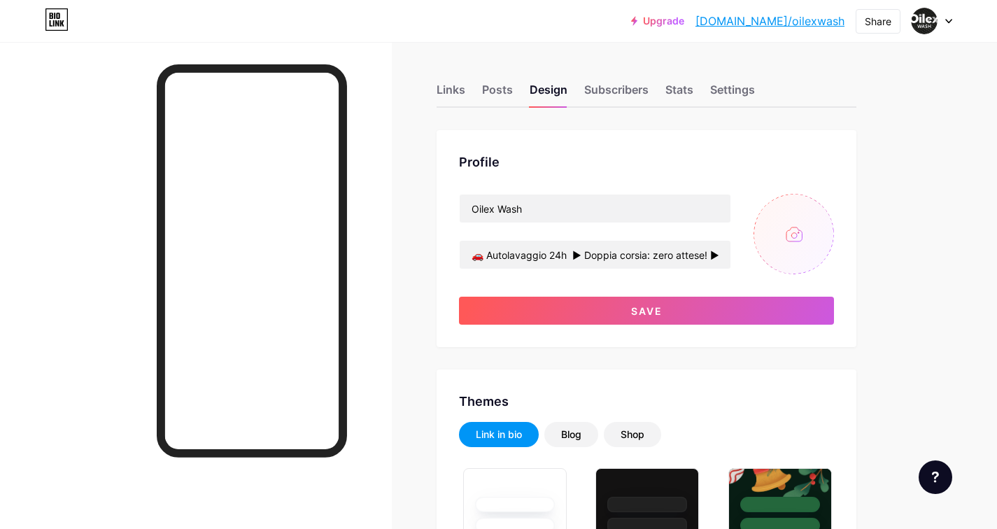
type input "C:\fakepath\OW.jpg"
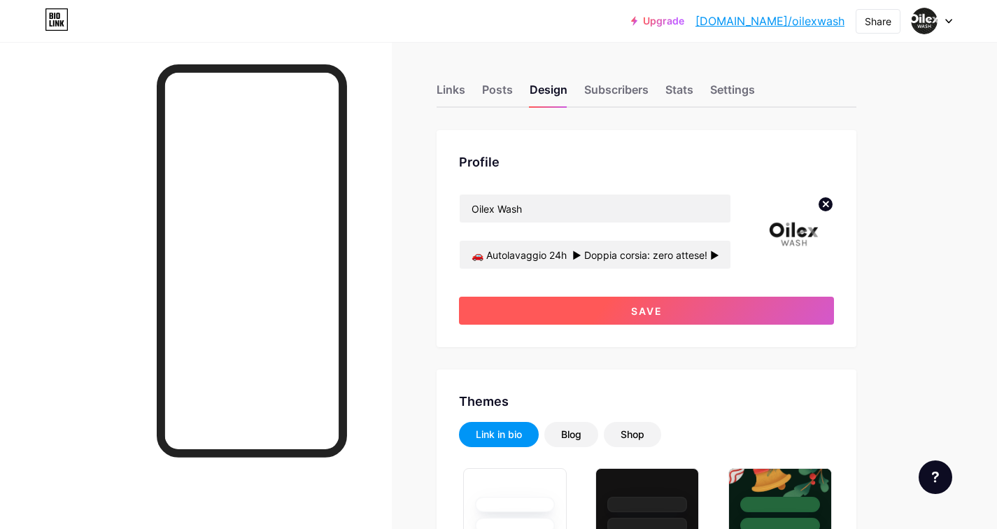
click at [629, 305] on button "Save" at bounding box center [646, 311] width 375 height 28
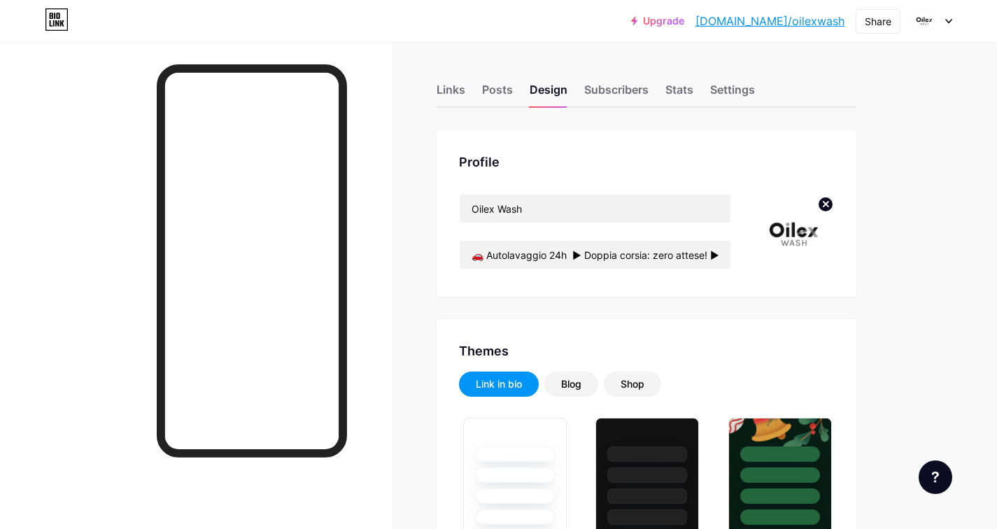
click at [833, 199] on icon at bounding box center [825, 204] width 17 height 17
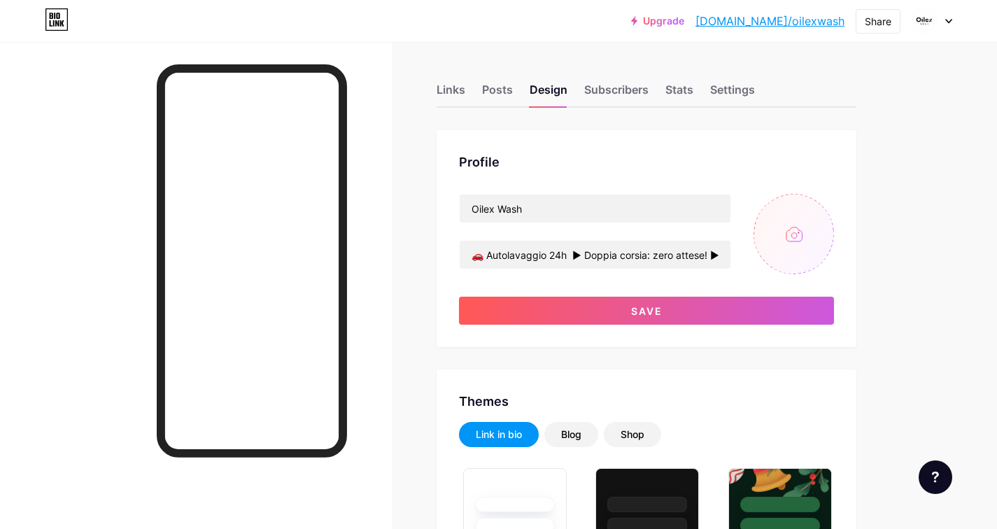
click at [790, 222] on input "file" at bounding box center [793, 234] width 80 height 80
type input "C:\fakepath\OW.jpg"
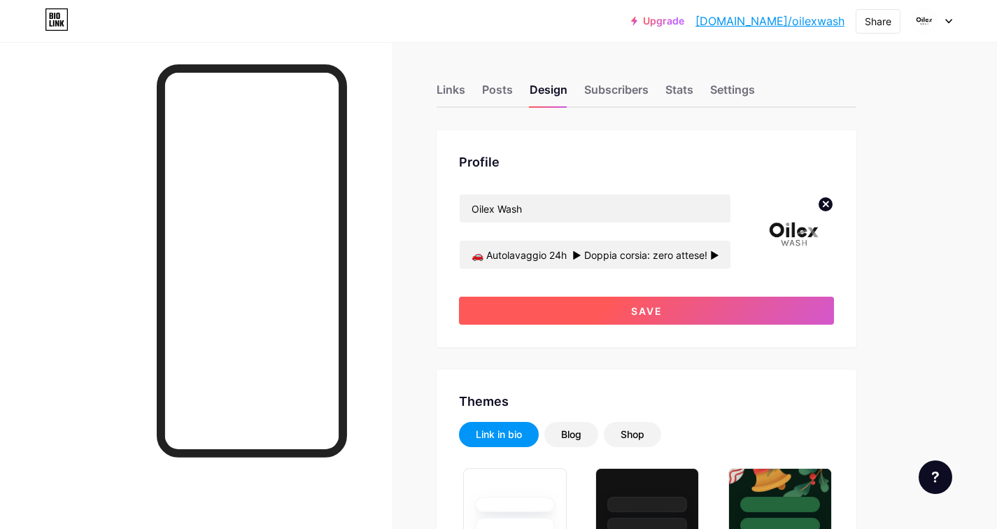
click at [633, 312] on span "Save" at bounding box center [646, 311] width 31 height 12
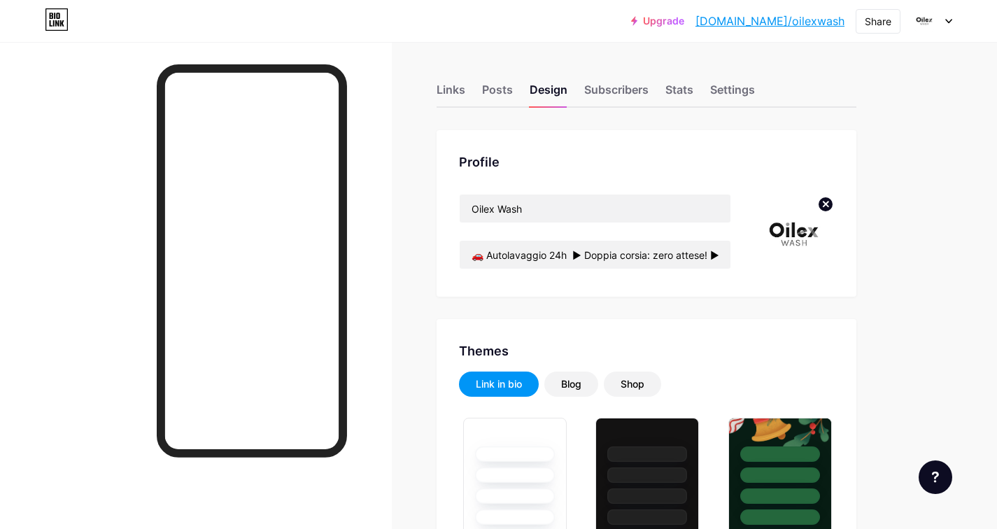
click at [823, 206] on icon at bounding box center [825, 203] width 5 height 5
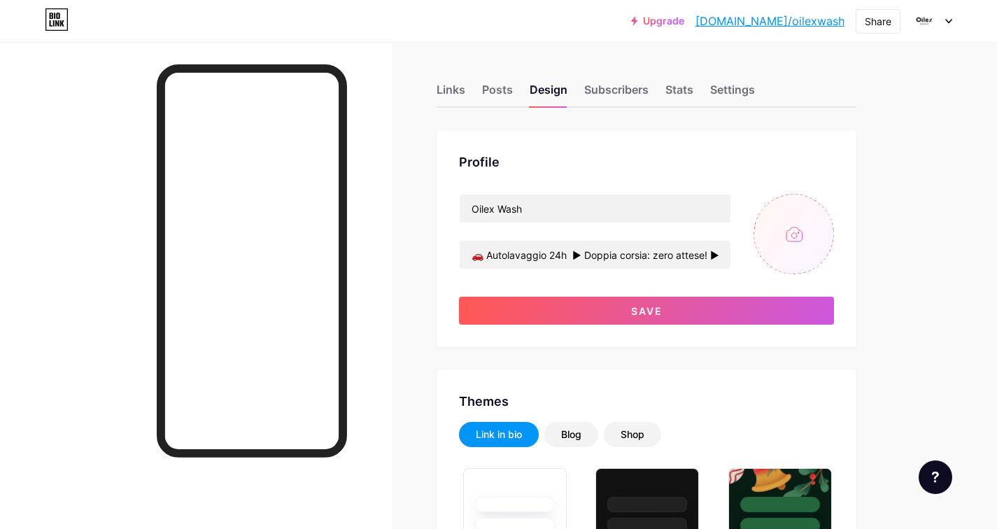
click at [793, 215] on input "file" at bounding box center [793, 234] width 80 height 80
type input "C:\fakepath\temp.png"
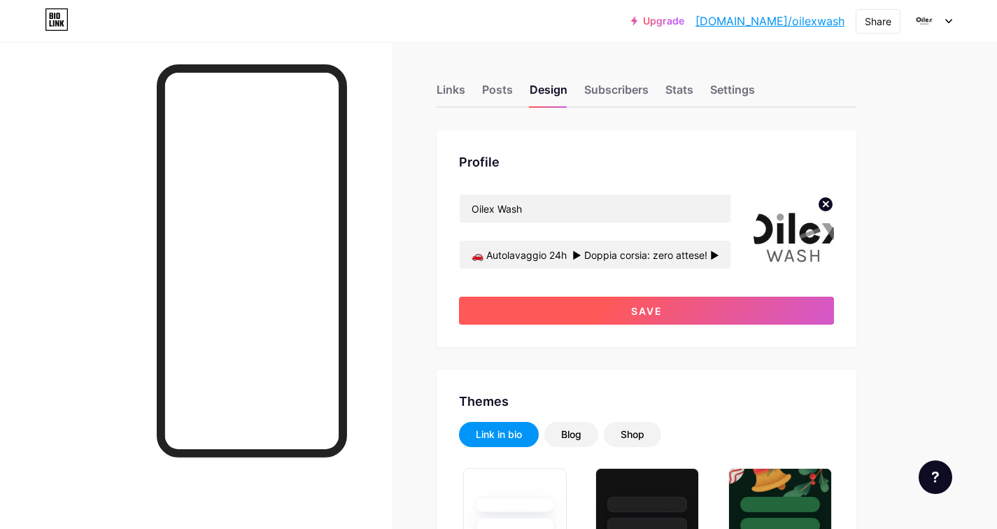
click at [632, 310] on span "Save" at bounding box center [646, 311] width 31 height 12
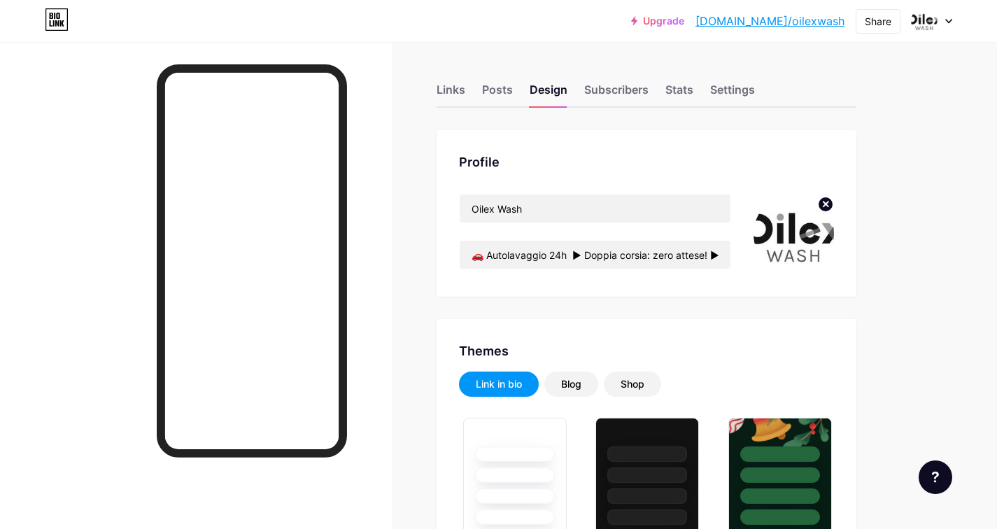
click at [820, 205] on circle at bounding box center [825, 204] width 15 height 15
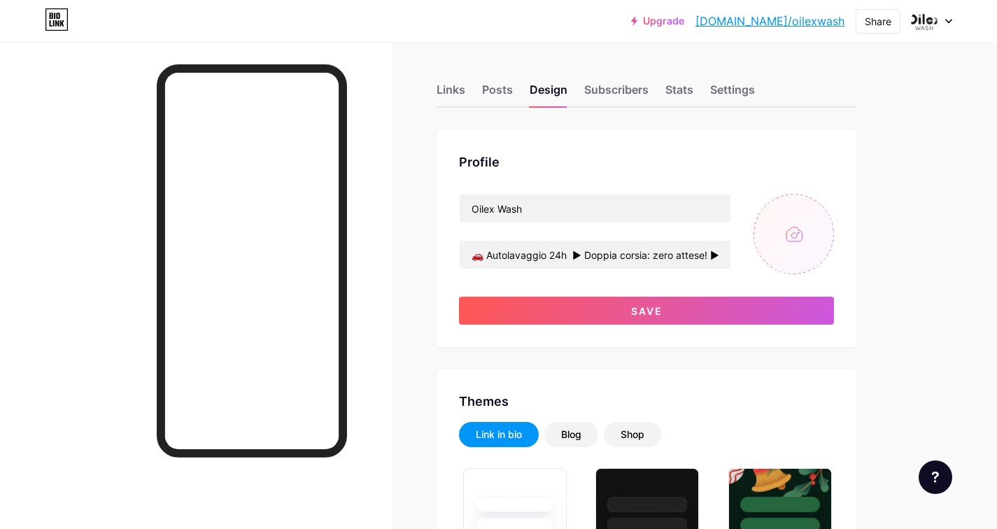
click at [788, 220] on input "file" at bounding box center [793, 234] width 80 height 80
type input "C:\fakepath\temp2.png"
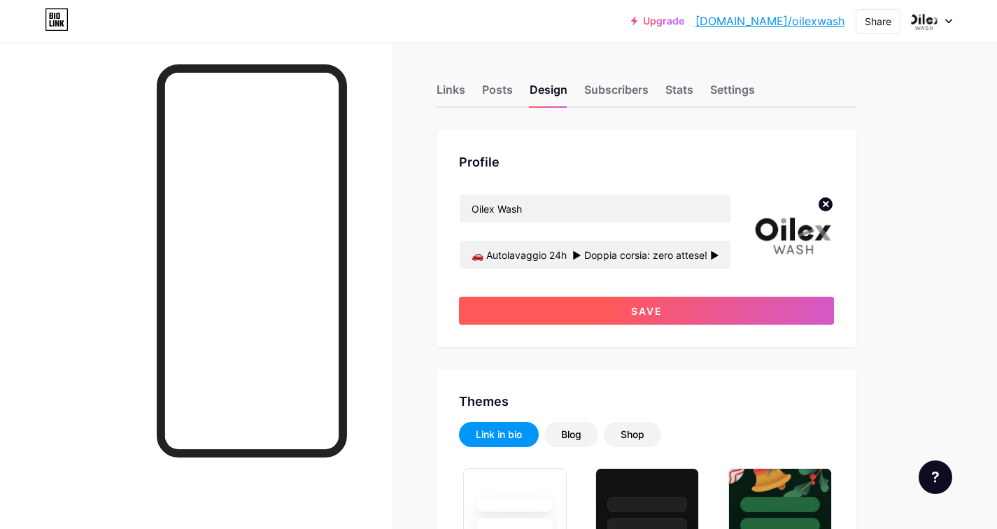
click at [644, 305] on span "Save" at bounding box center [646, 311] width 31 height 12
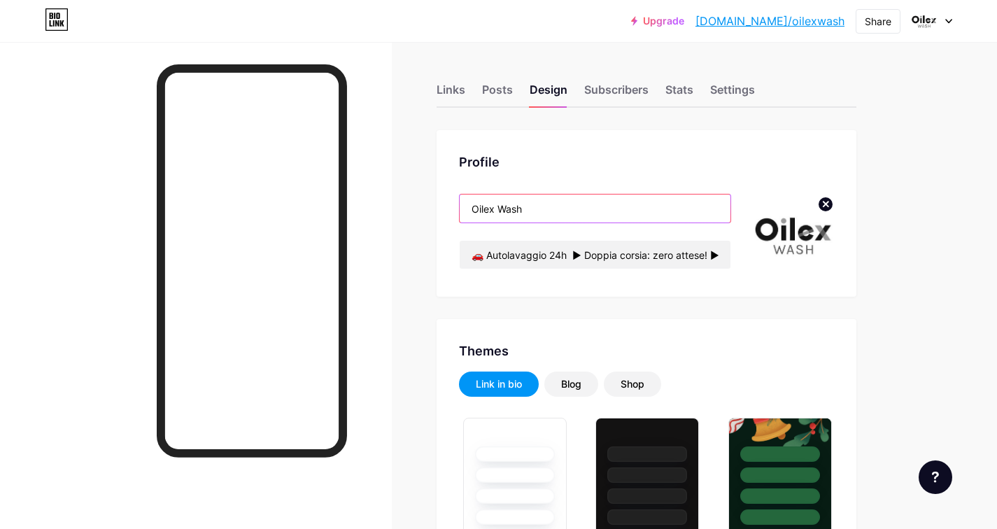
drag, startPoint x: 528, startPoint y: 209, endPoint x: 460, endPoint y: 196, distance: 69.2
click at [460, 196] on input "Oilex Wash" at bounding box center [595, 208] width 271 height 28
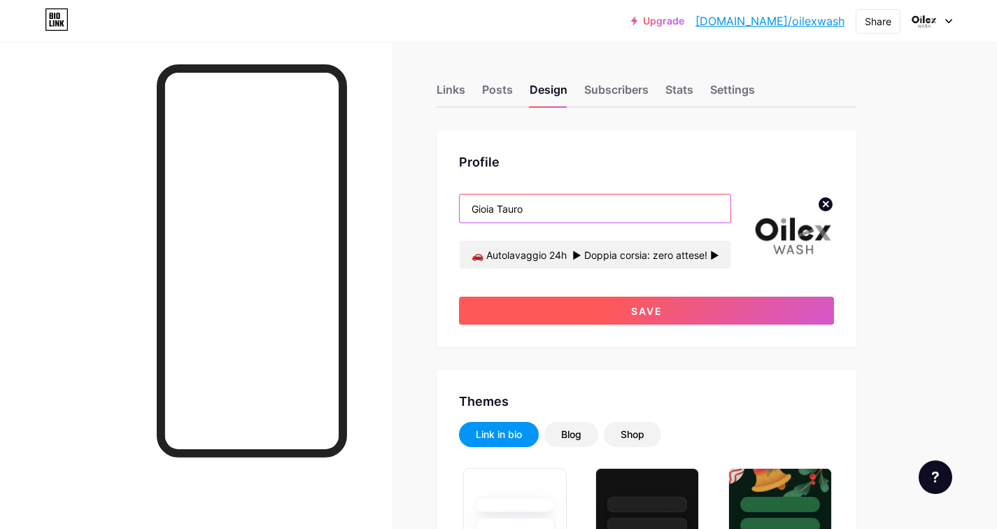
type input "Gioia Tauro"
click at [627, 311] on button "Save" at bounding box center [646, 311] width 375 height 28
